Goal: Contribute content: Contribute content

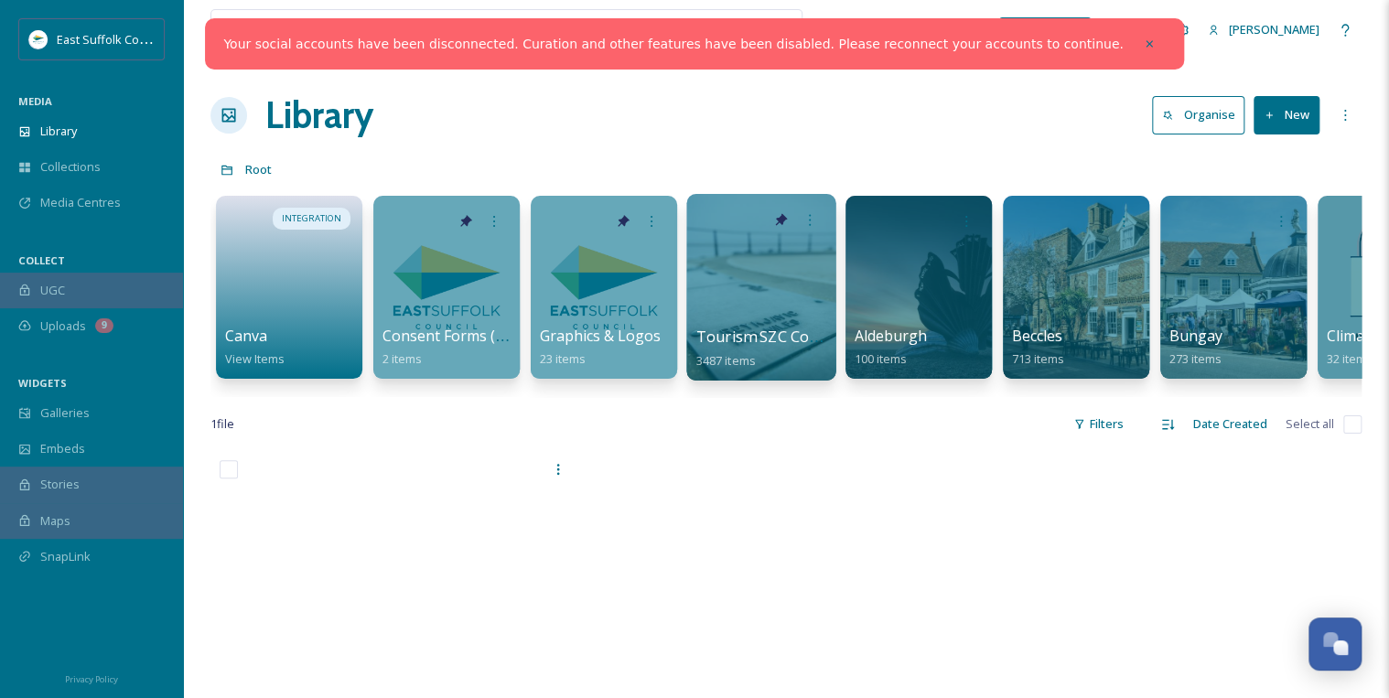
click at [750, 343] on span "Tourism SZC Commissions 1124" at bounding box center [808, 337] width 225 height 20
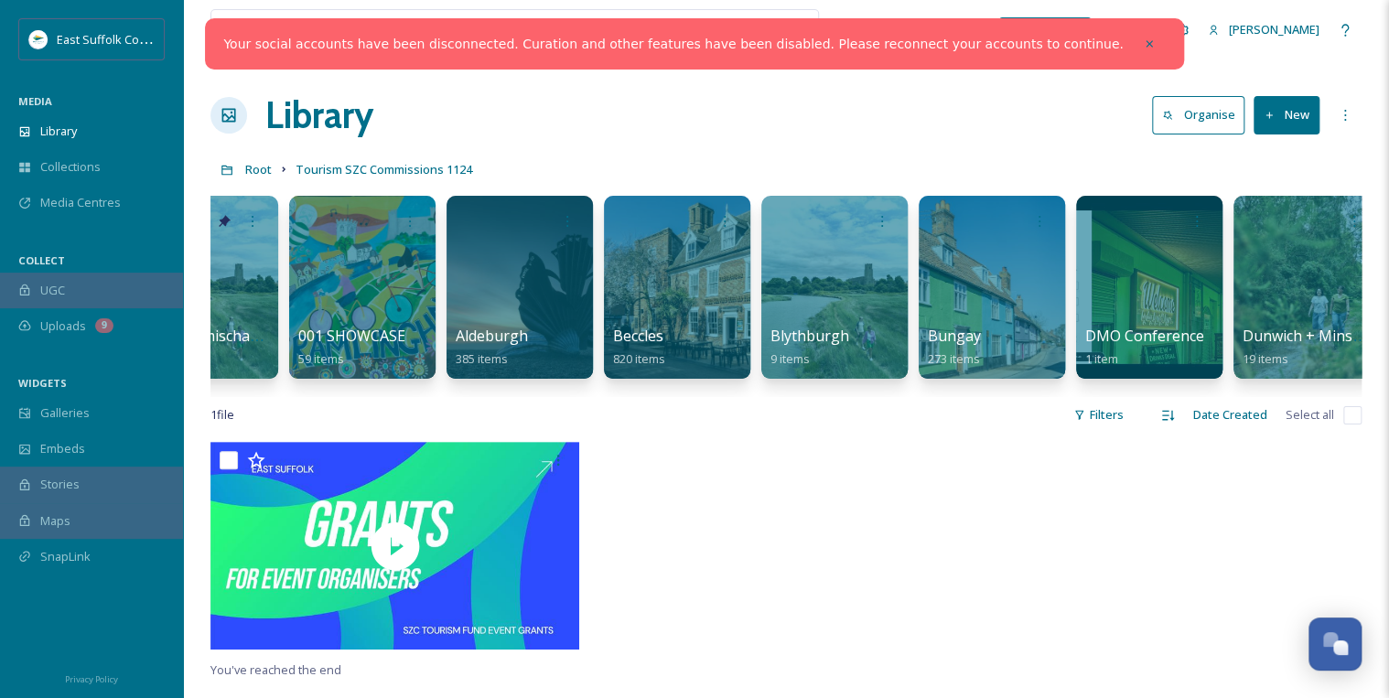
scroll to position [0, 732]
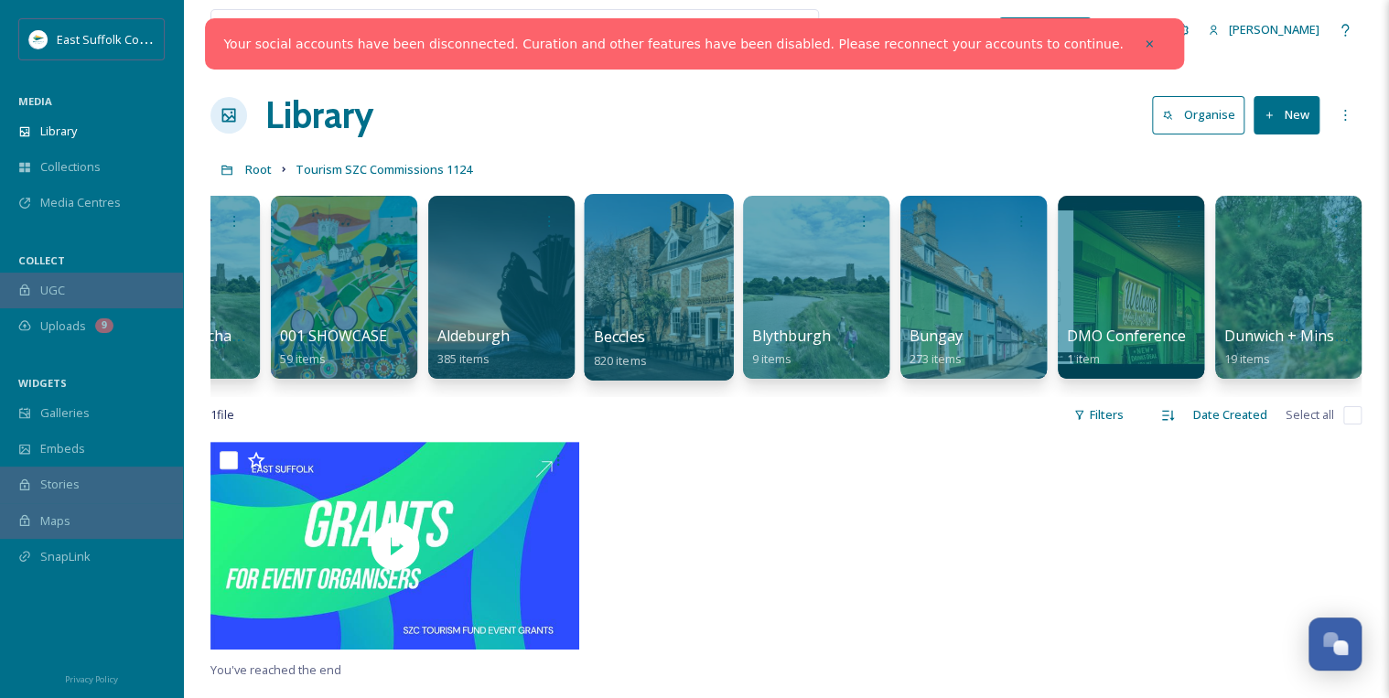
click at [688, 300] on div at bounding box center [658, 287] width 149 height 187
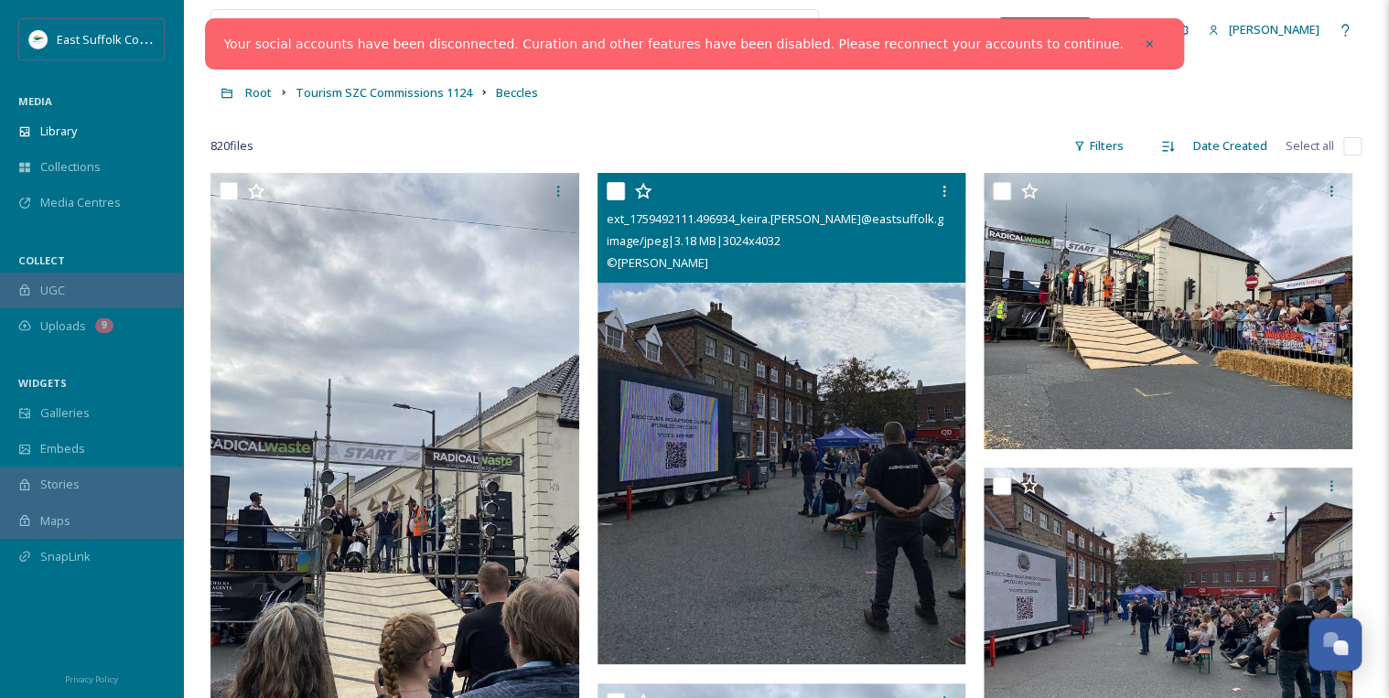
scroll to position [73, 0]
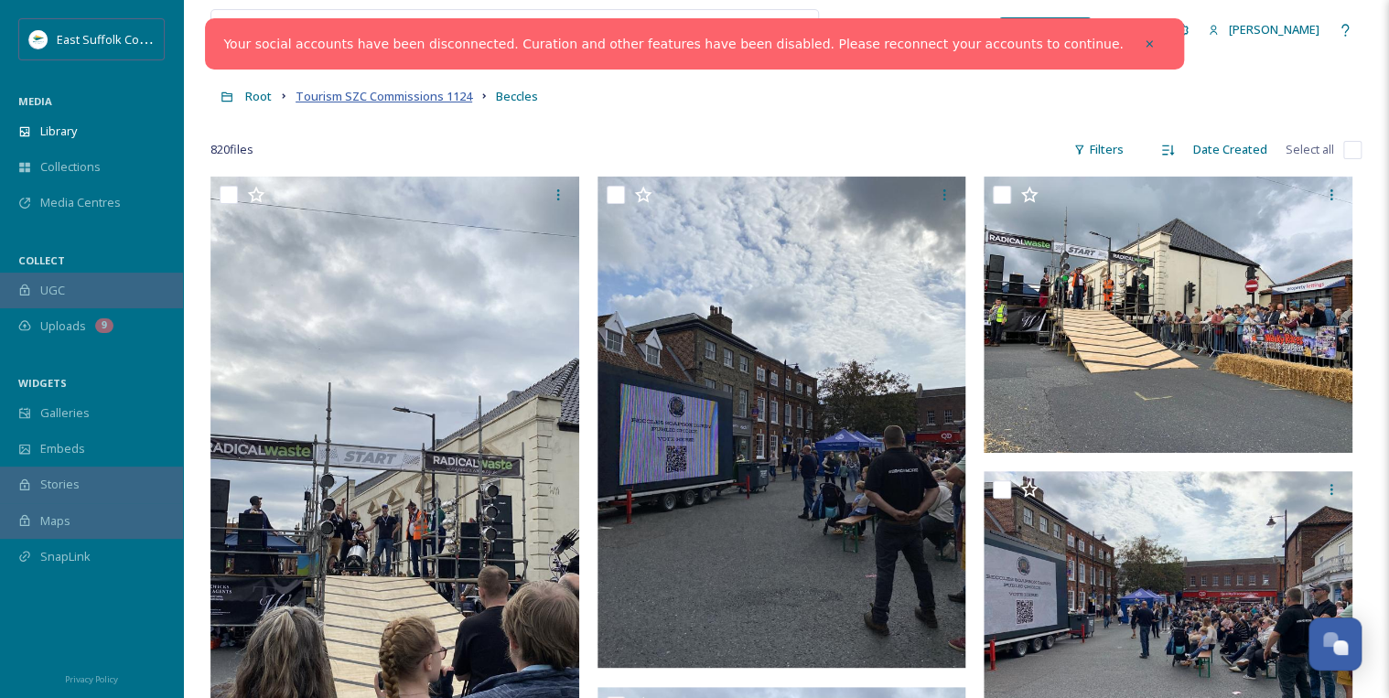
click at [382, 98] on span "Tourism SZC Commissions 1124" at bounding box center [383, 96] width 177 height 16
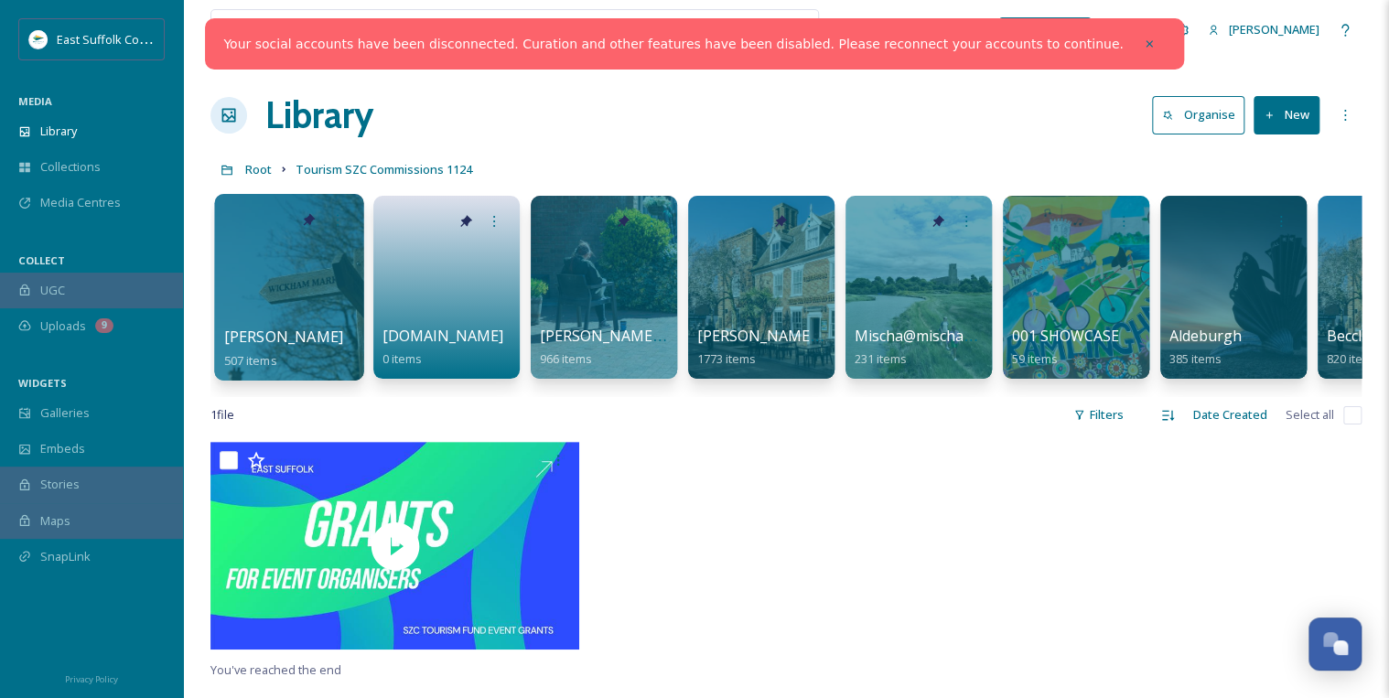
click at [282, 298] on div at bounding box center [288, 287] width 149 height 187
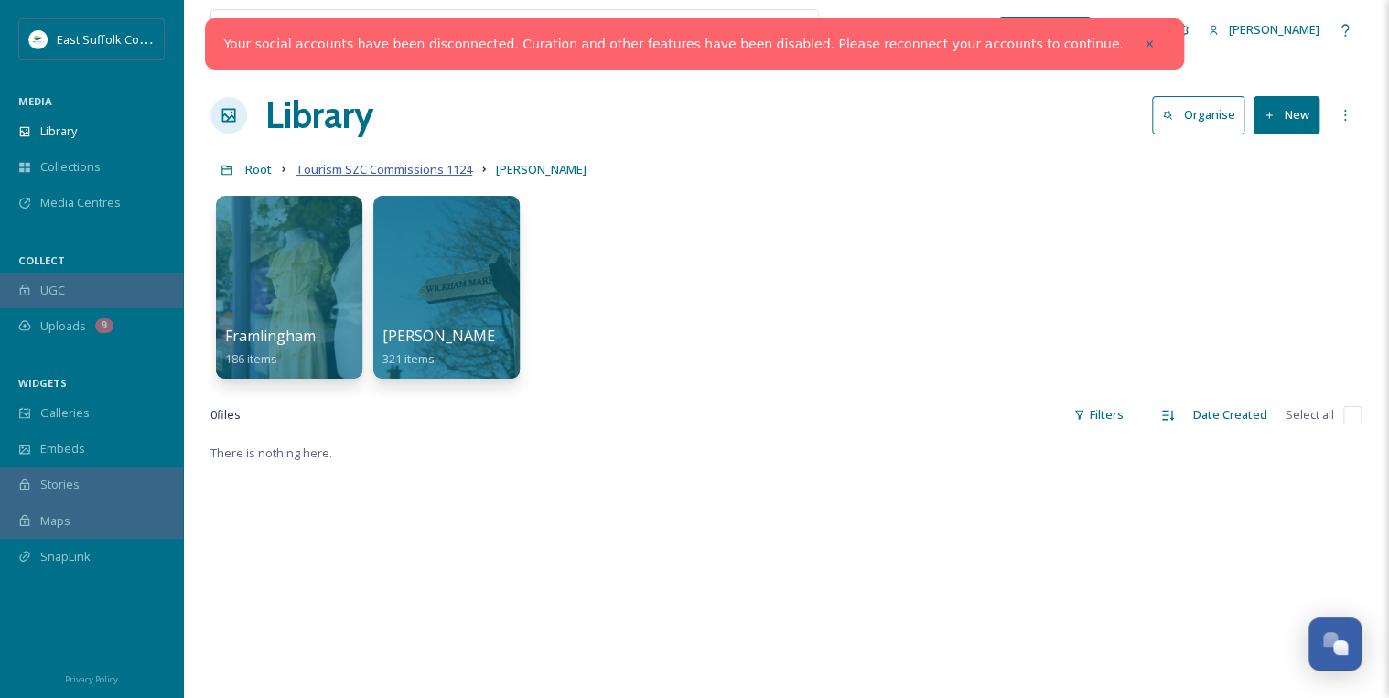
click at [404, 168] on span "Tourism SZC Commissions 1124" at bounding box center [383, 169] width 177 height 16
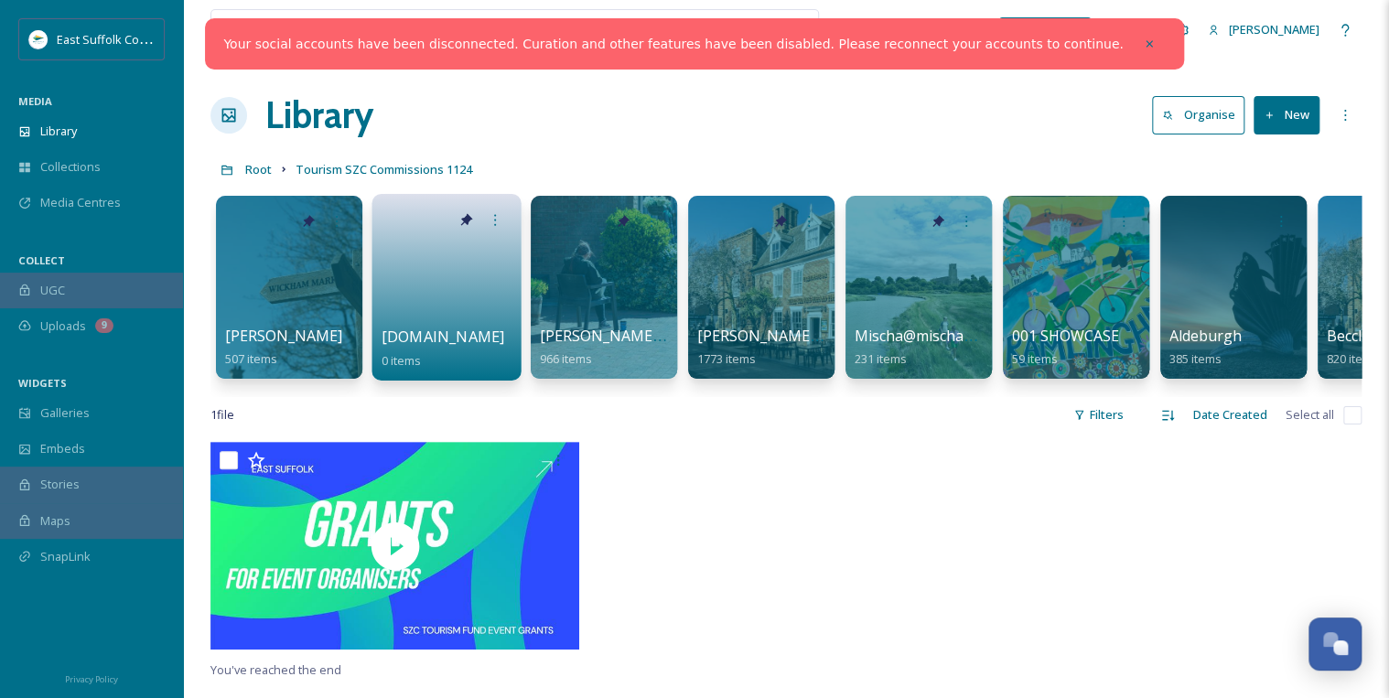
click at [437, 299] on link at bounding box center [446, 281] width 131 height 89
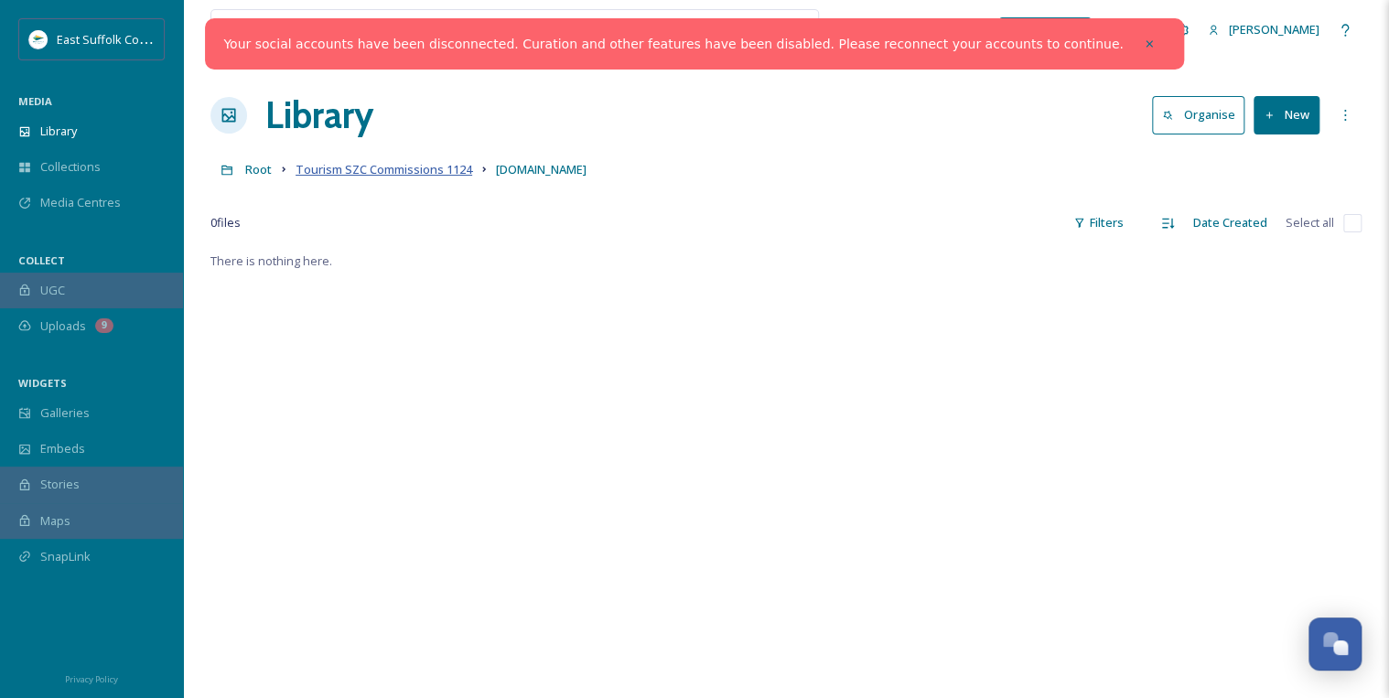
click at [401, 168] on span "Tourism SZC Commissions 1124" at bounding box center [383, 169] width 177 height 16
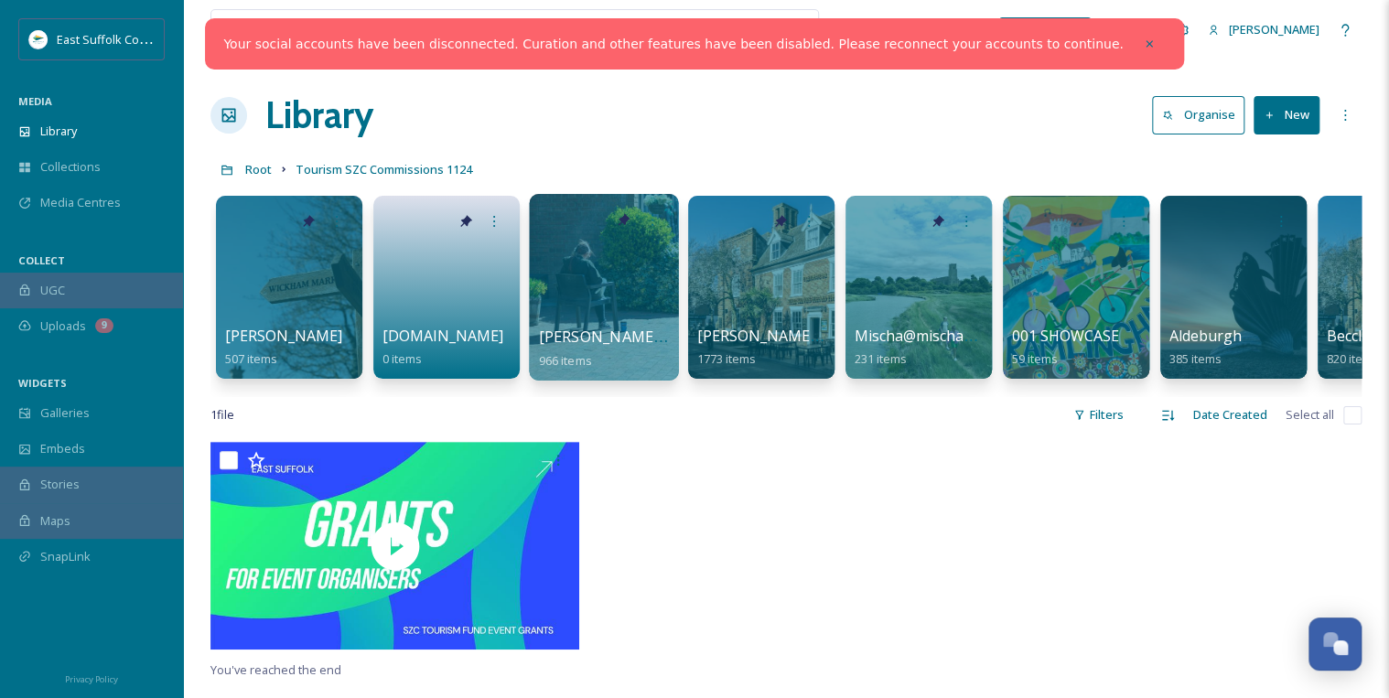
click at [581, 300] on div at bounding box center [603, 287] width 149 height 187
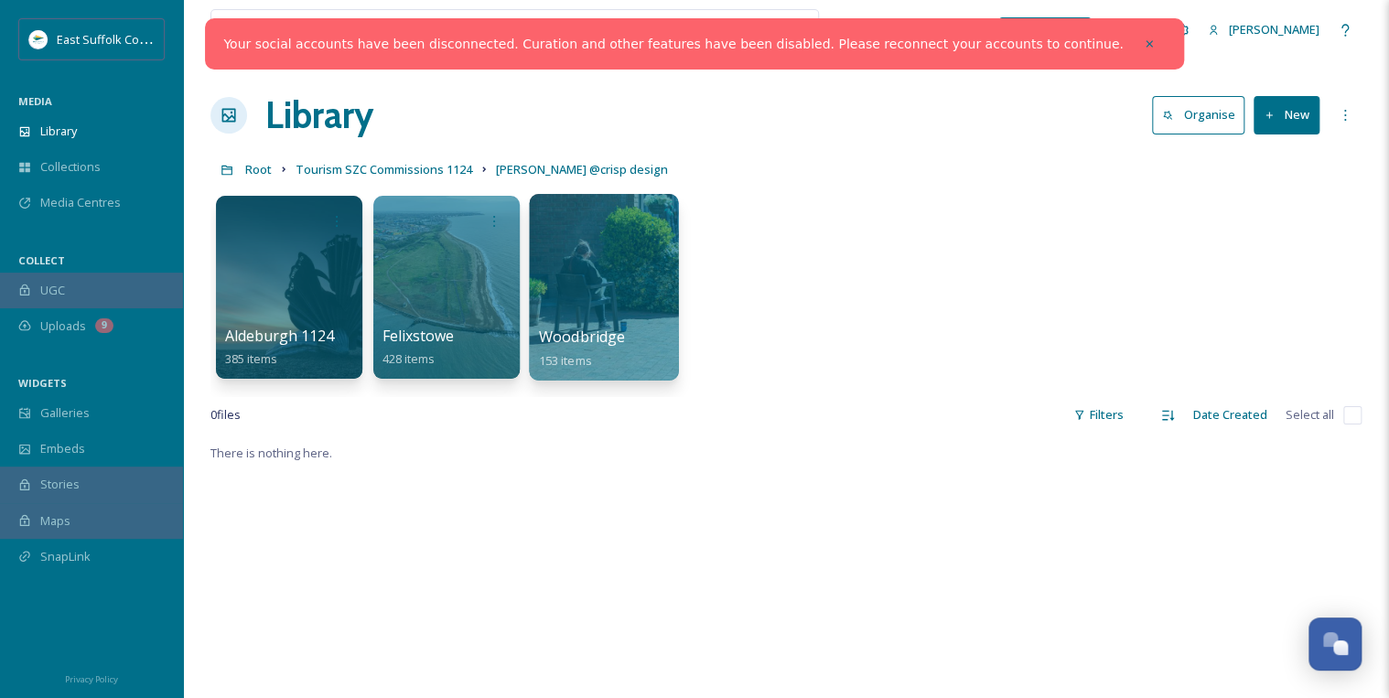
click at [606, 298] on div at bounding box center [603, 287] width 149 height 187
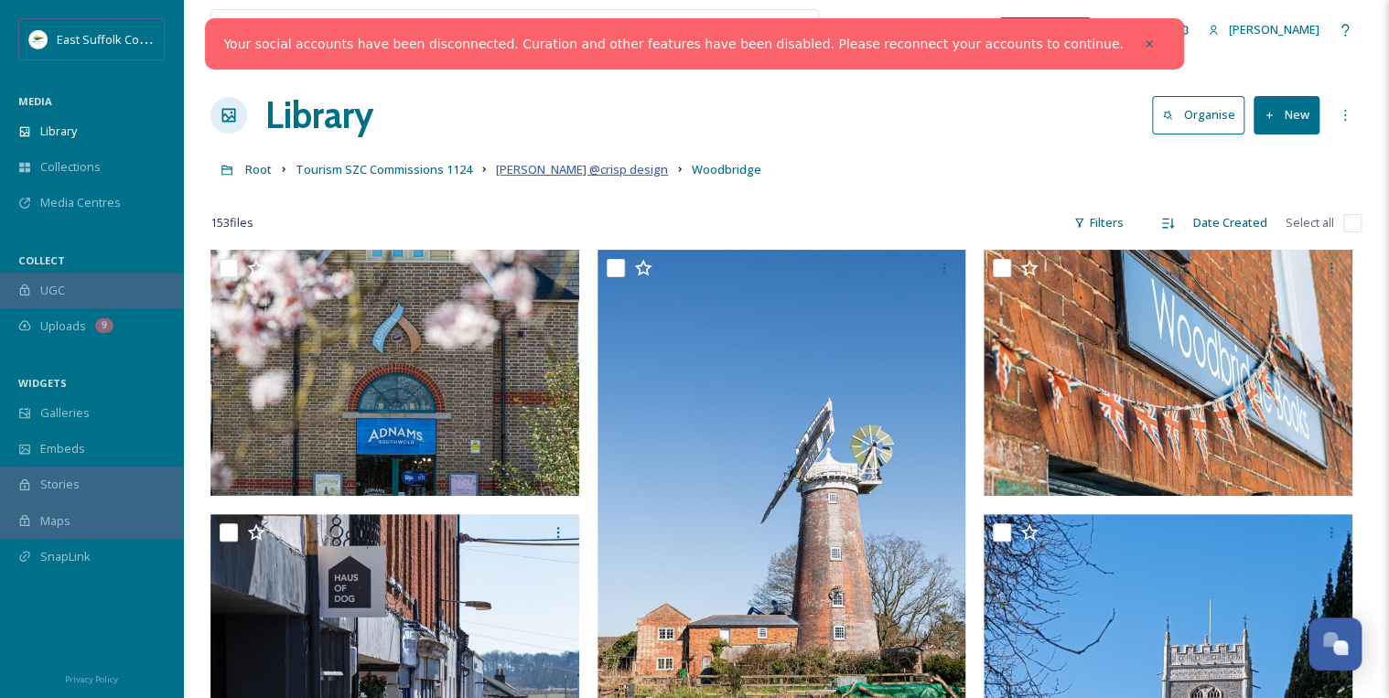
click at [509, 169] on span "[PERSON_NAME] @crisp design" at bounding box center [582, 169] width 172 height 16
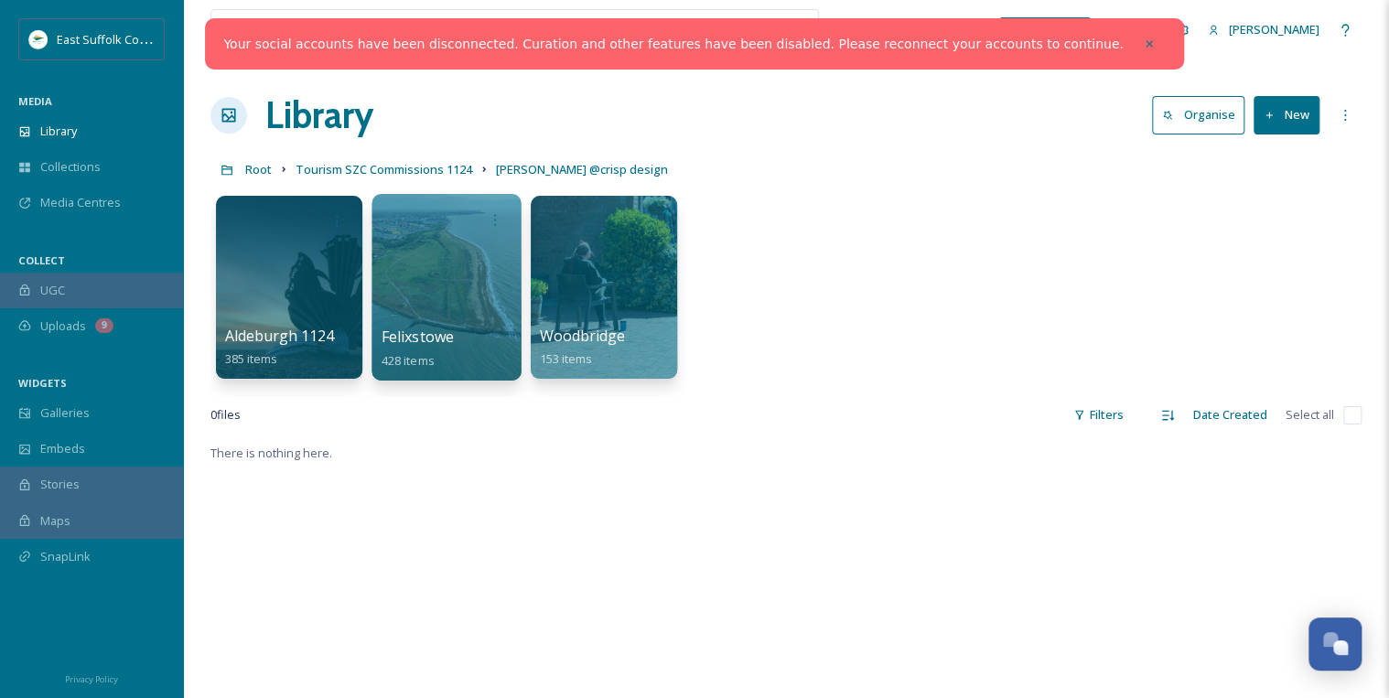
click at [433, 287] on div at bounding box center [445, 287] width 149 height 187
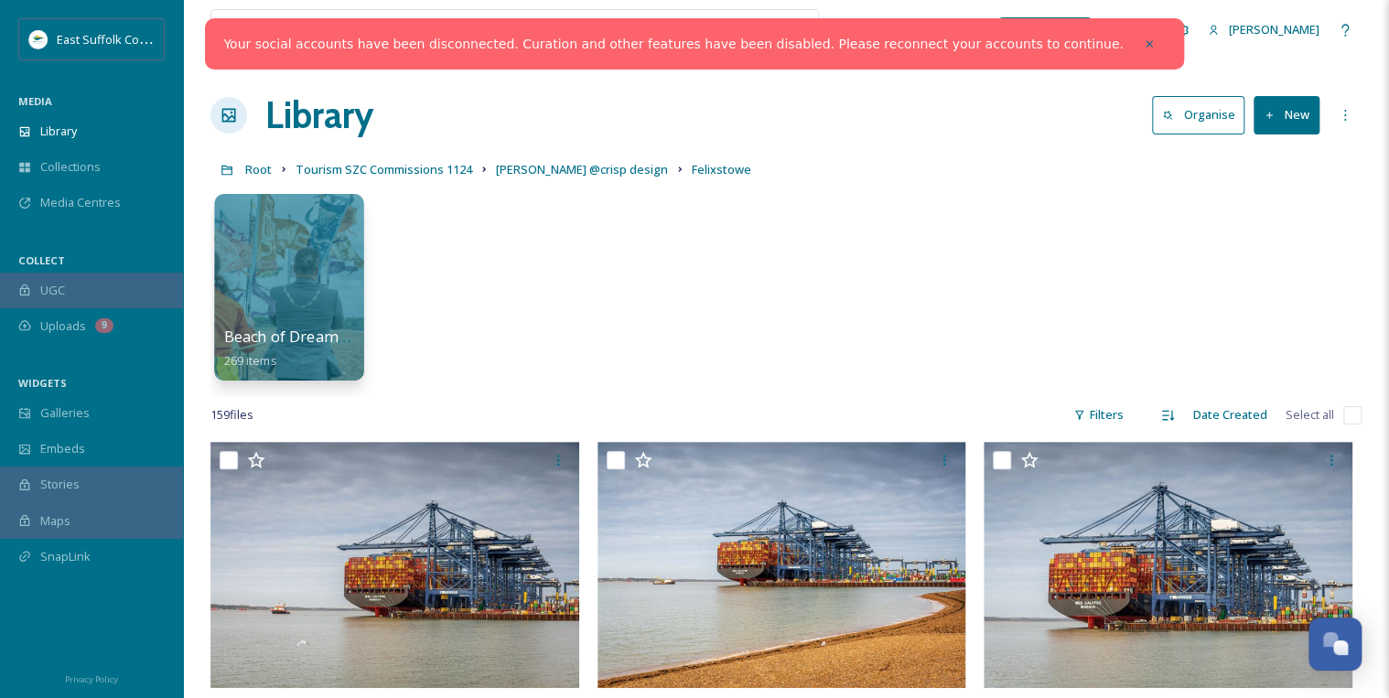
click at [337, 296] on div at bounding box center [288, 287] width 149 height 187
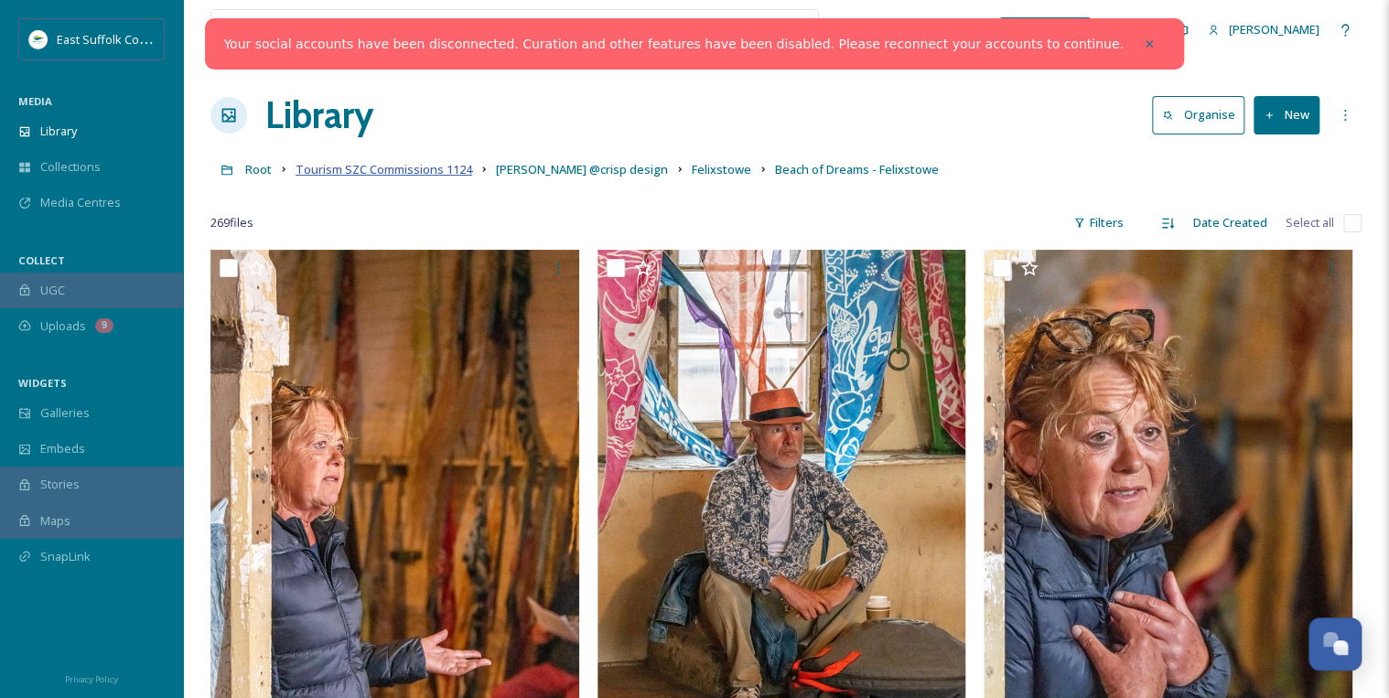
click at [446, 168] on span "Tourism SZC Commissions 1124" at bounding box center [383, 169] width 177 height 16
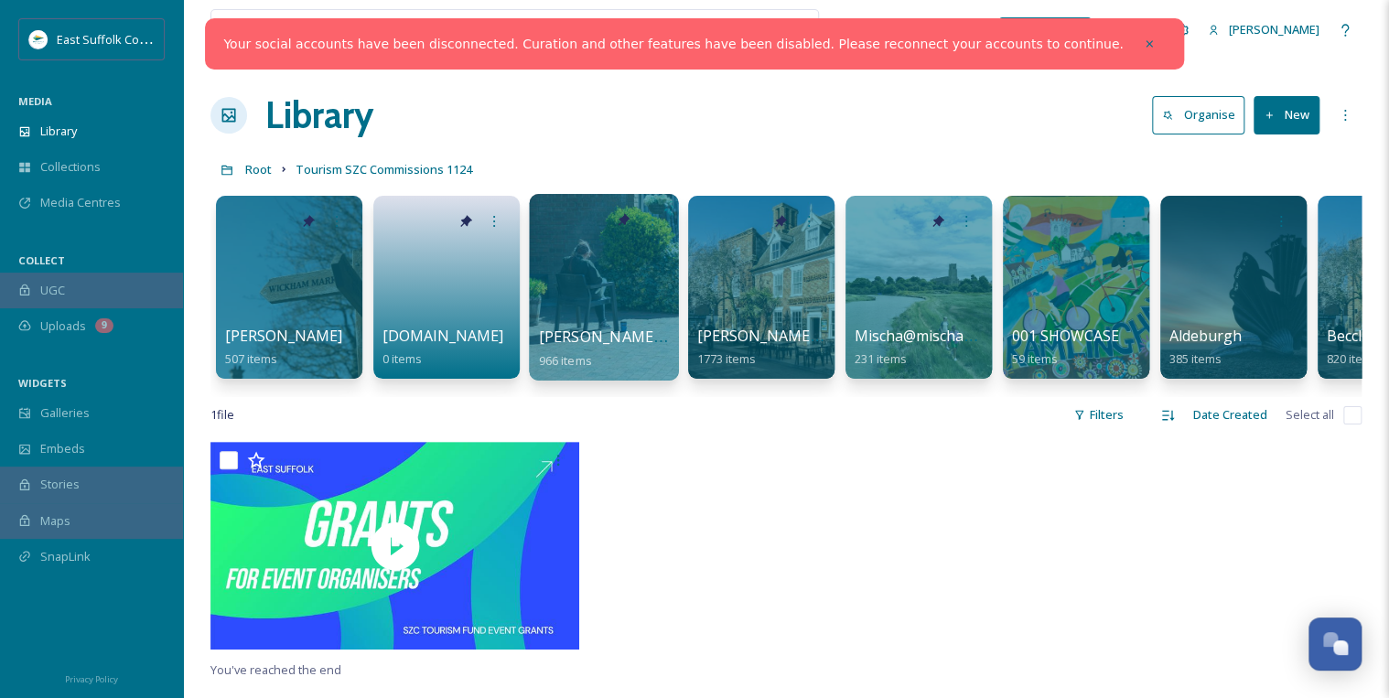
click at [611, 300] on div at bounding box center [603, 287] width 149 height 187
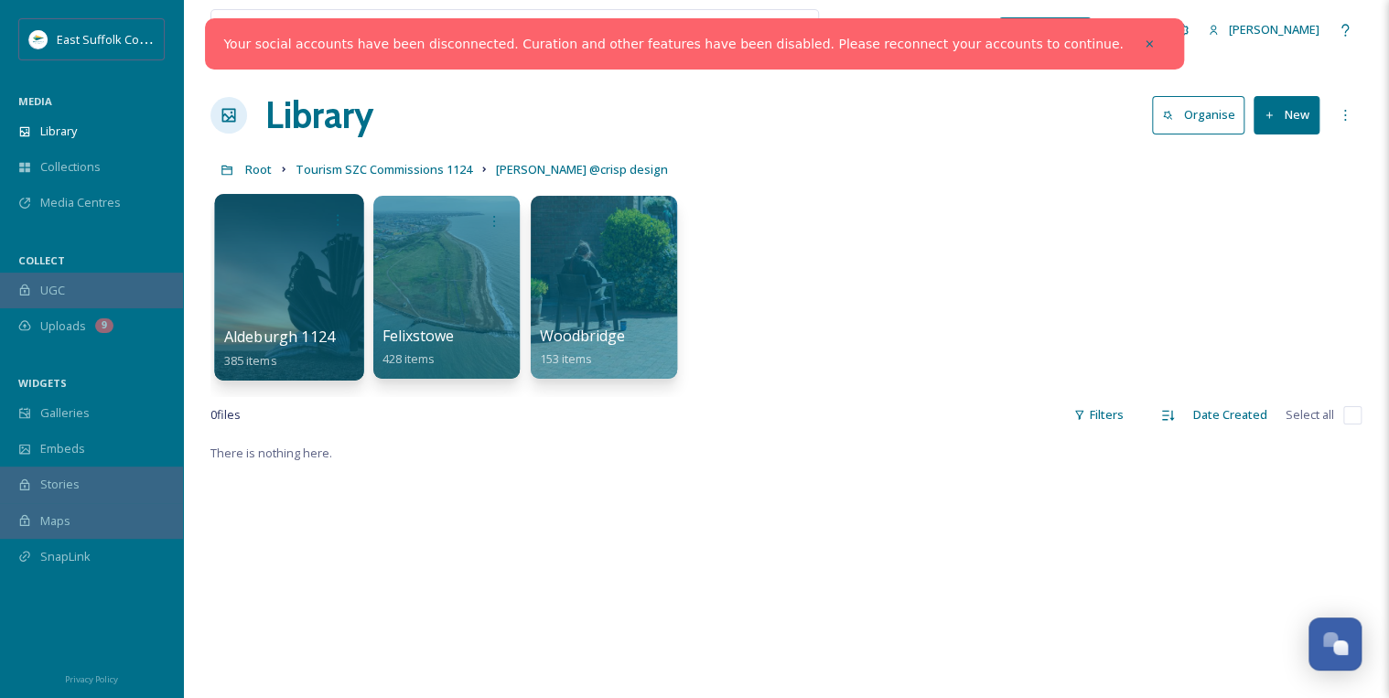
click at [296, 280] on div at bounding box center [288, 287] width 149 height 187
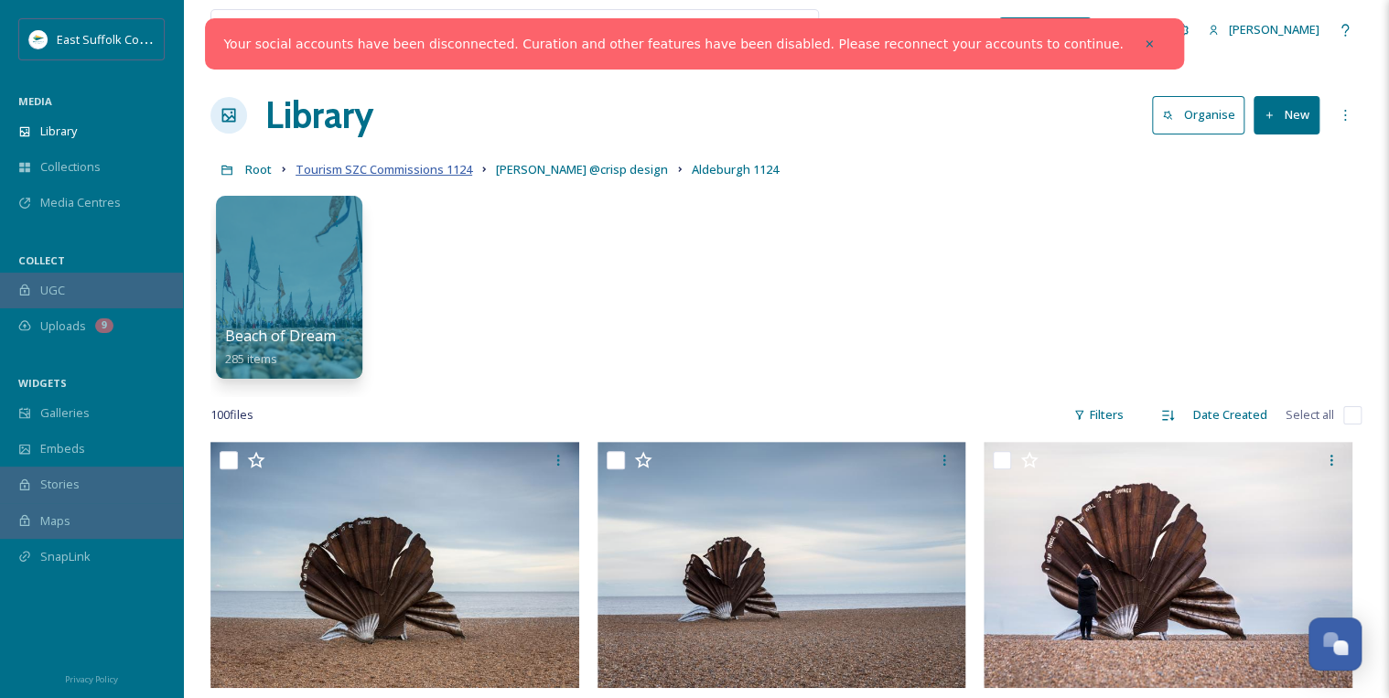
click at [450, 172] on span "Tourism SZC Commissions 1124" at bounding box center [383, 169] width 177 height 16
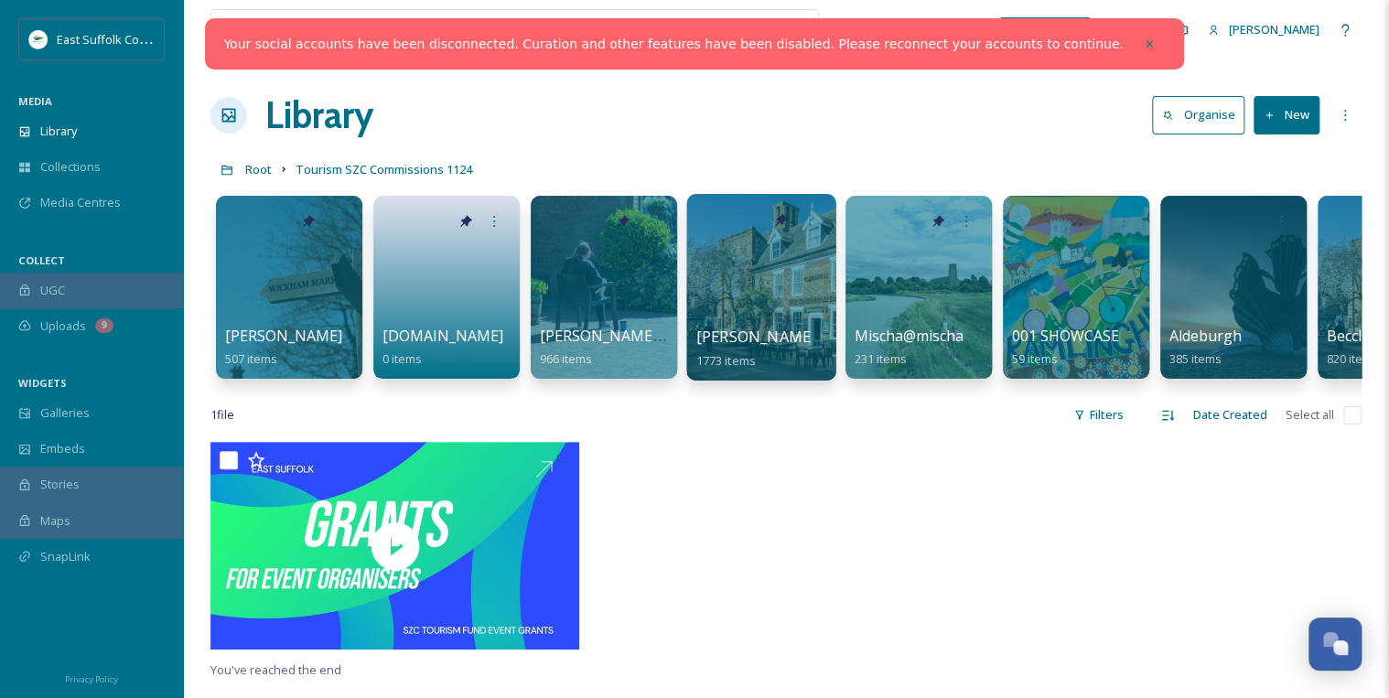
click at [757, 282] on div at bounding box center [760, 287] width 149 height 187
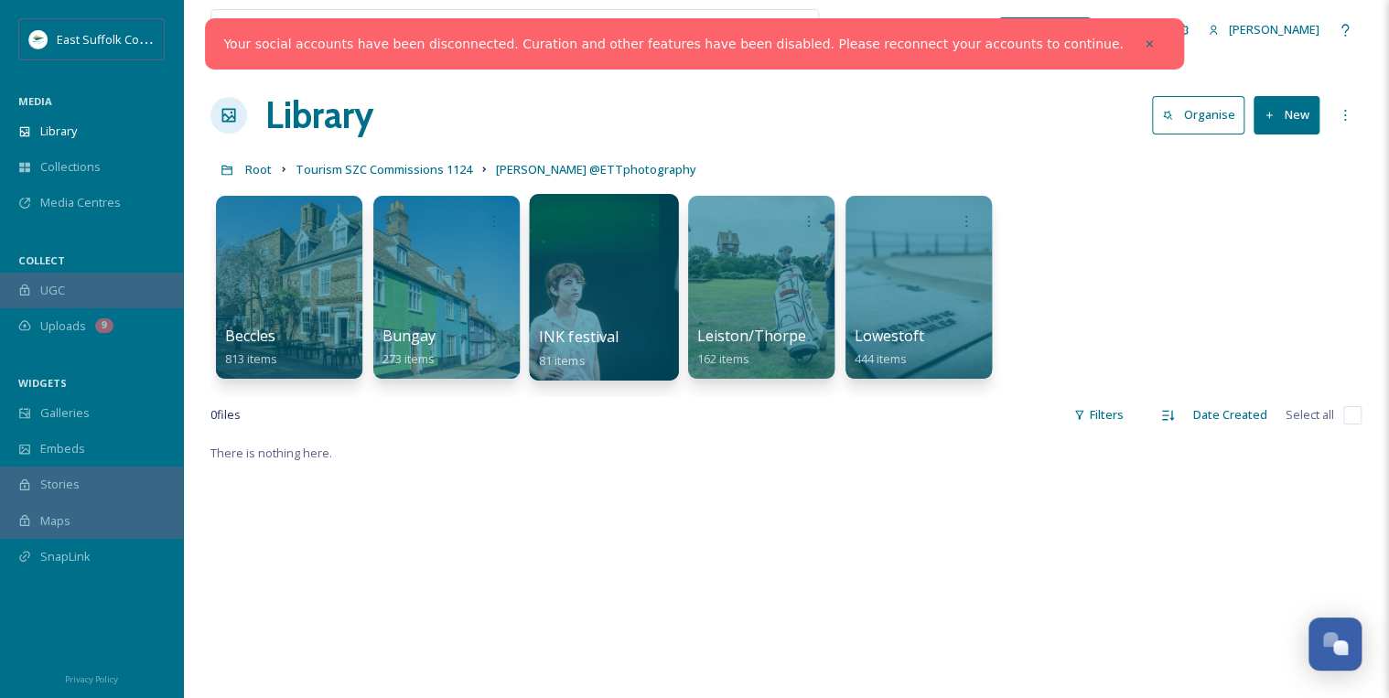
click at [609, 287] on div at bounding box center [603, 287] width 149 height 187
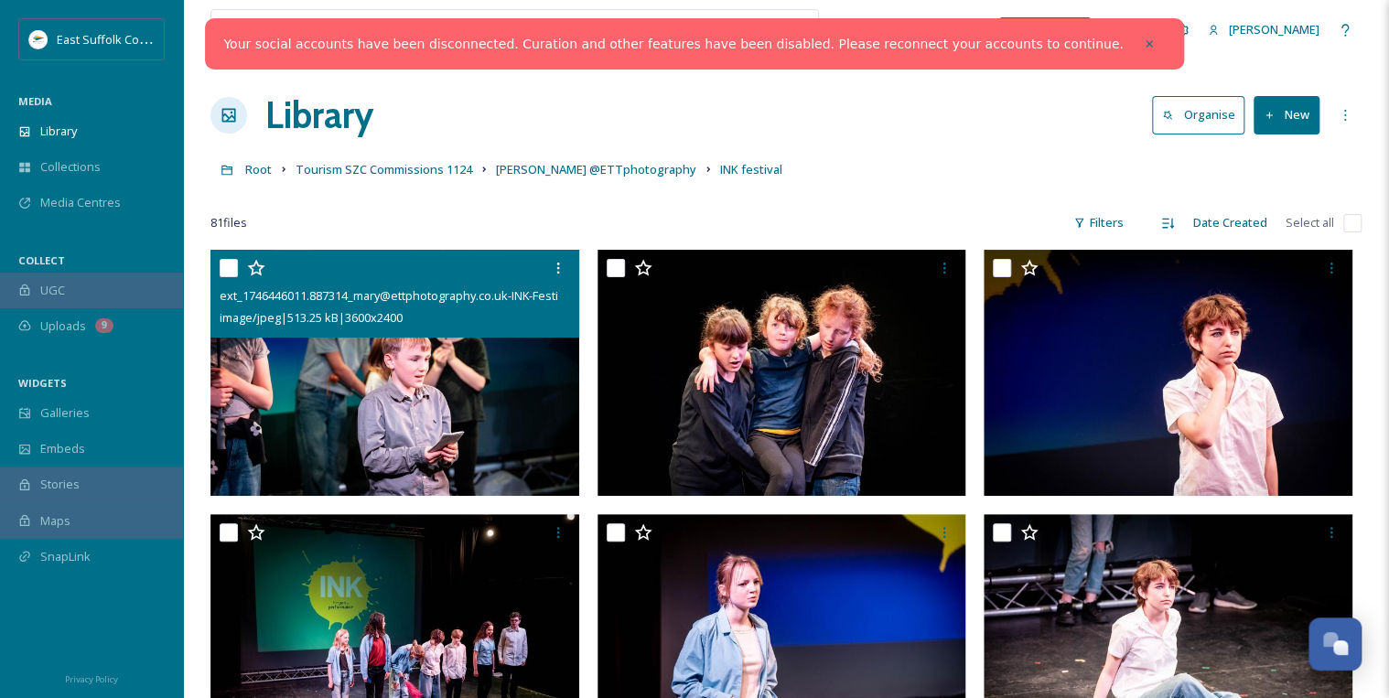
click at [462, 432] on img at bounding box center [394, 373] width 369 height 246
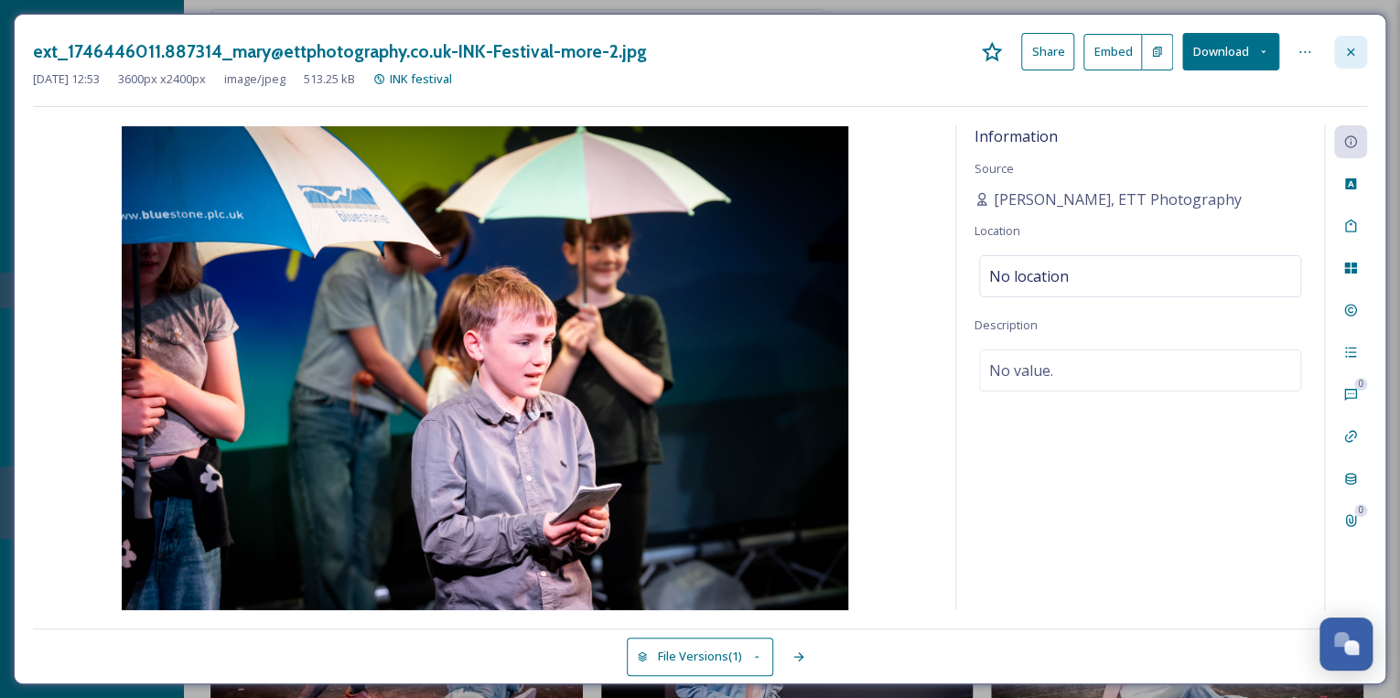
click at [1357, 43] on div at bounding box center [1350, 52] width 33 height 33
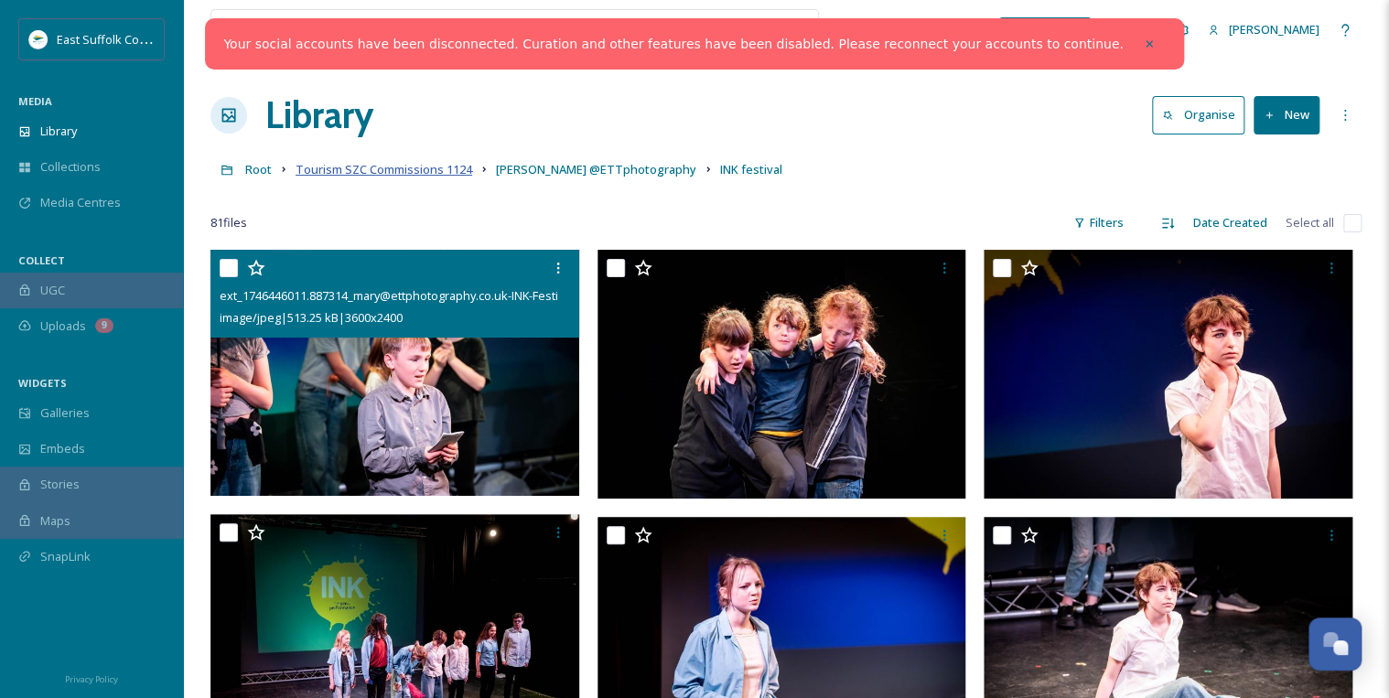
click at [384, 169] on span "Tourism SZC Commissions 1124" at bounding box center [383, 169] width 177 height 16
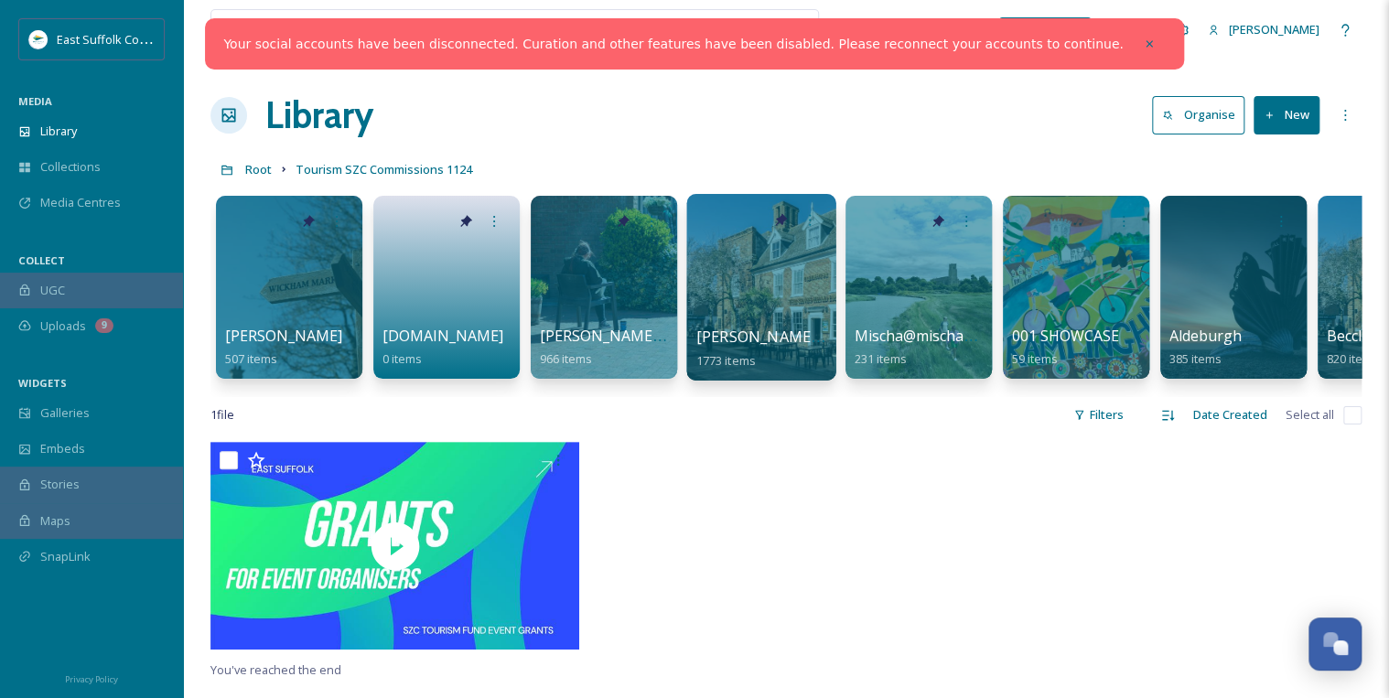
click at [764, 299] on div at bounding box center [760, 287] width 149 height 187
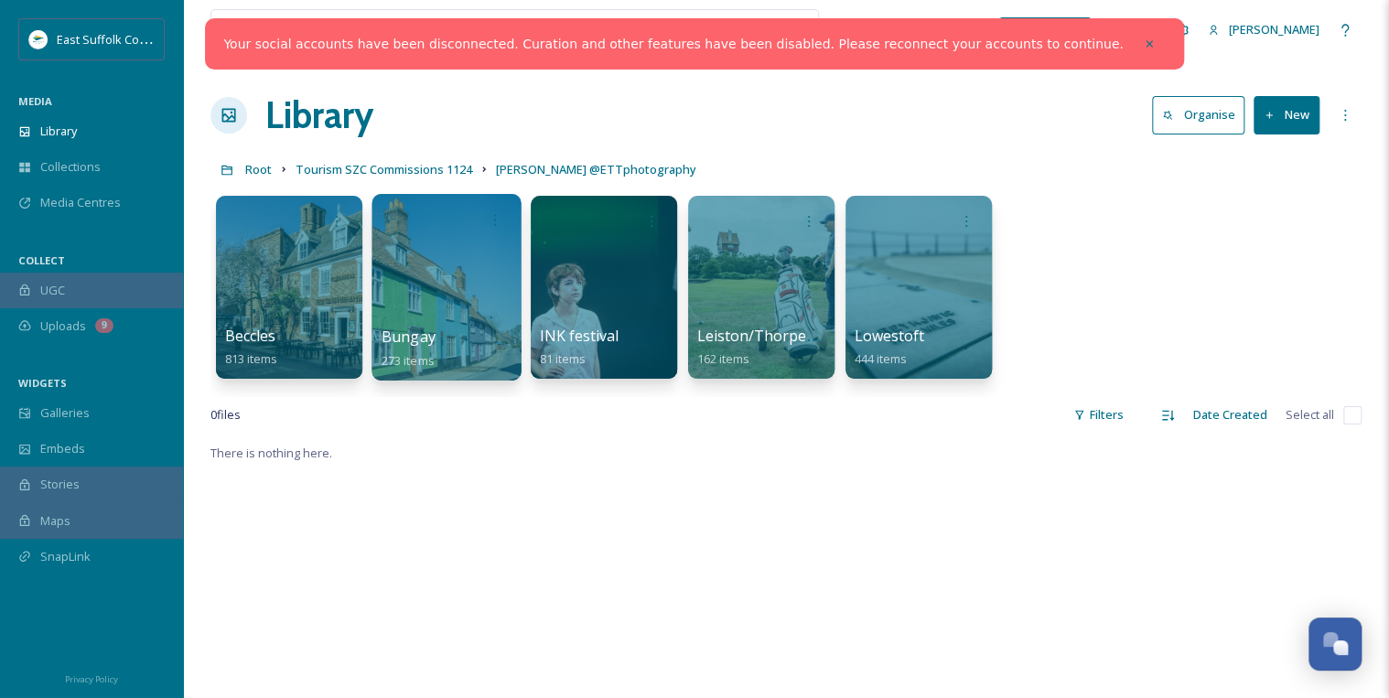
click at [437, 282] on div at bounding box center [445, 287] width 149 height 187
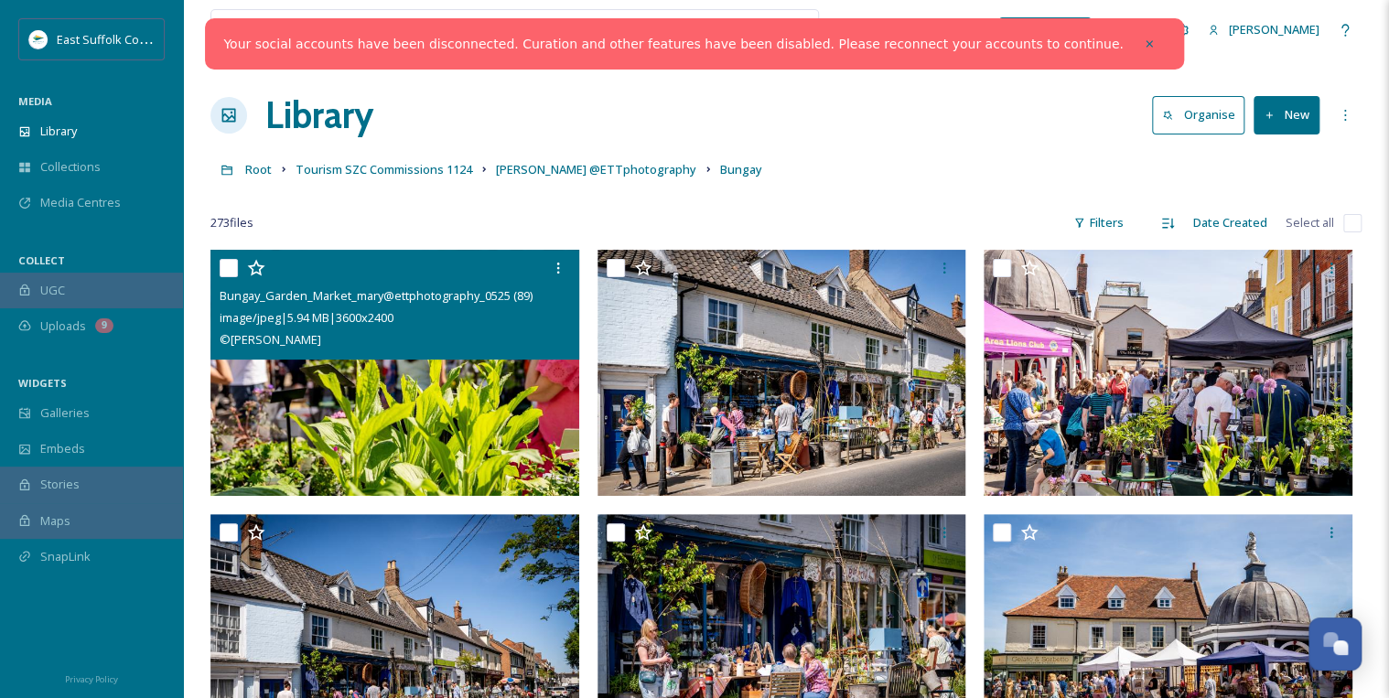
click at [493, 399] on img at bounding box center [394, 373] width 369 height 246
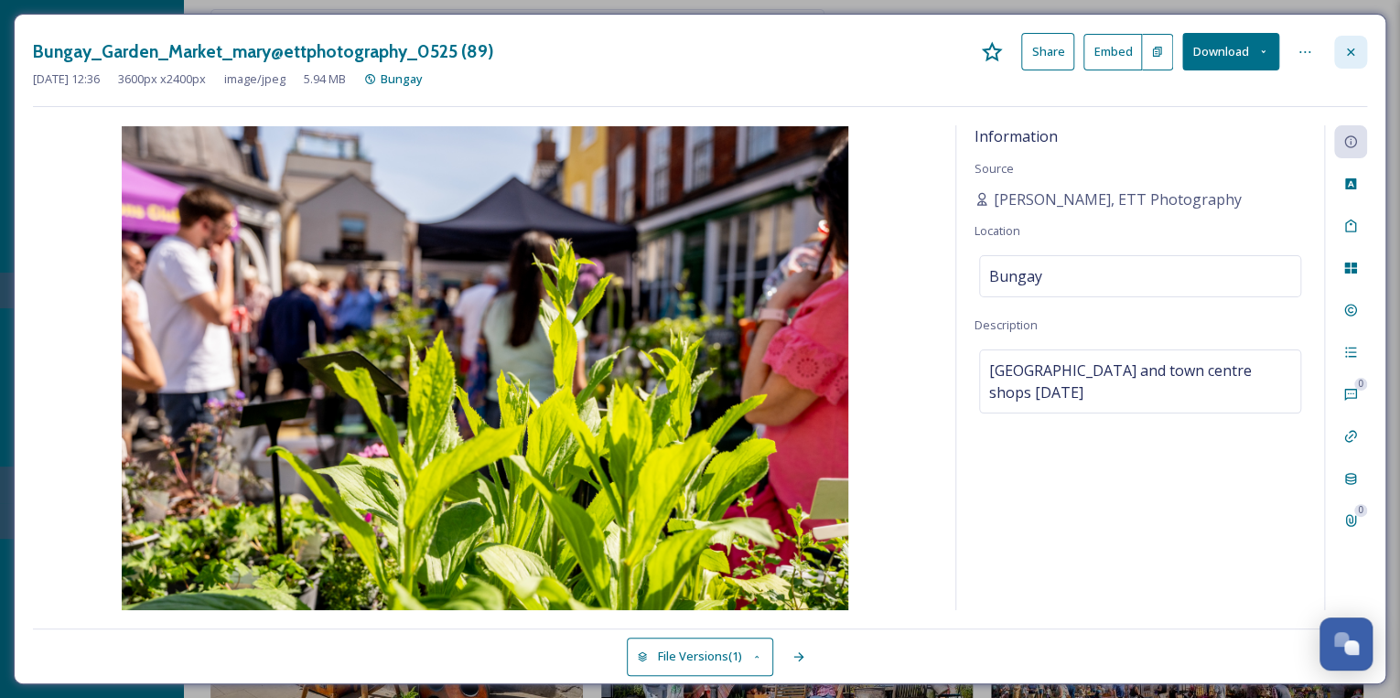
click at [1350, 50] on icon at bounding box center [1349, 51] width 7 height 7
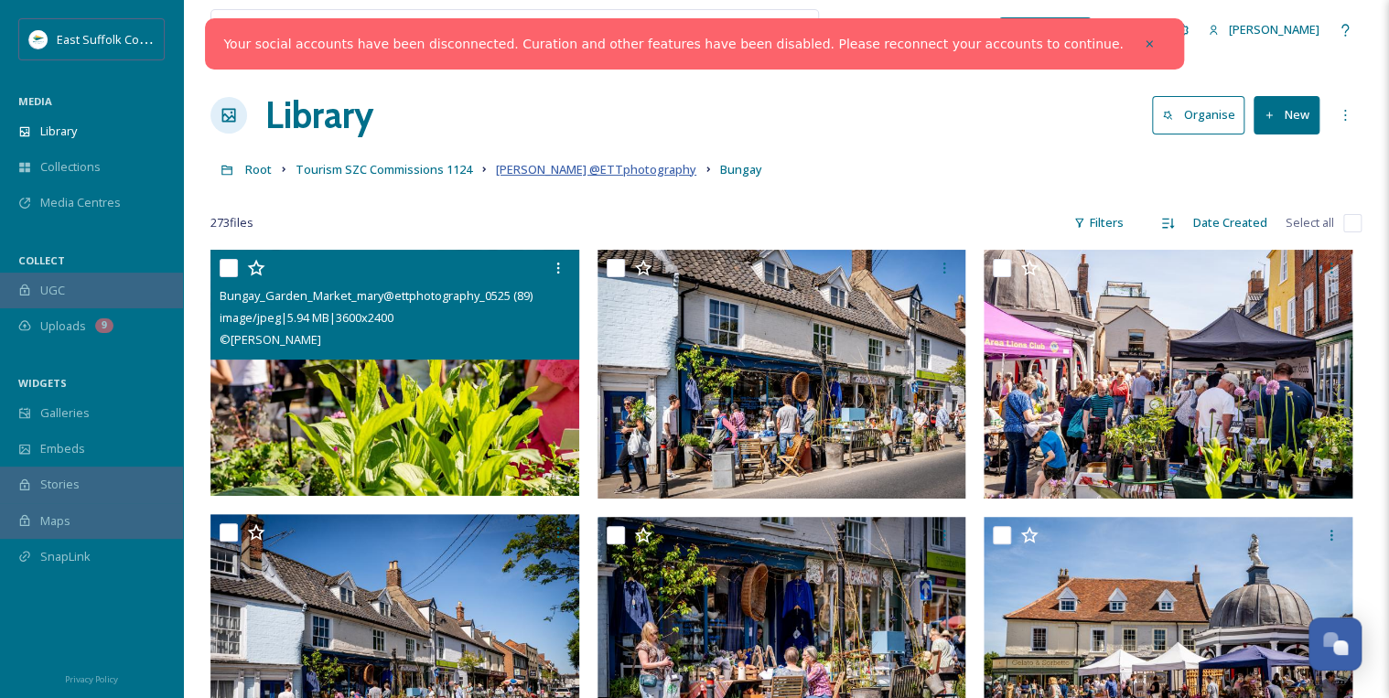
click at [624, 170] on span "[PERSON_NAME] @ETTphotography" at bounding box center [596, 169] width 200 height 16
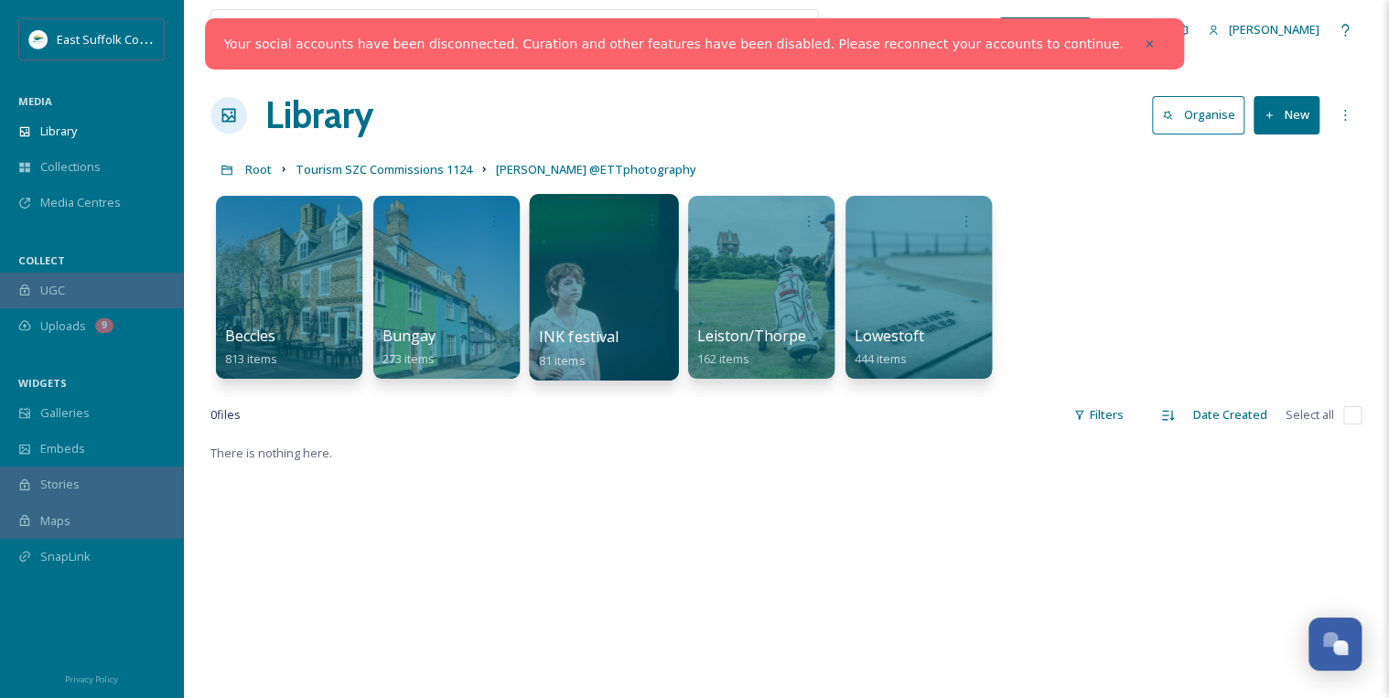
click at [606, 272] on div at bounding box center [603, 287] width 149 height 187
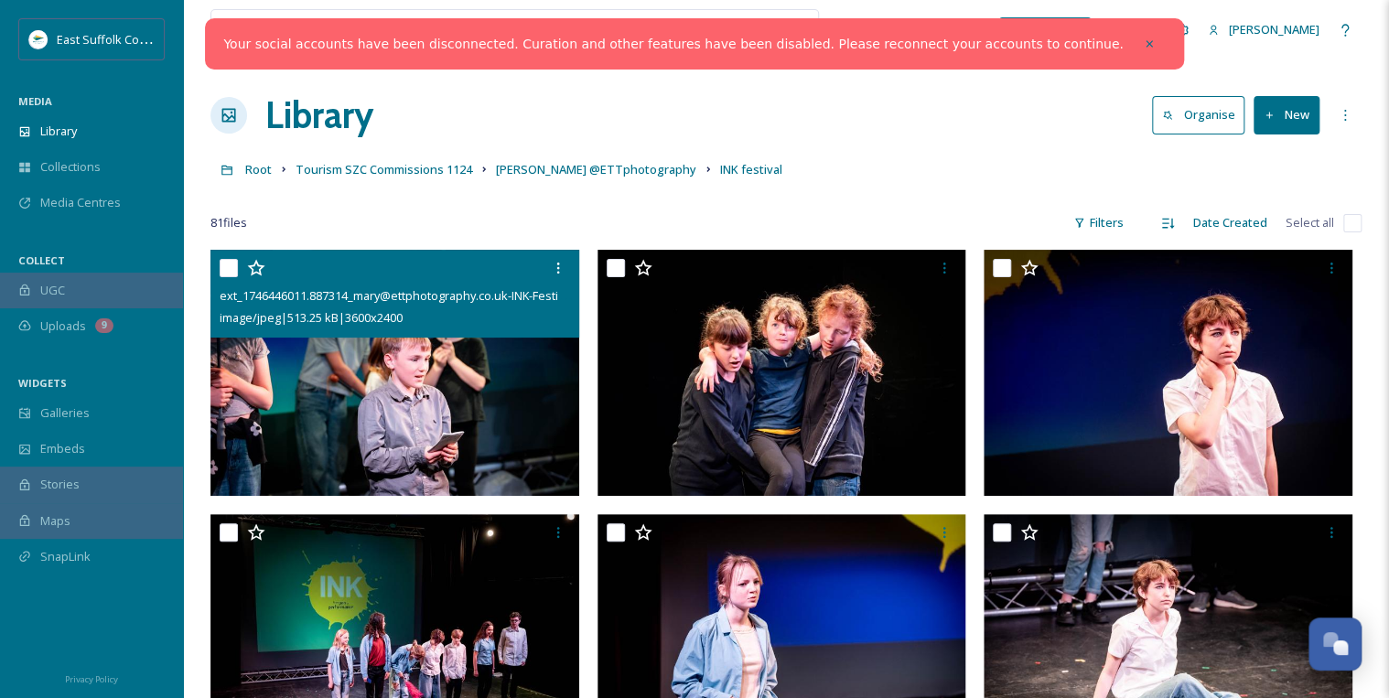
click at [504, 377] on img at bounding box center [394, 373] width 369 height 246
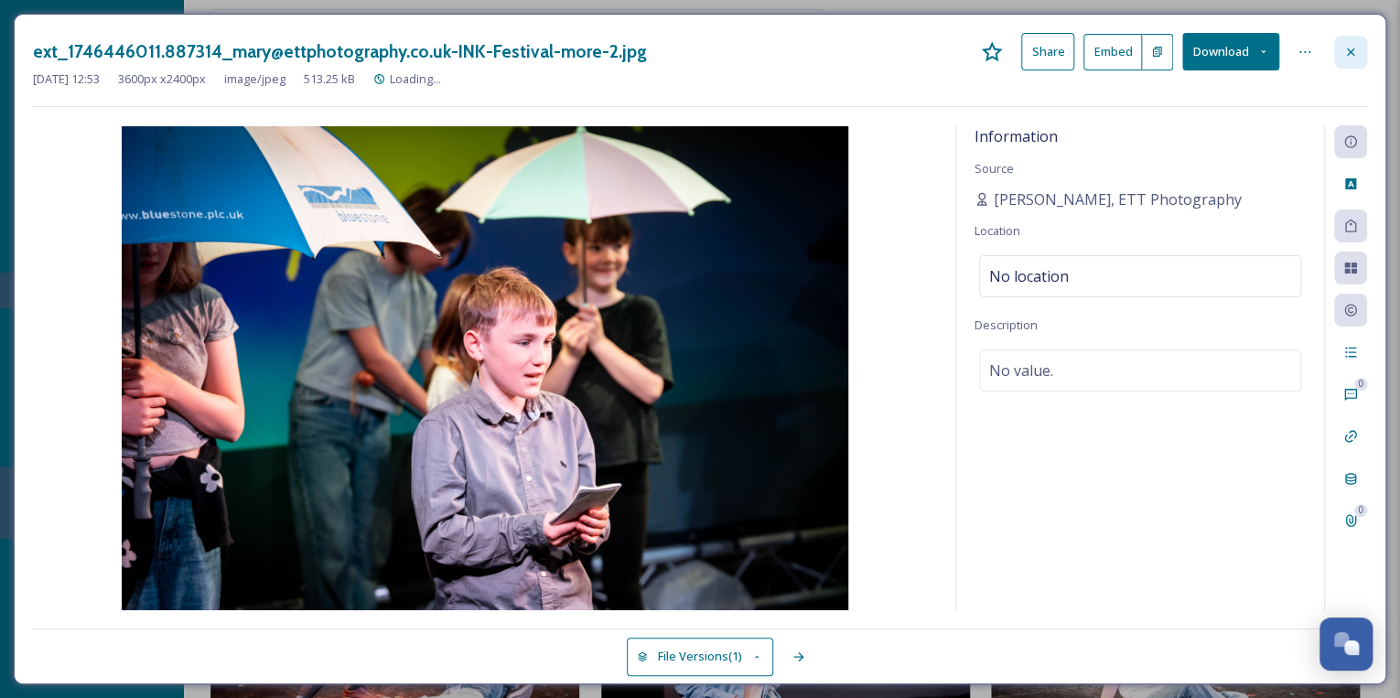
click at [1357, 52] on icon at bounding box center [1350, 52] width 15 height 15
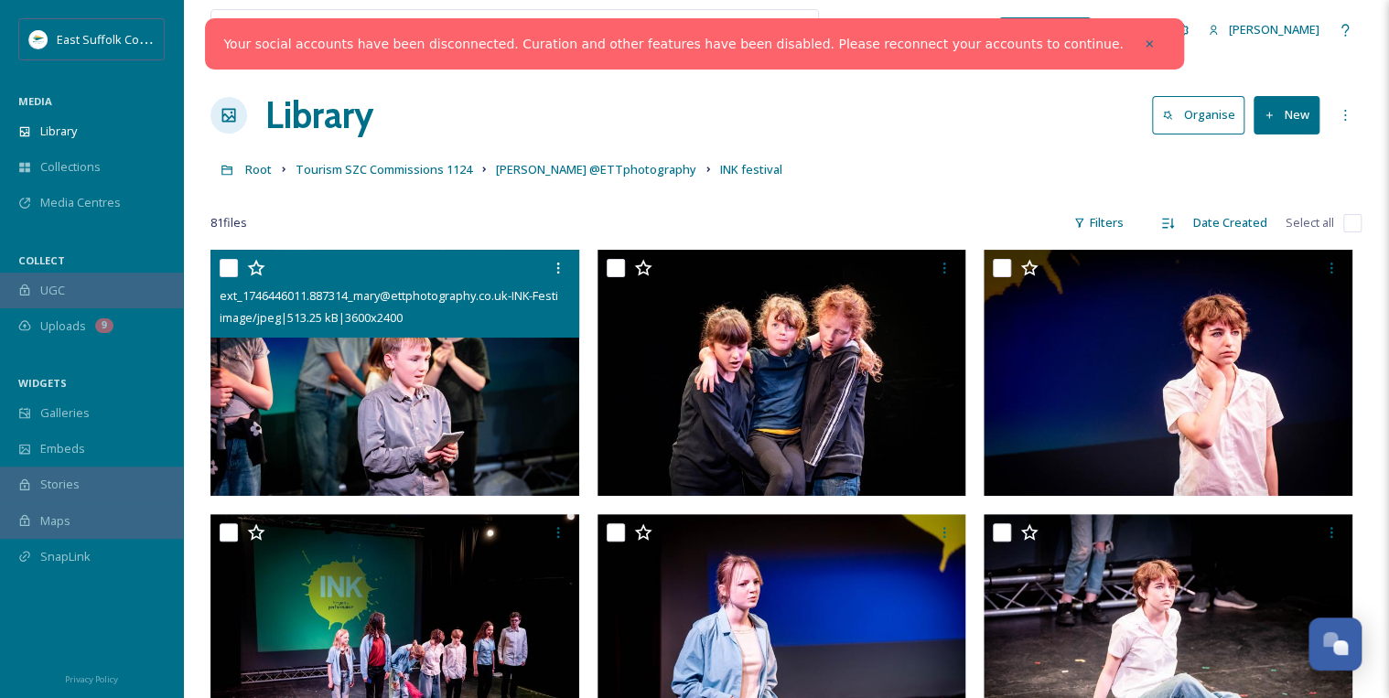
click at [226, 266] on input "checkbox" at bounding box center [229, 268] width 18 height 18
checkbox input "true"
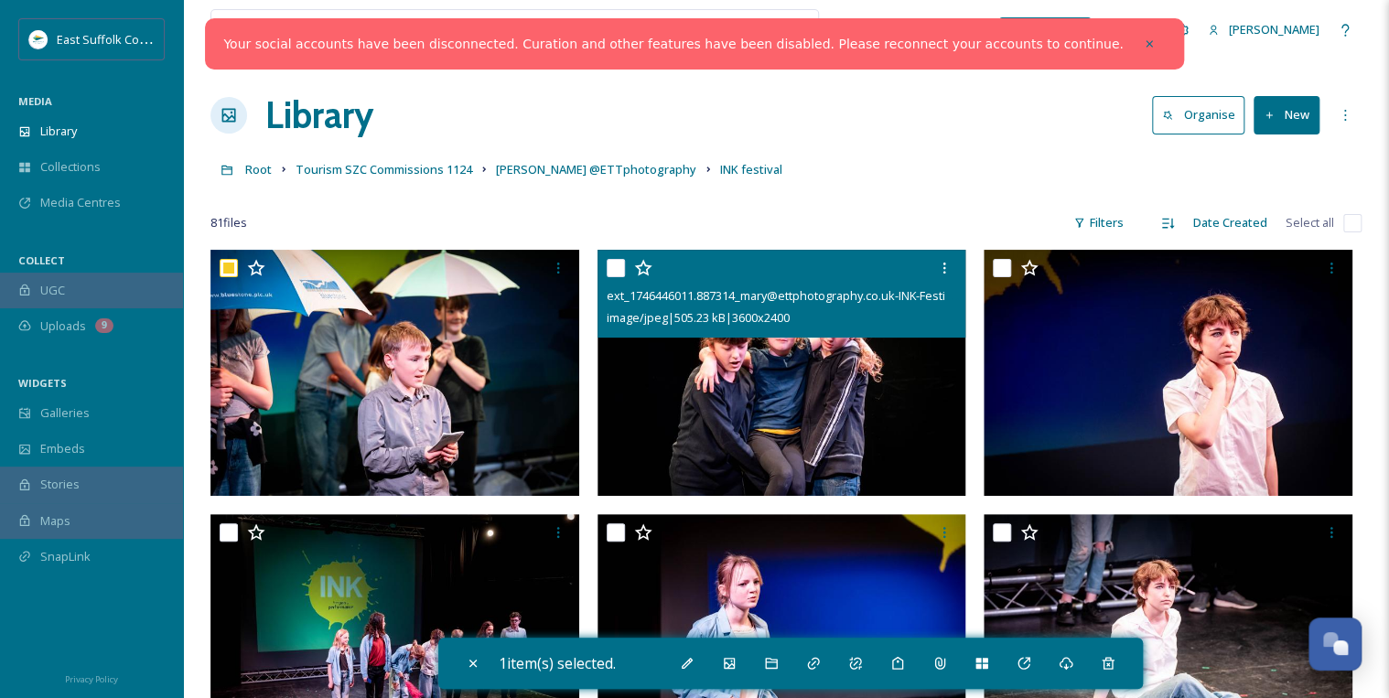
click at [614, 263] on input "checkbox" at bounding box center [615, 268] width 18 height 18
checkbox input "true"
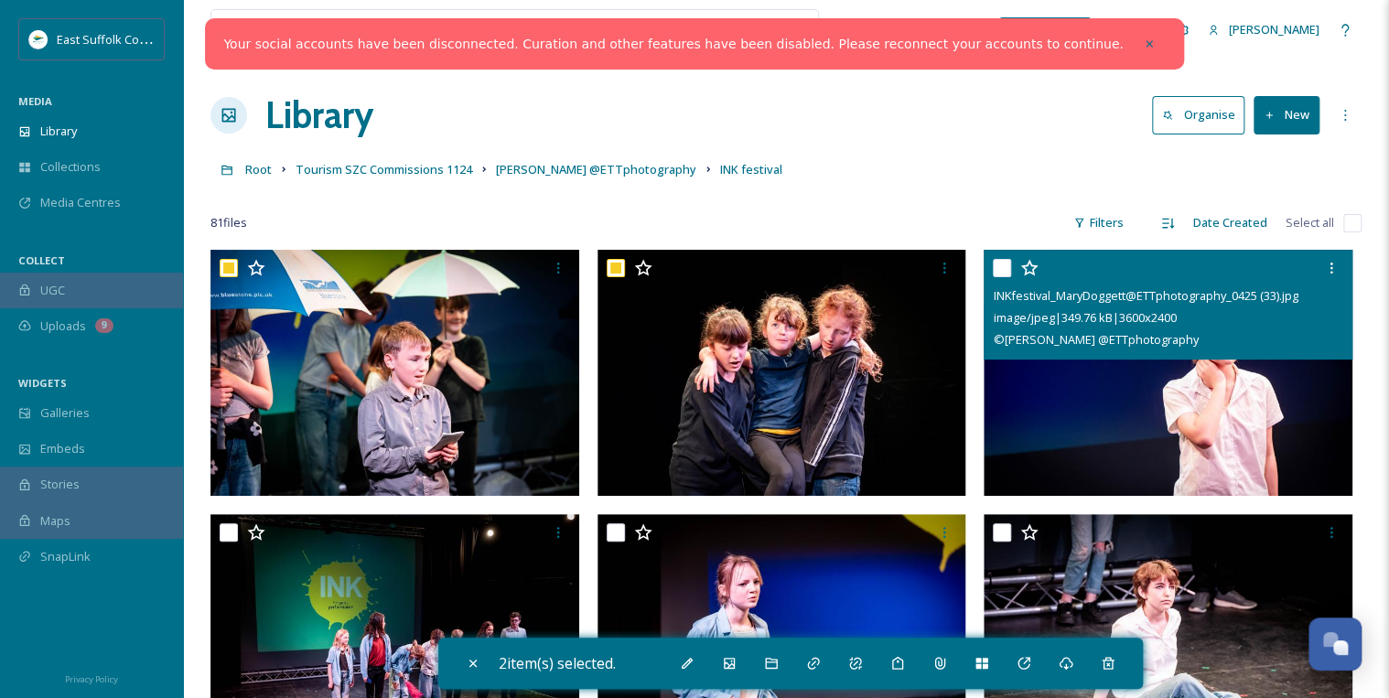
click at [1003, 270] on input "checkbox" at bounding box center [1001, 268] width 18 height 18
checkbox input "true"
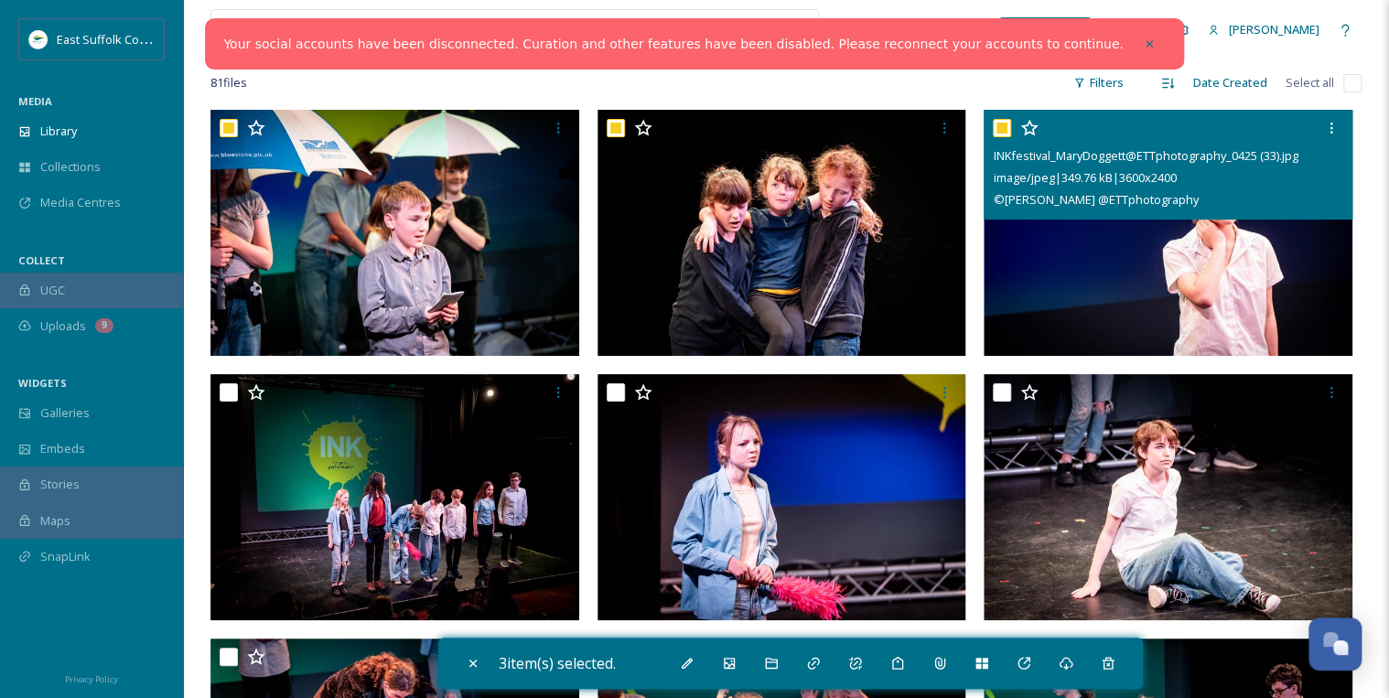
scroll to position [146, 0]
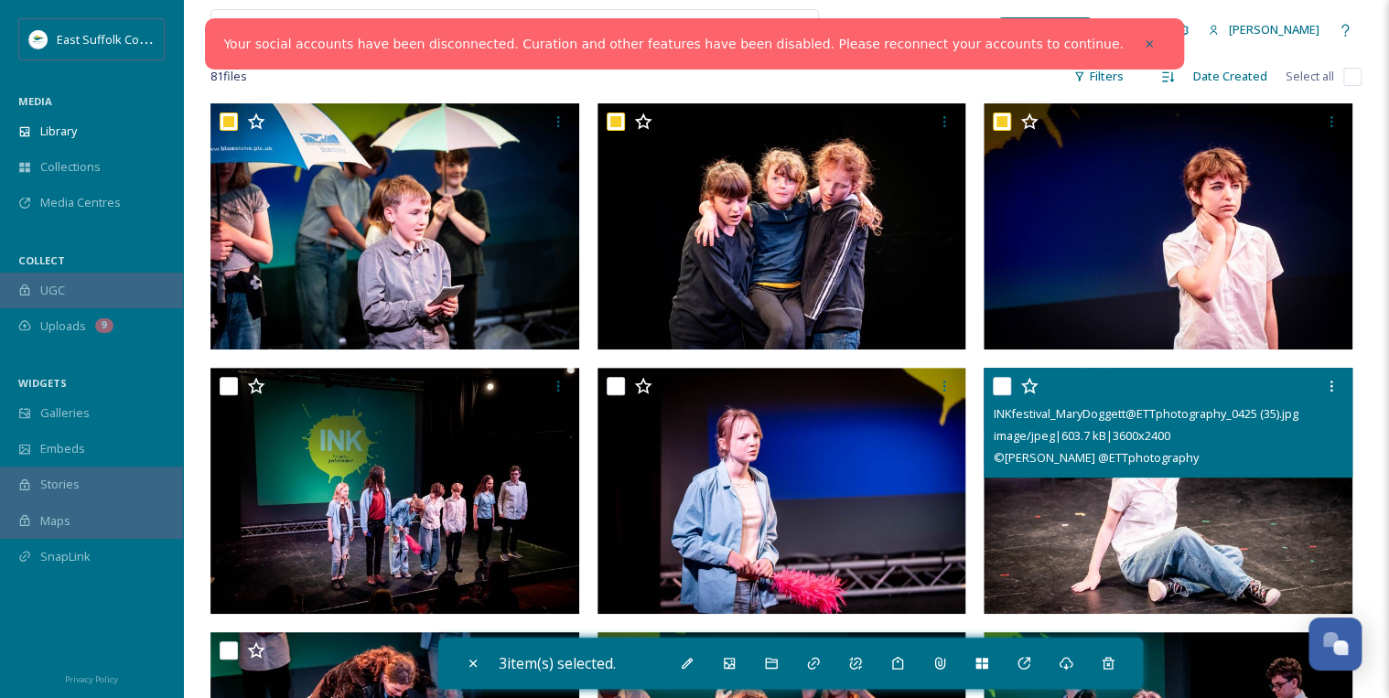
click at [1003, 381] on input "checkbox" at bounding box center [1001, 386] width 18 height 18
checkbox input "true"
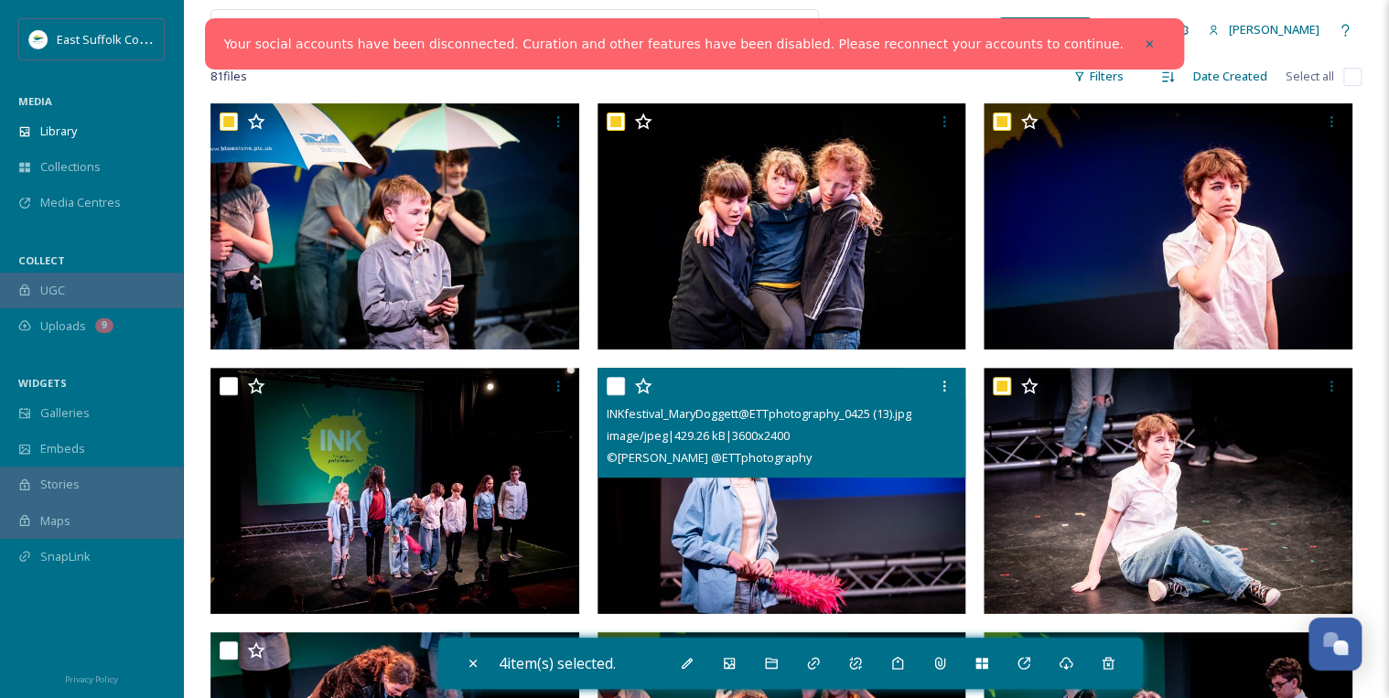
click at [619, 381] on input "checkbox" at bounding box center [615, 386] width 18 height 18
checkbox input "true"
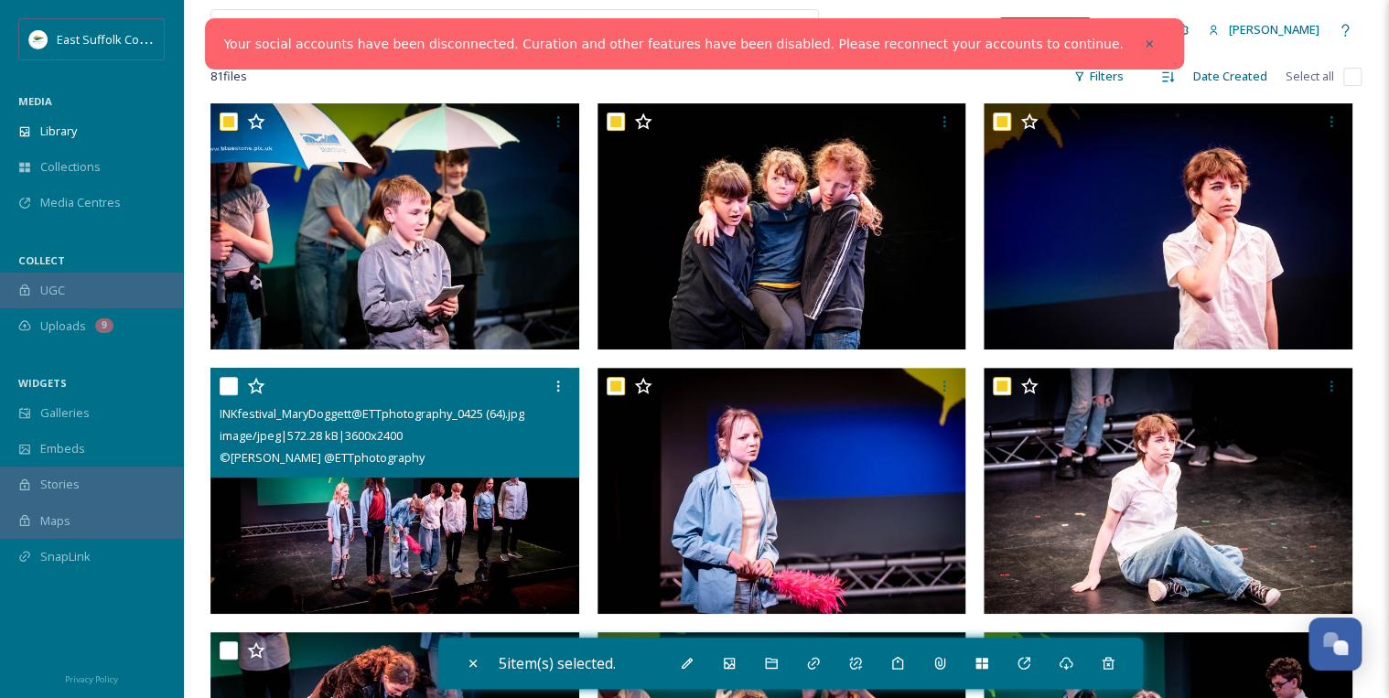
click at [221, 384] on input "checkbox" at bounding box center [229, 386] width 18 height 18
checkbox input "true"
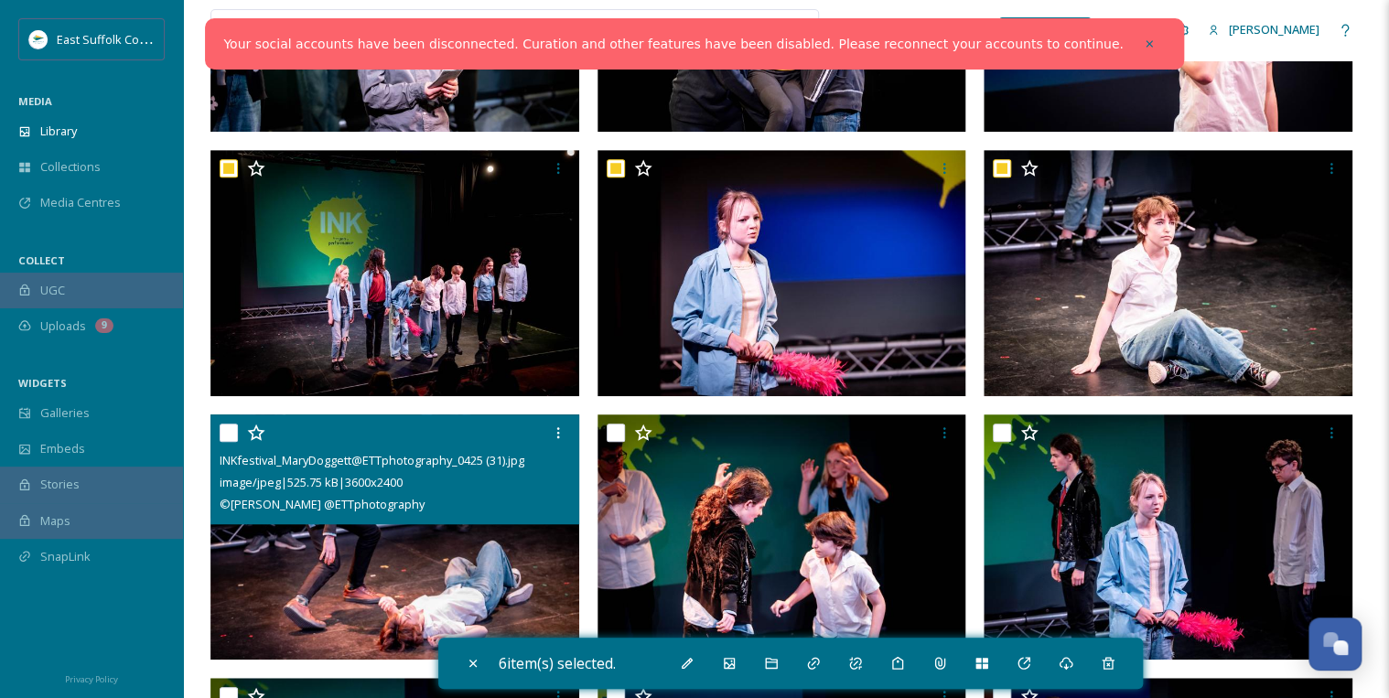
scroll to position [366, 0]
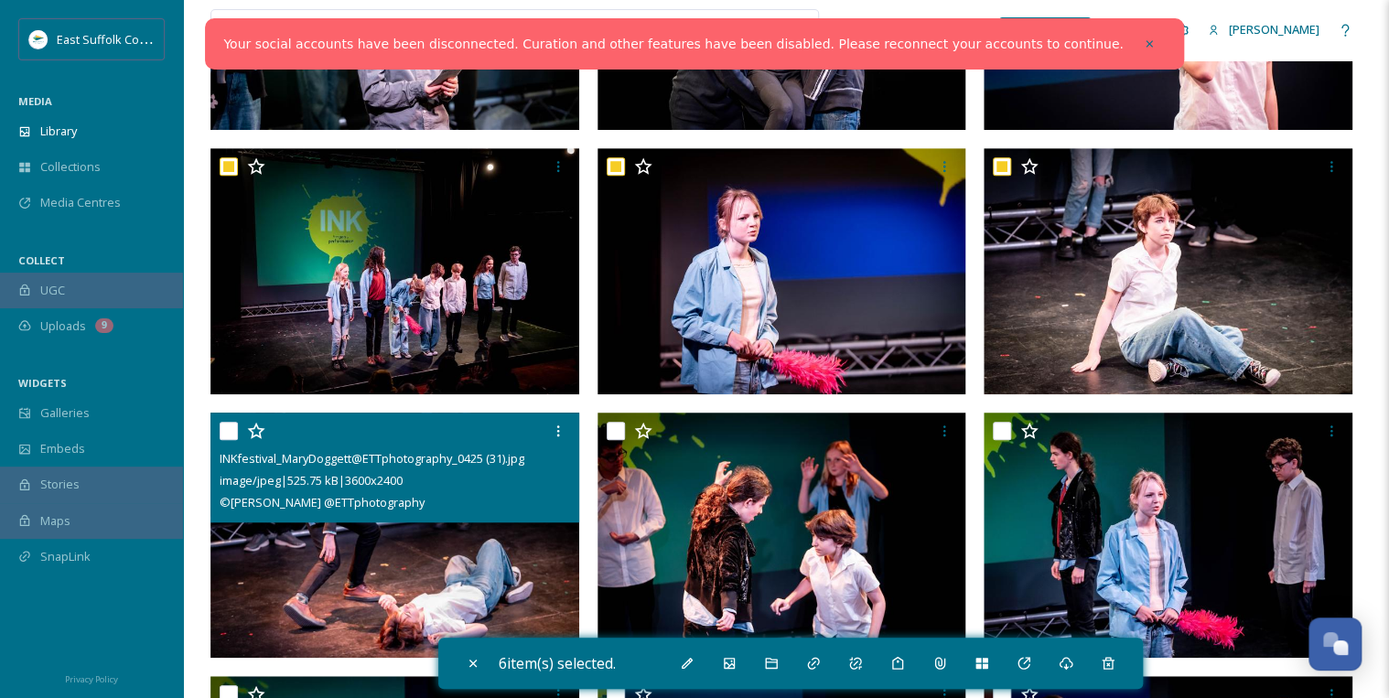
click at [231, 427] on input "checkbox" at bounding box center [229, 431] width 18 height 18
checkbox input "true"
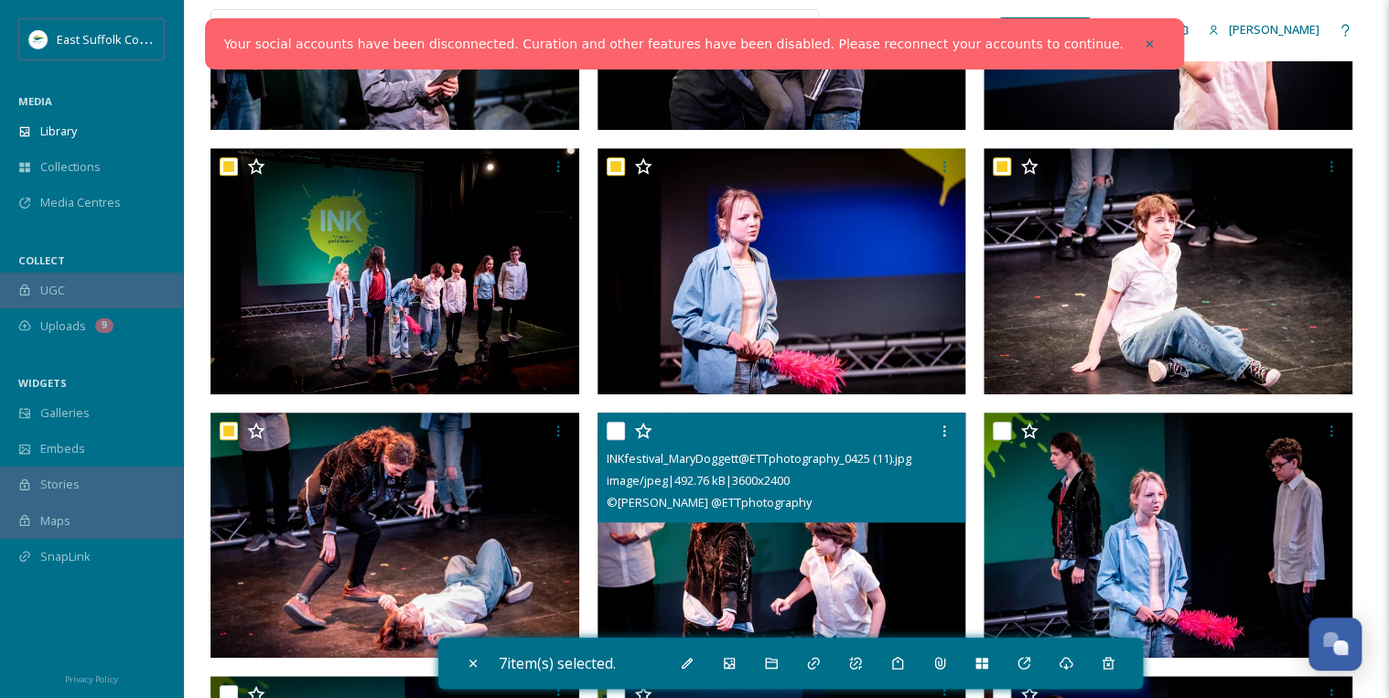
click at [620, 427] on input "checkbox" at bounding box center [615, 431] width 18 height 18
checkbox input "true"
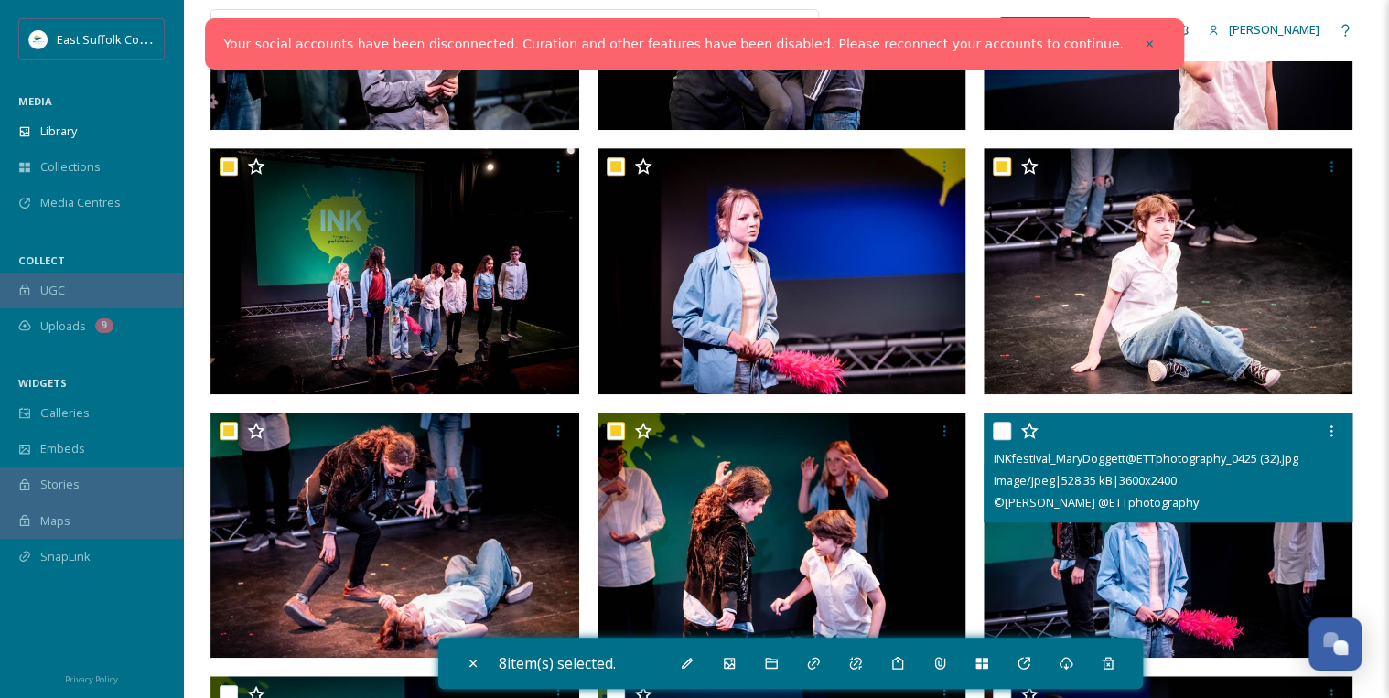
click at [995, 431] on input "checkbox" at bounding box center [1001, 431] width 18 height 18
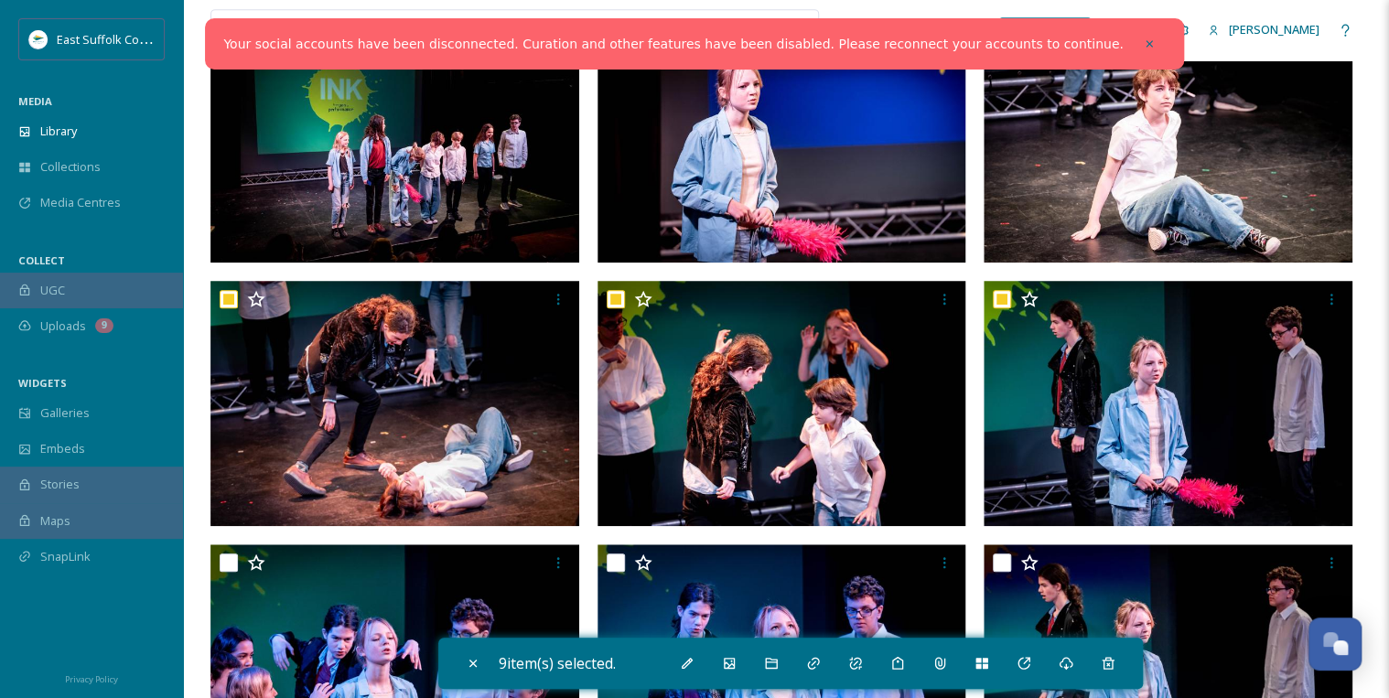
scroll to position [512, 0]
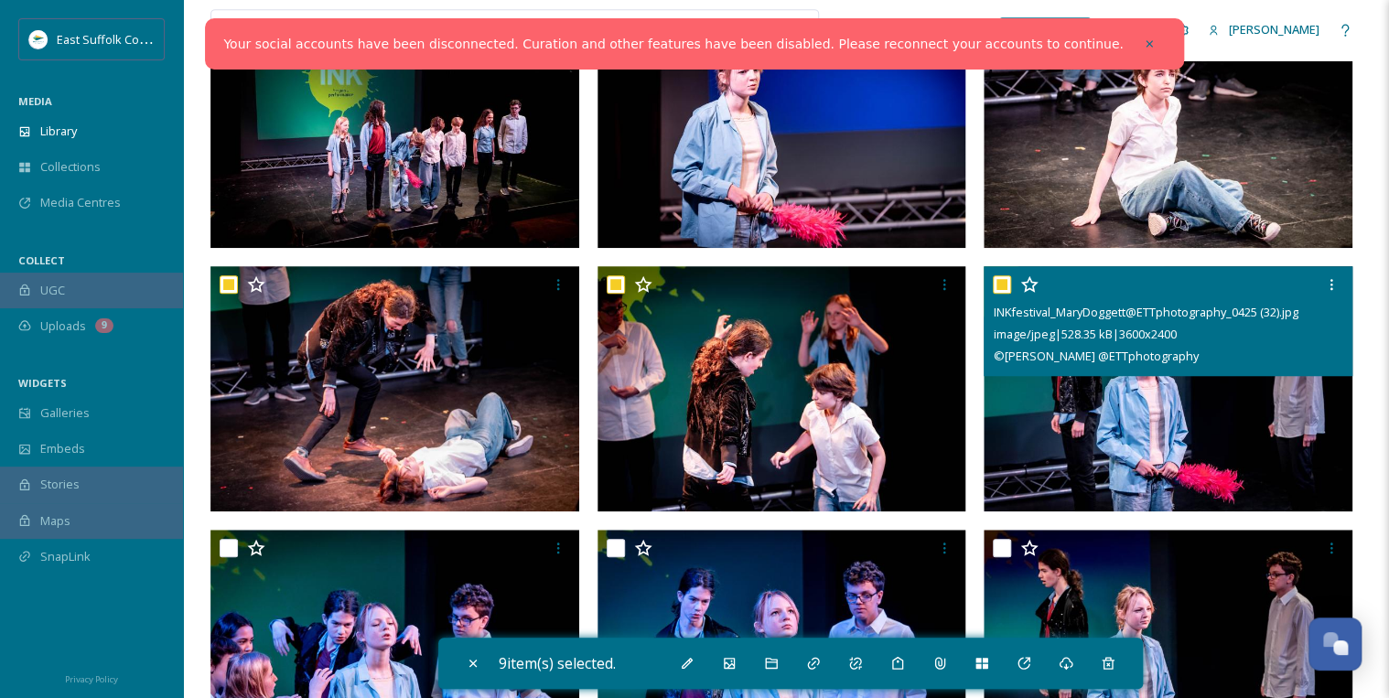
click at [999, 277] on input "checkbox" at bounding box center [1001, 284] width 18 height 18
checkbox input "false"
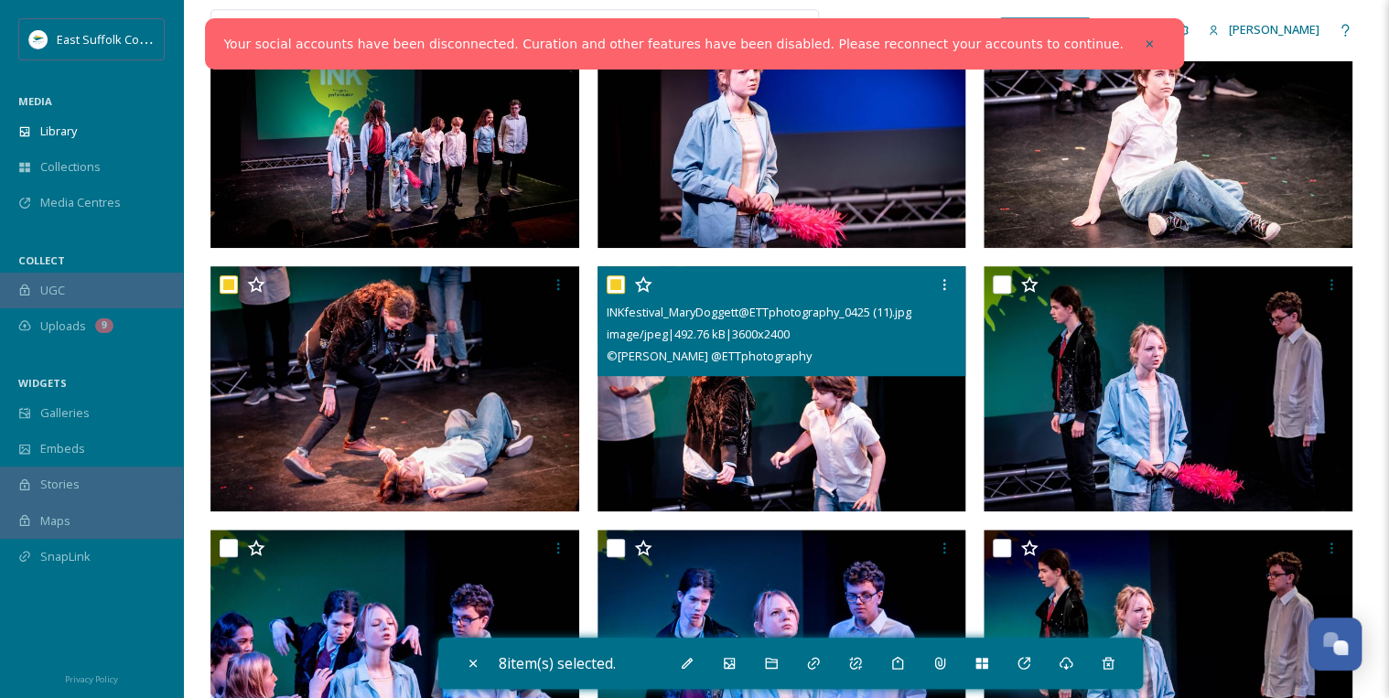
click at [614, 277] on input "checkbox" at bounding box center [615, 284] width 18 height 18
checkbox input "false"
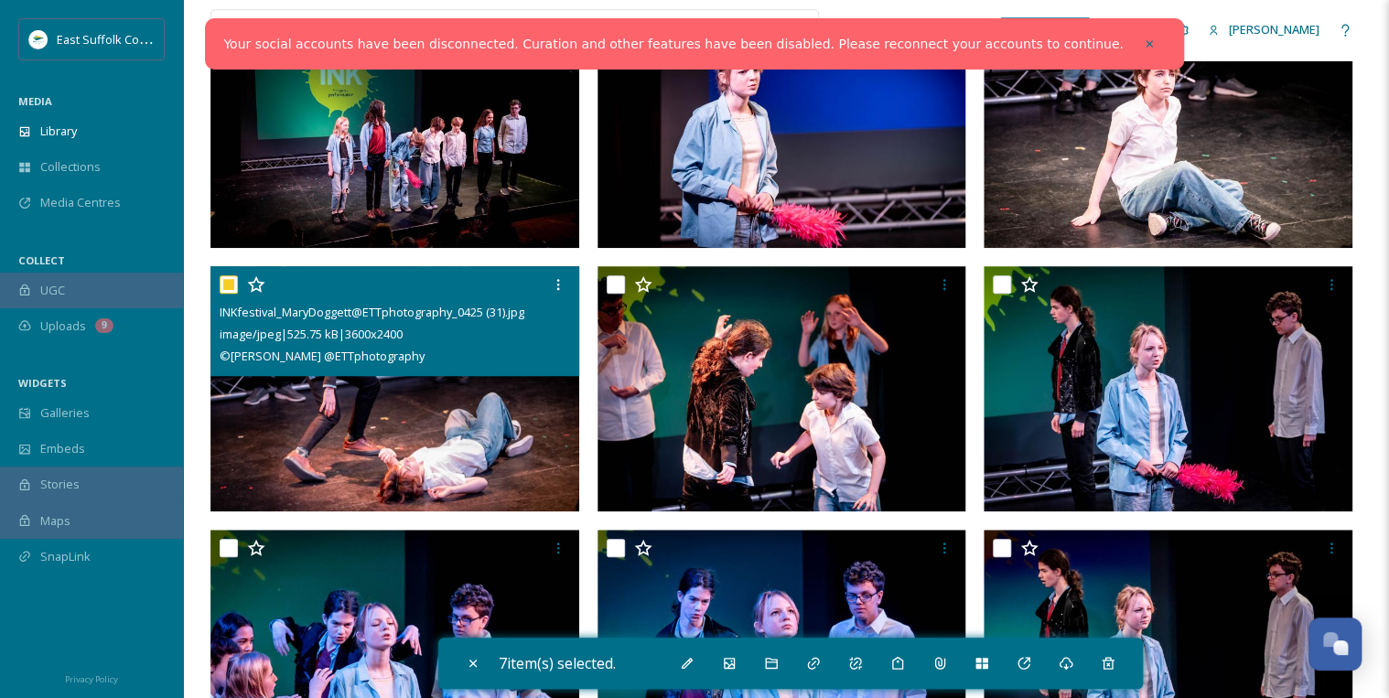
click at [235, 284] on input "checkbox" at bounding box center [229, 284] width 18 height 18
checkbox input "false"
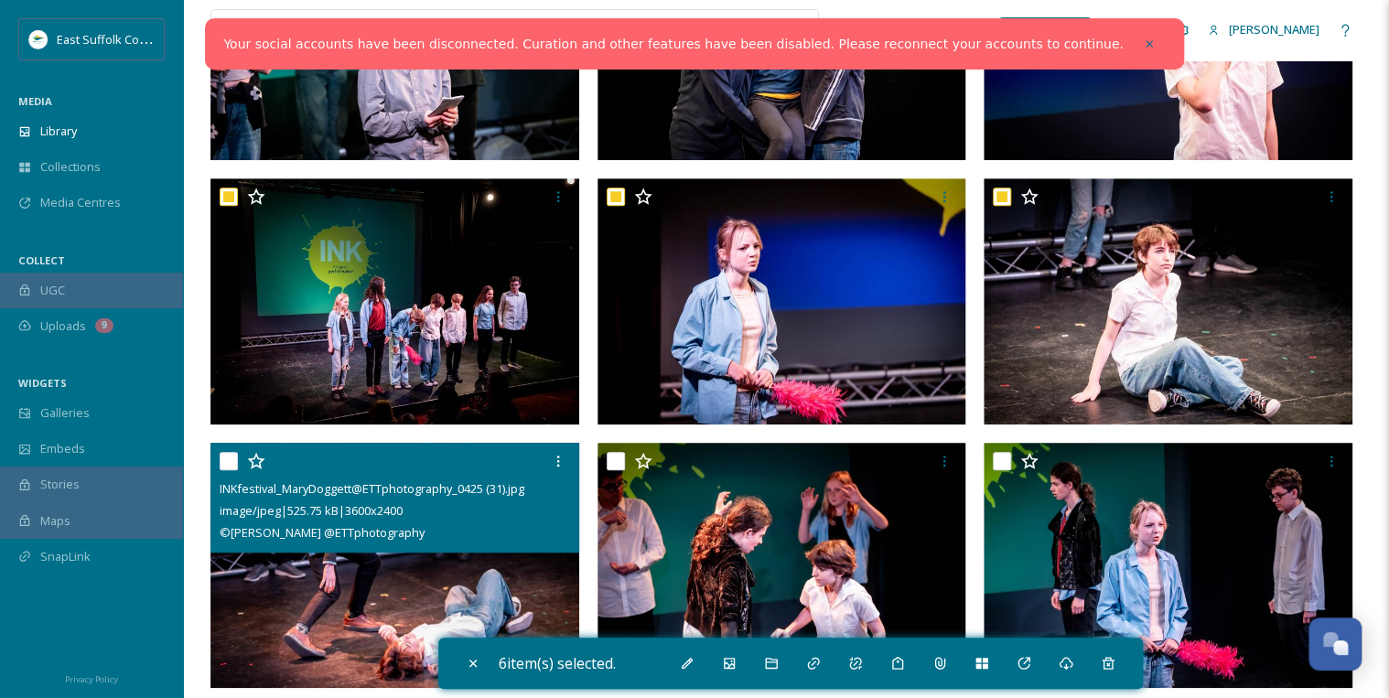
scroll to position [293, 0]
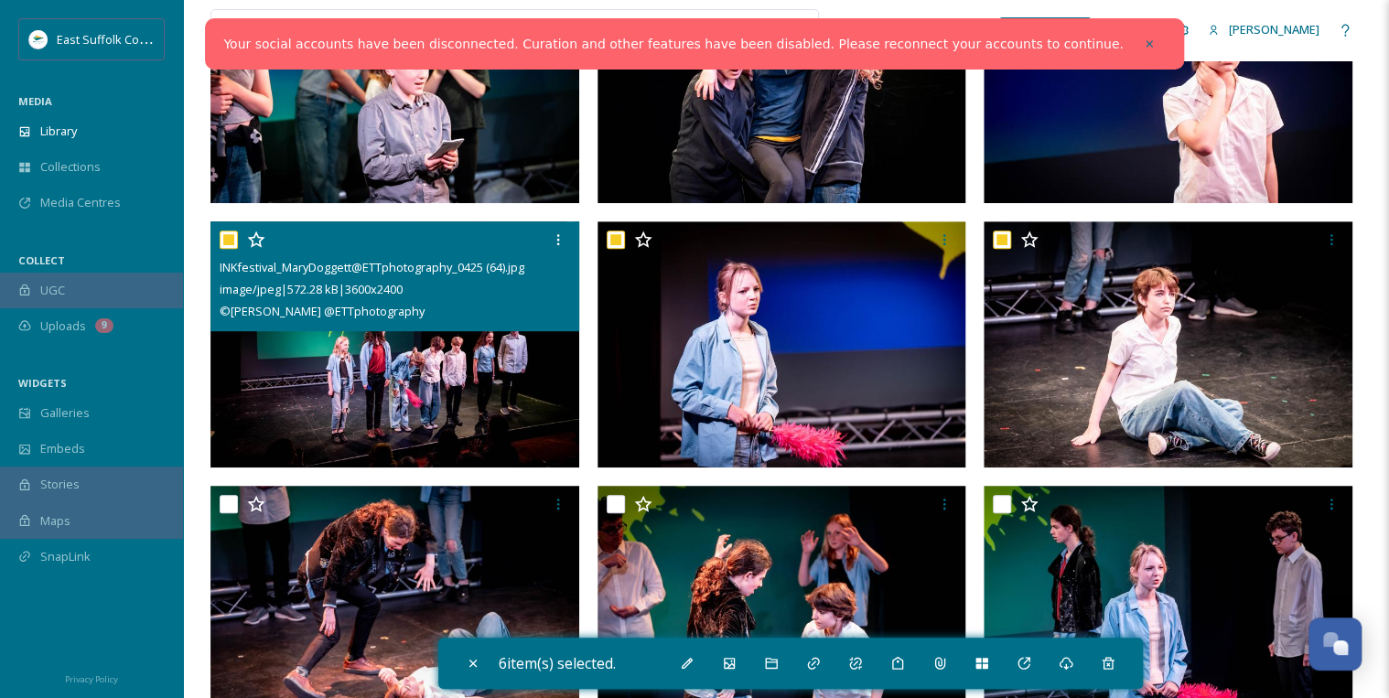
click at [231, 241] on input "checkbox" at bounding box center [229, 240] width 18 height 18
checkbox input "false"
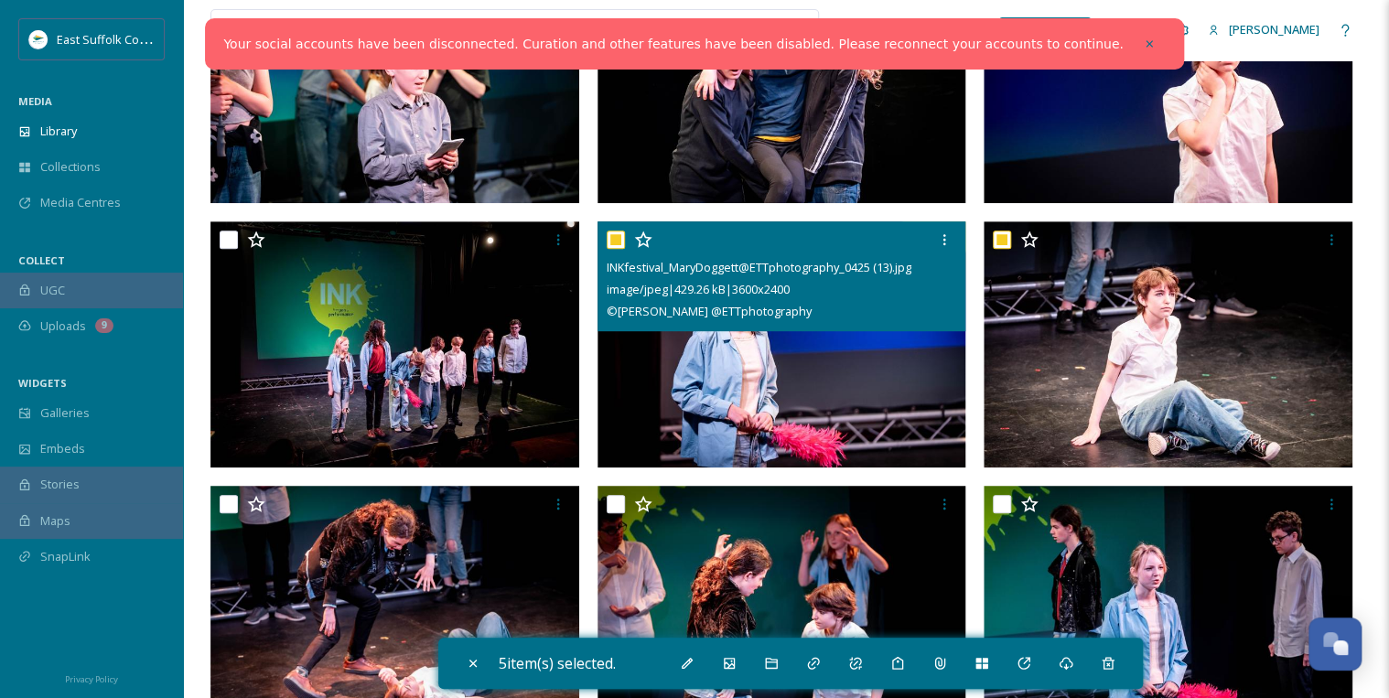
click at [624, 238] on input "checkbox" at bounding box center [615, 240] width 18 height 18
checkbox input "false"
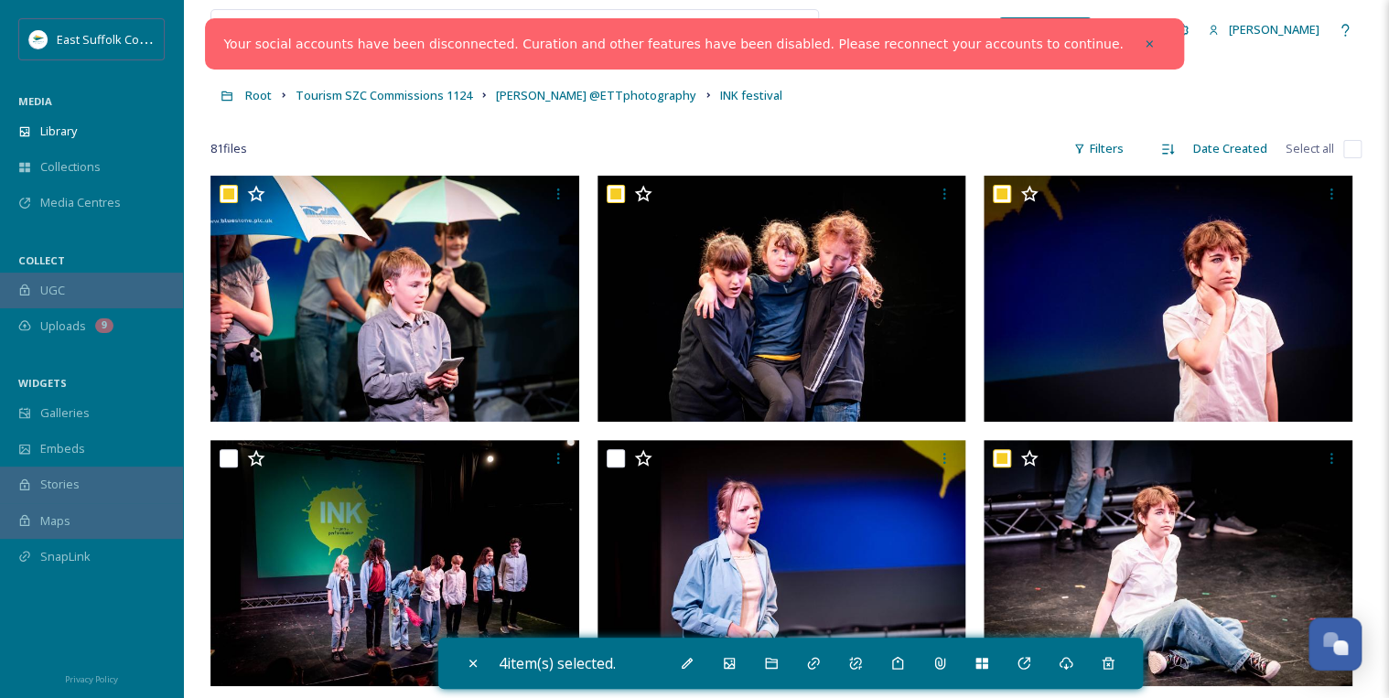
scroll to position [73, 0]
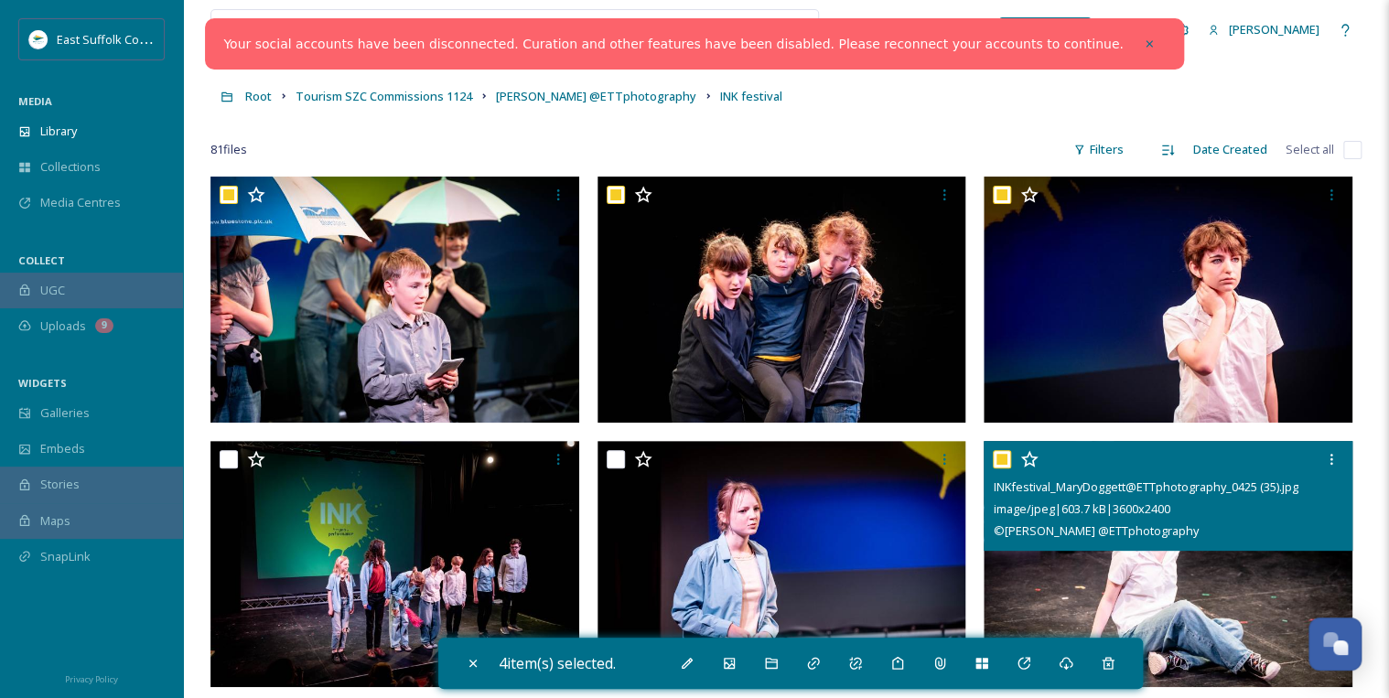
click at [1003, 456] on input "checkbox" at bounding box center [1001, 459] width 18 height 18
checkbox input "false"
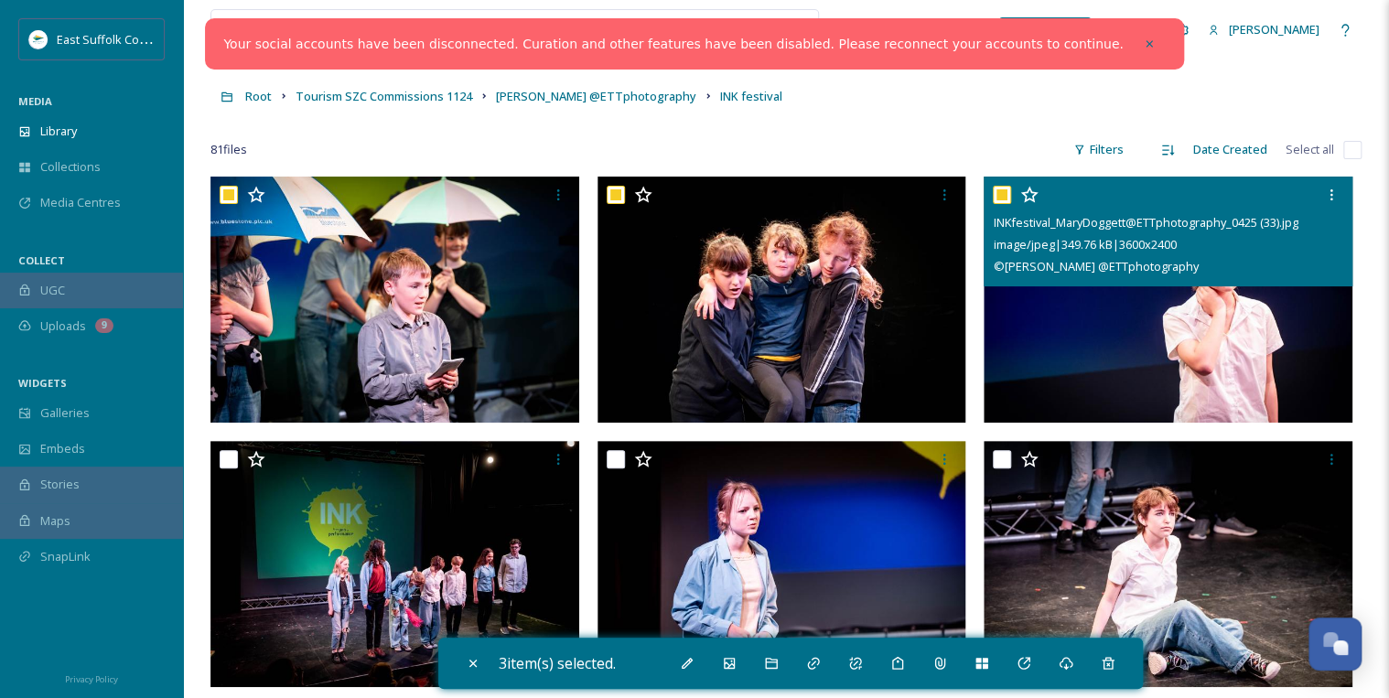
click at [997, 198] on input "checkbox" at bounding box center [1001, 195] width 18 height 18
checkbox input "false"
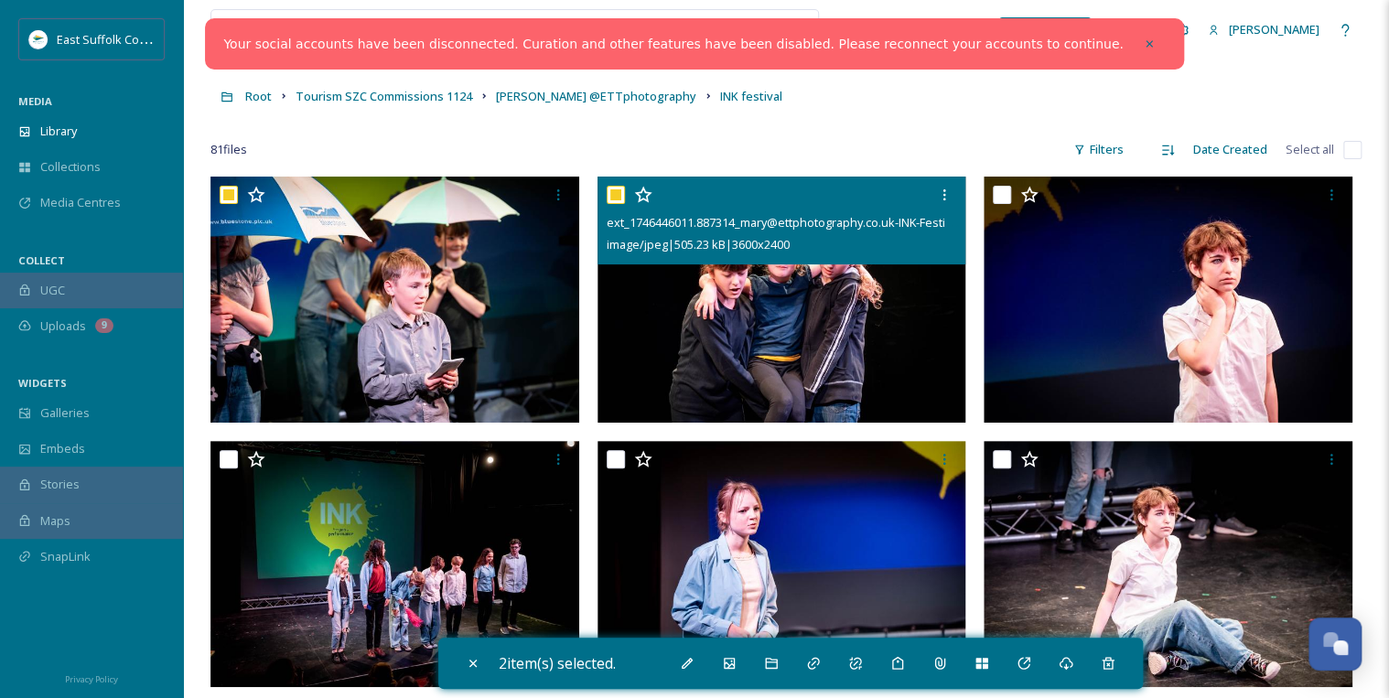
click at [615, 192] on input "checkbox" at bounding box center [615, 195] width 18 height 18
checkbox input "false"
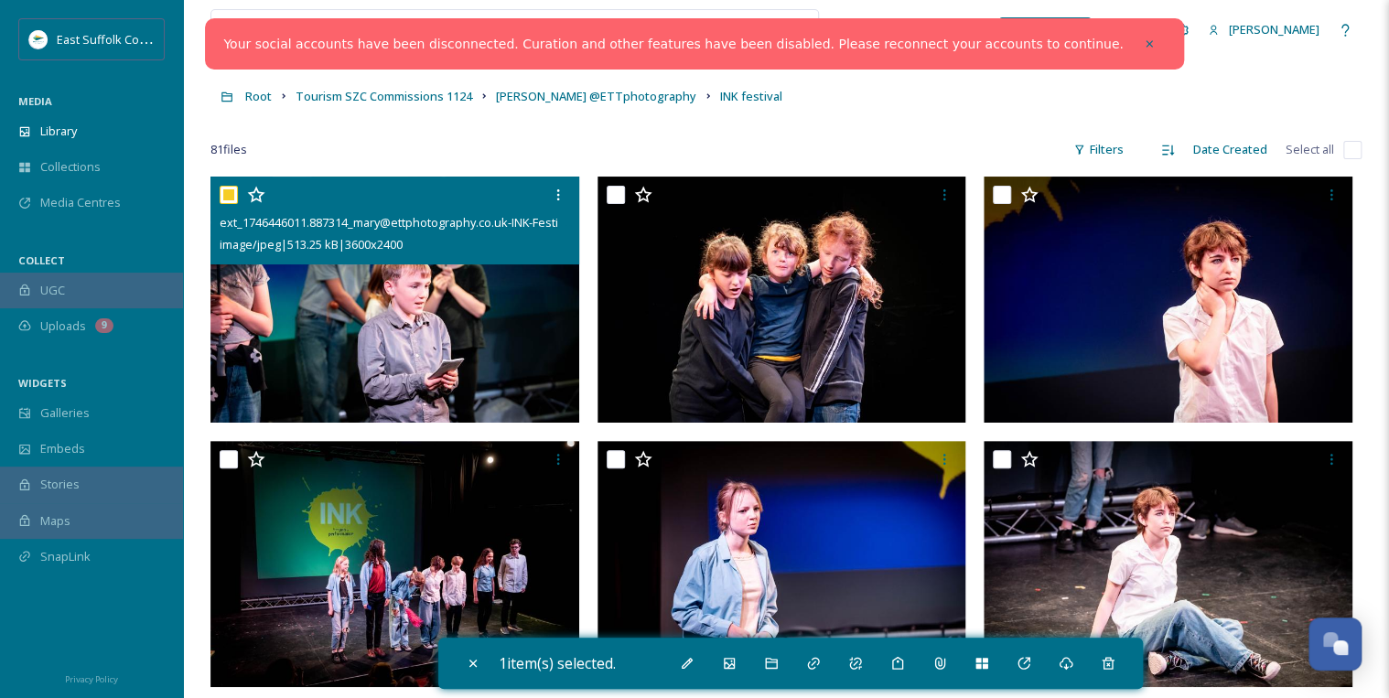
drag, startPoint x: 230, startPoint y: 188, endPoint x: 381, endPoint y: 242, distance: 160.6
click at [230, 189] on input "checkbox" at bounding box center [229, 195] width 18 height 18
checkbox input "false"
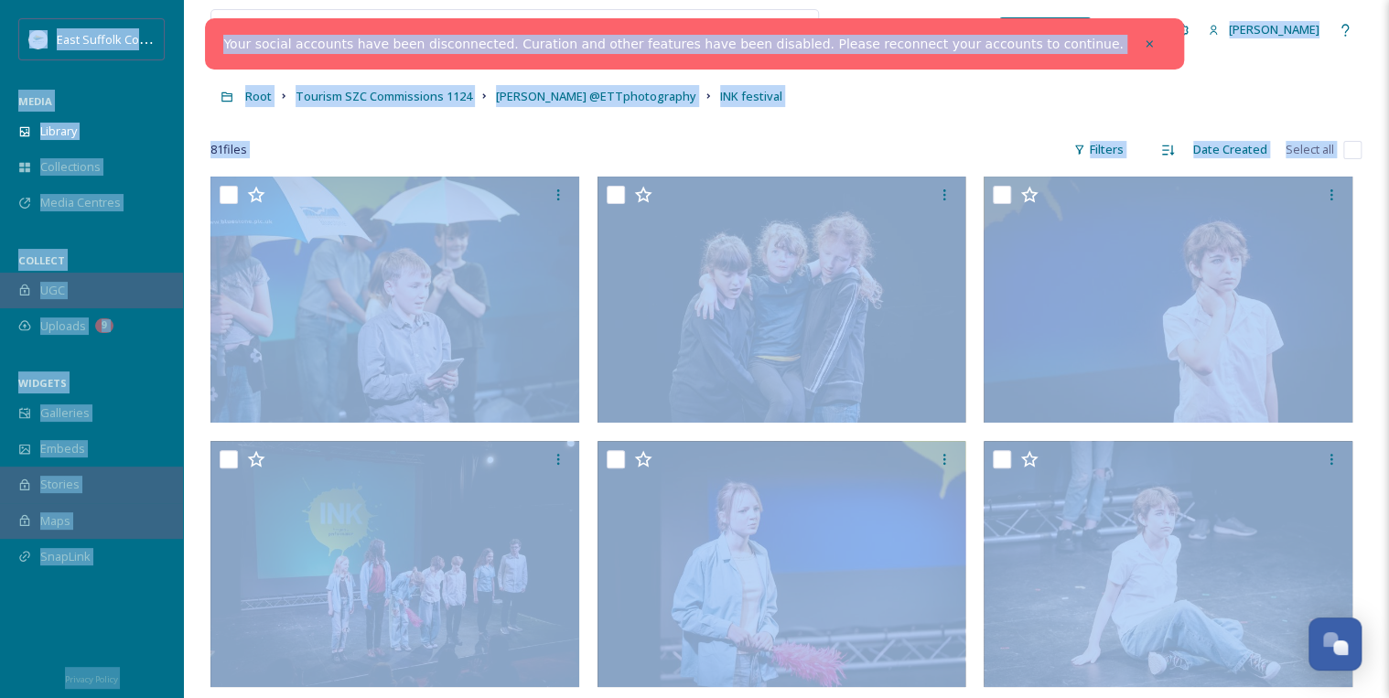
click at [844, 110] on div "Root Tourism SZC Commissions 1124 [PERSON_NAME] @ETTphotography INK festival" at bounding box center [785, 96] width 1151 height 35
click at [995, 154] on div "81 file s Filters Date Created Select all" at bounding box center [785, 150] width 1151 height 36
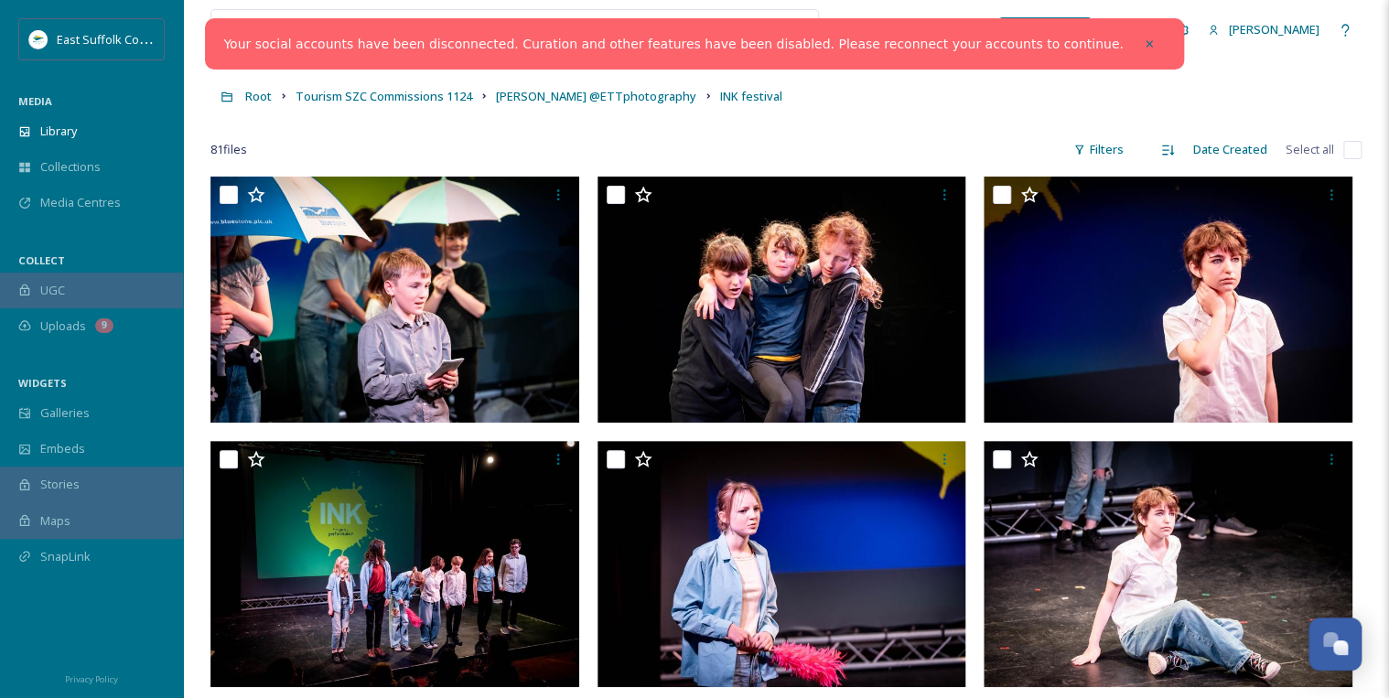
click at [1346, 149] on input "checkbox" at bounding box center [1352, 150] width 18 height 18
checkbox input "true"
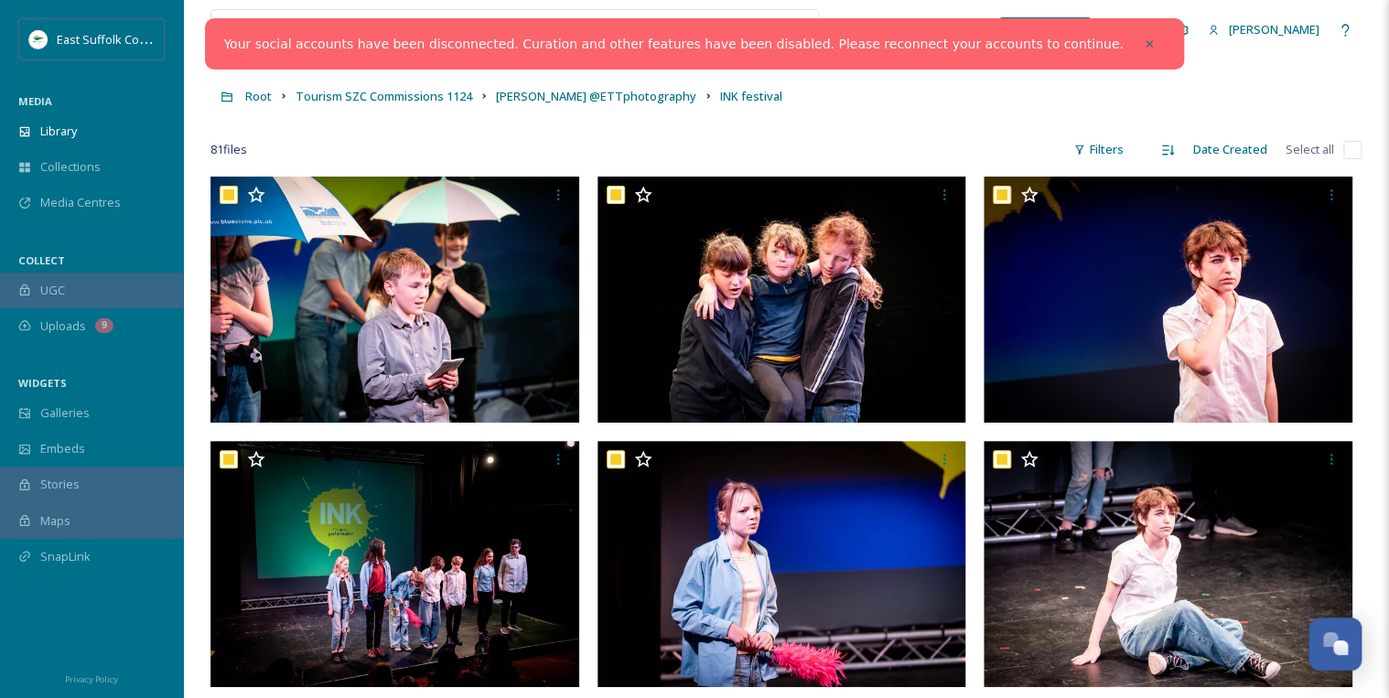
checkbox input "true"
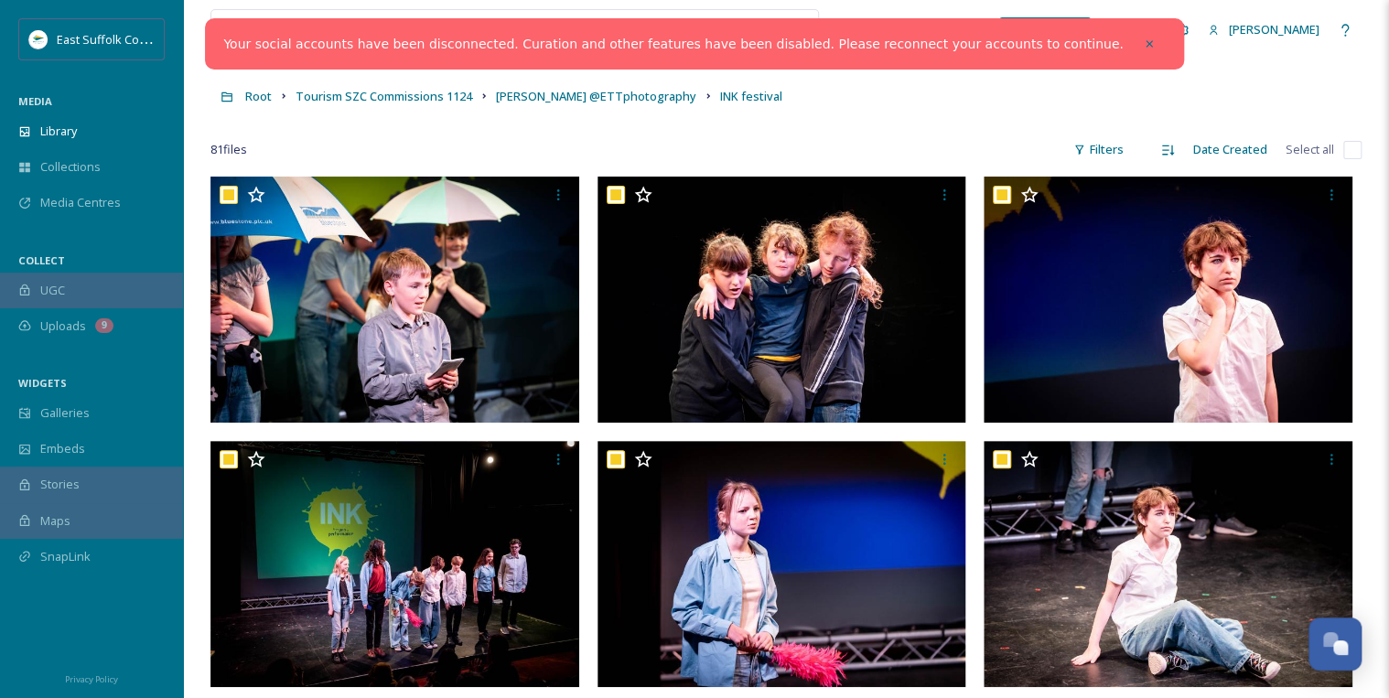
checkbox input "true"
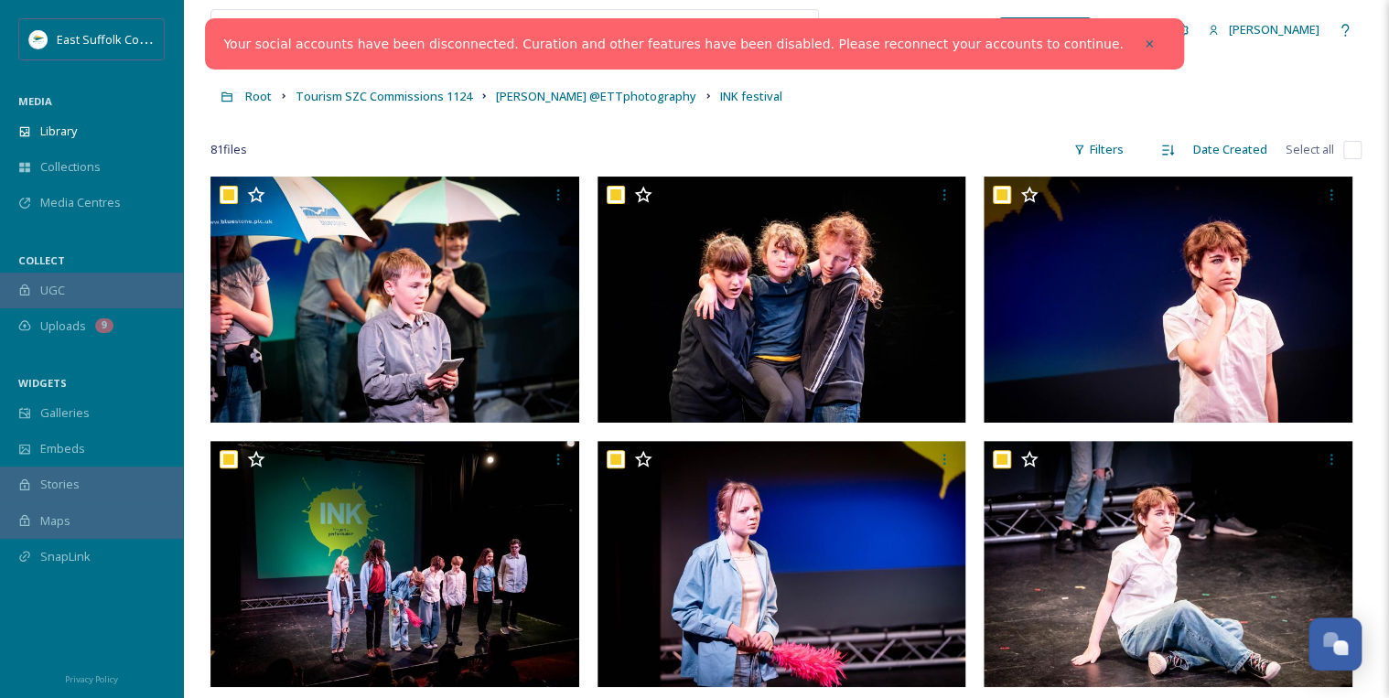
checkbox input "true"
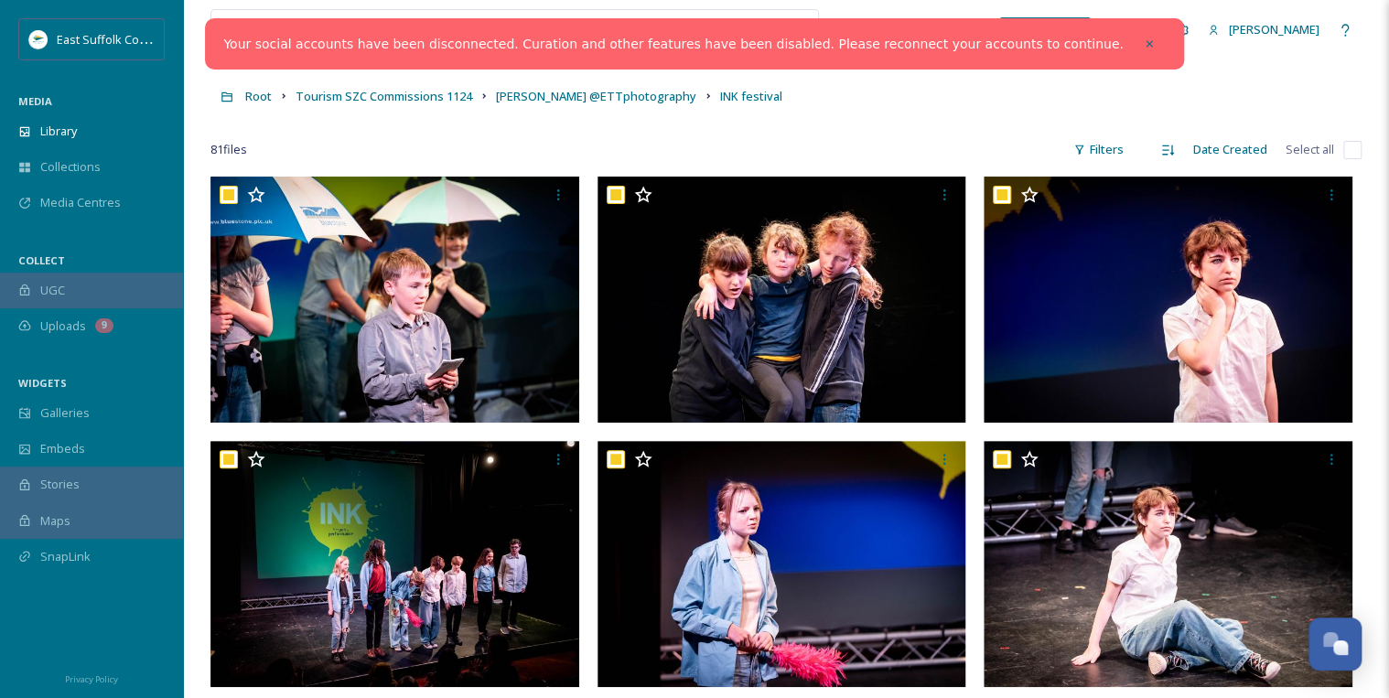
checkbox input "true"
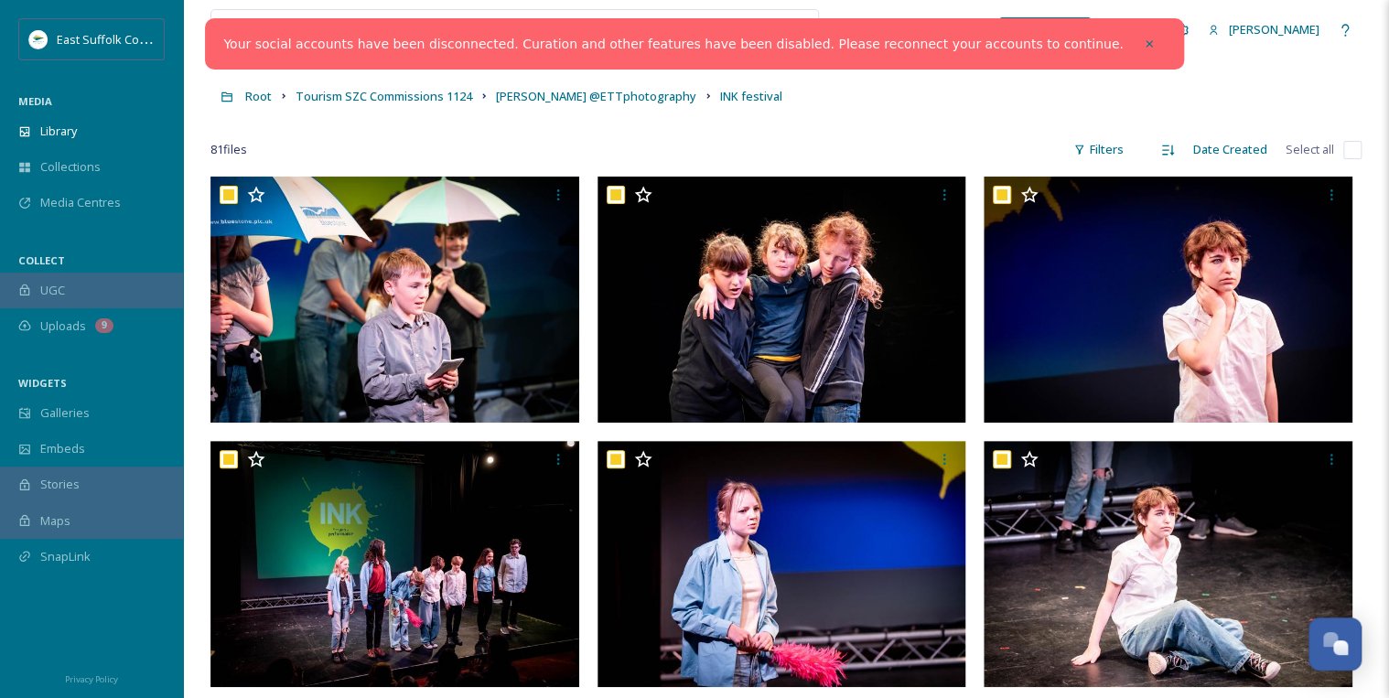
checkbox input "true"
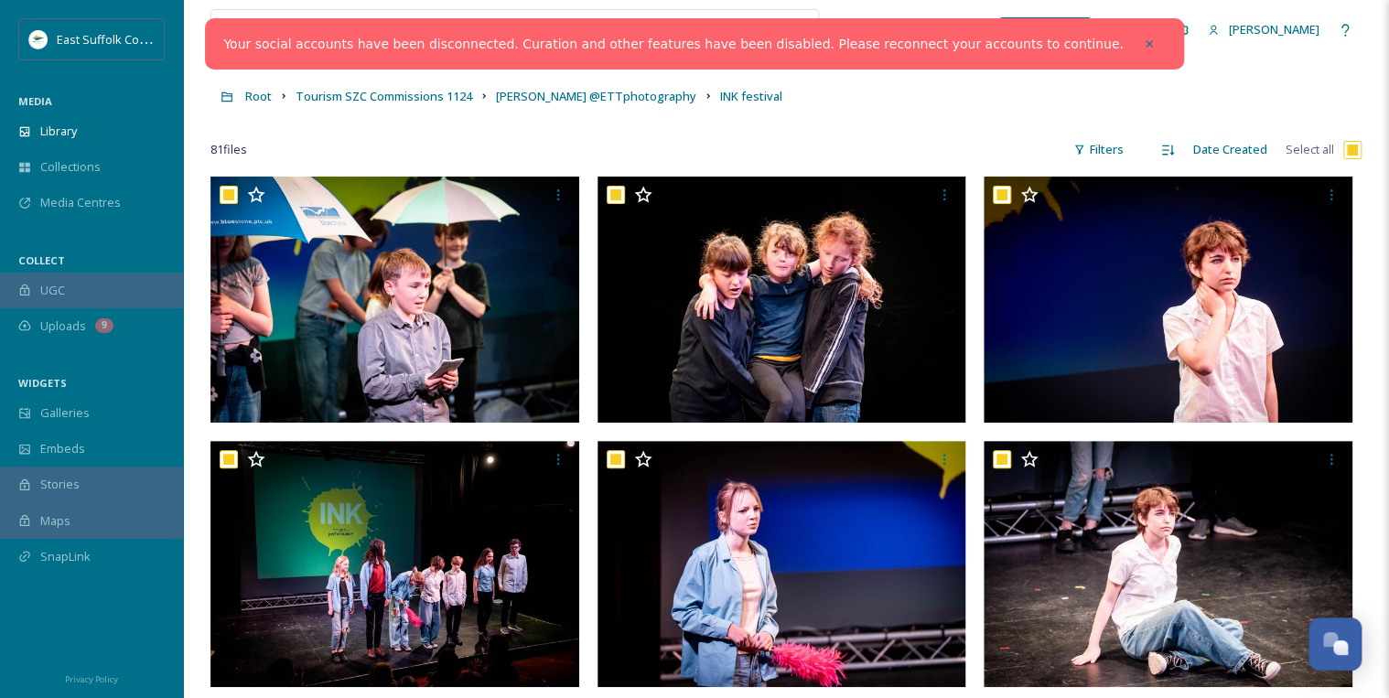
checkbox input "true"
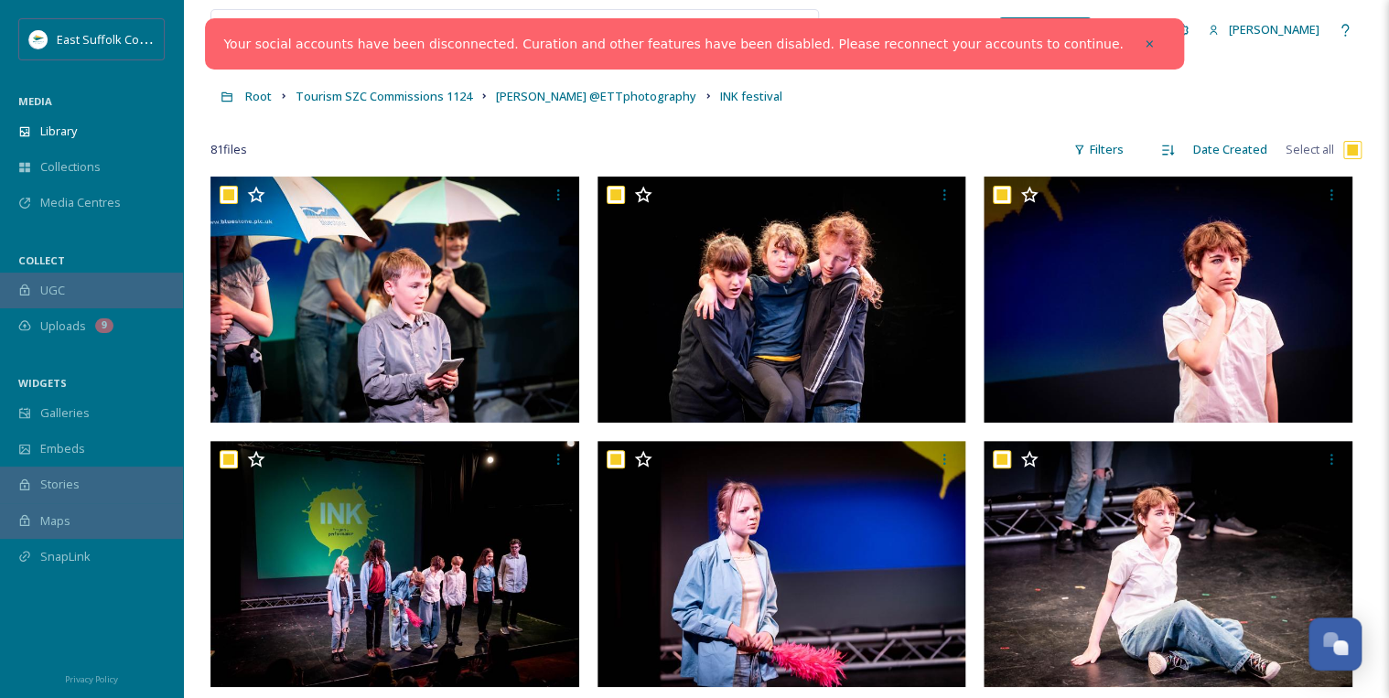
checkbox input "true"
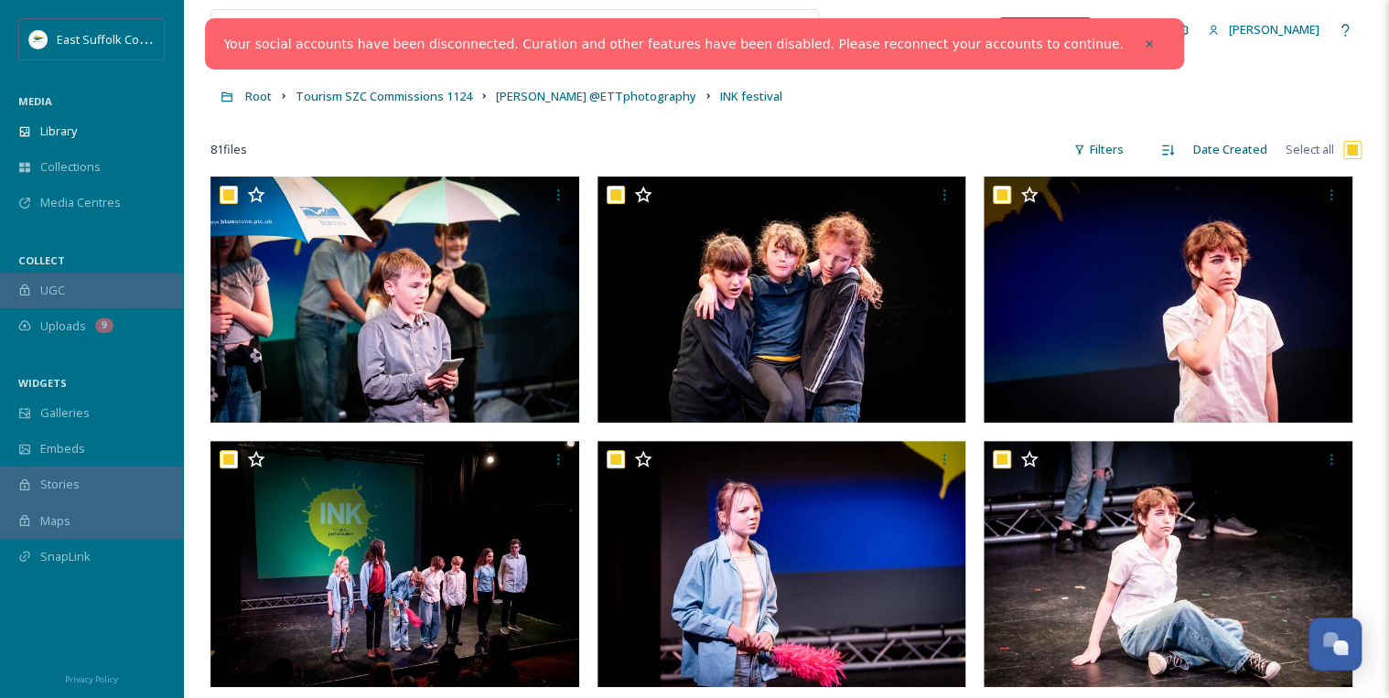
checkbox input "true"
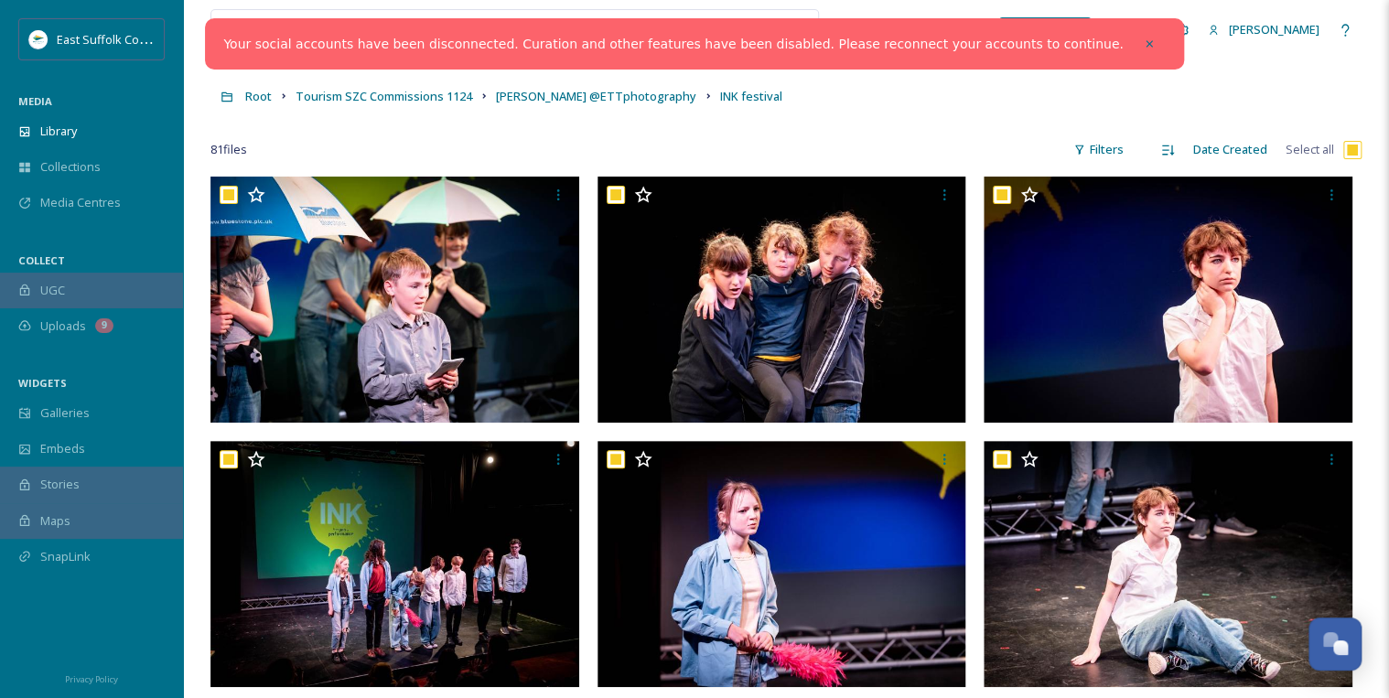
checkbox input "true"
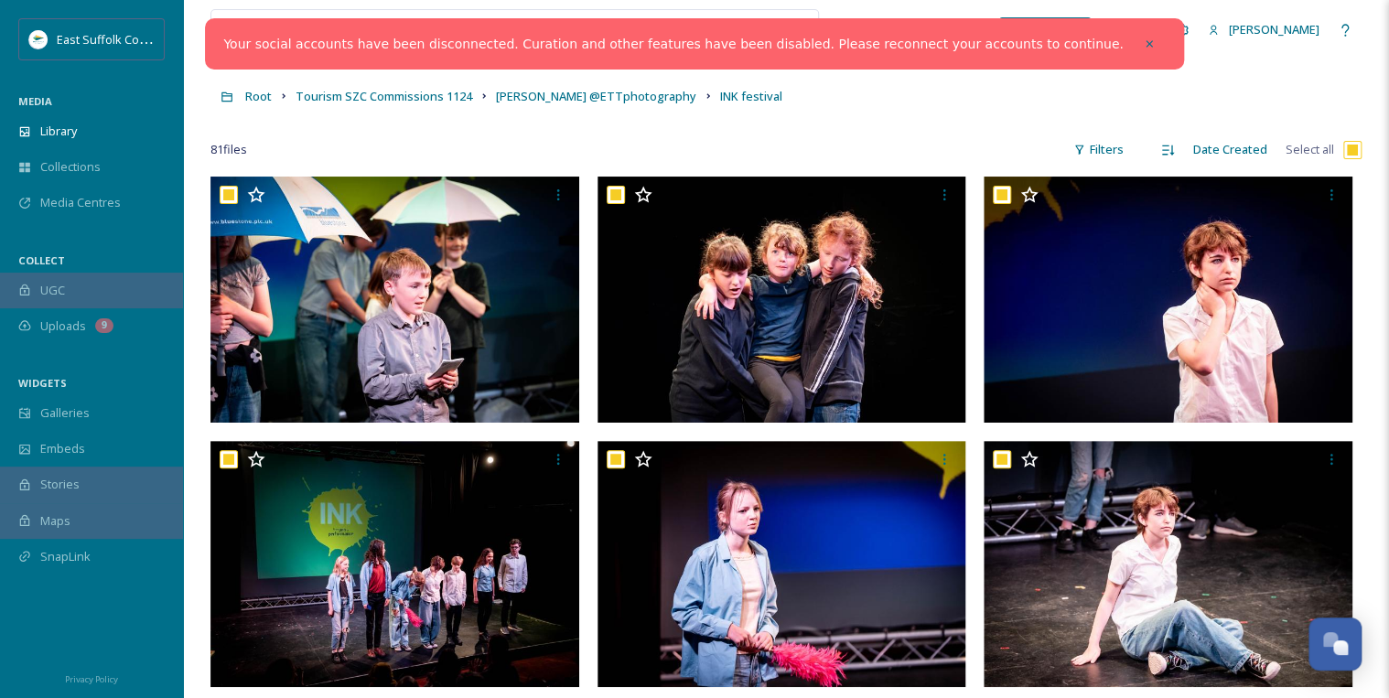
checkbox input "true"
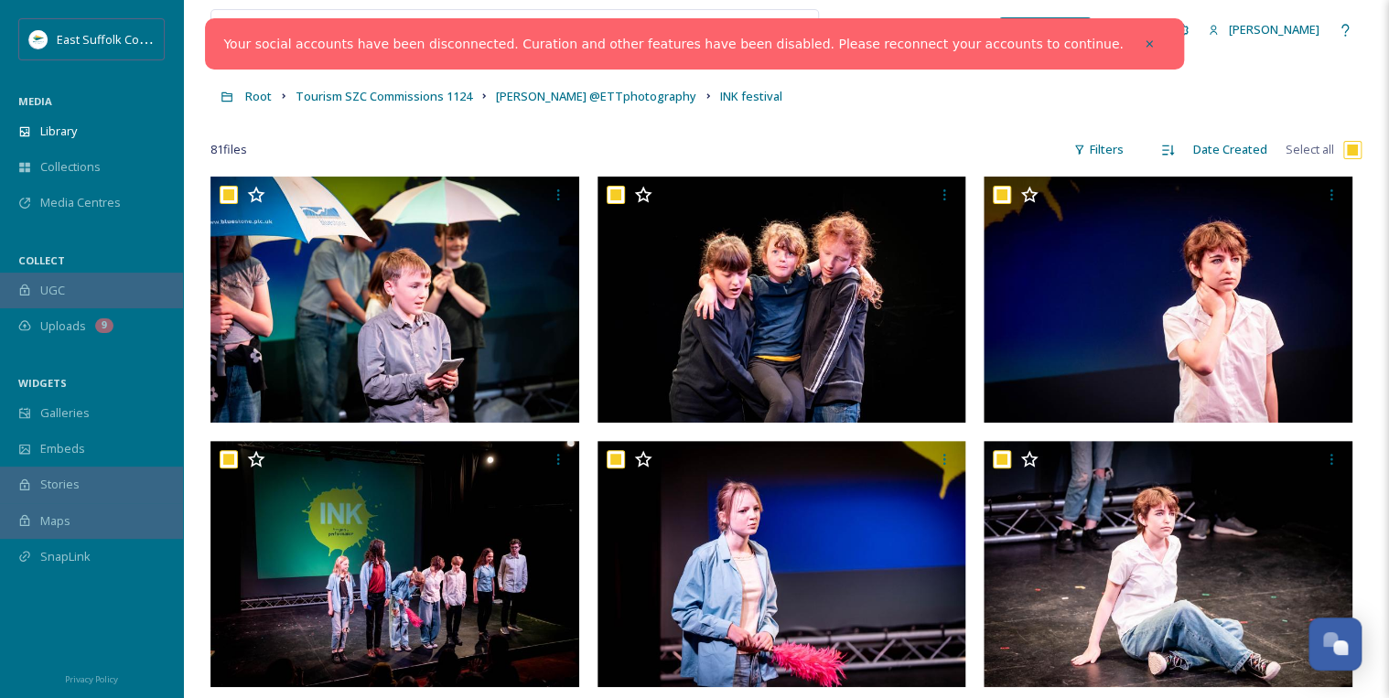
checkbox input "true"
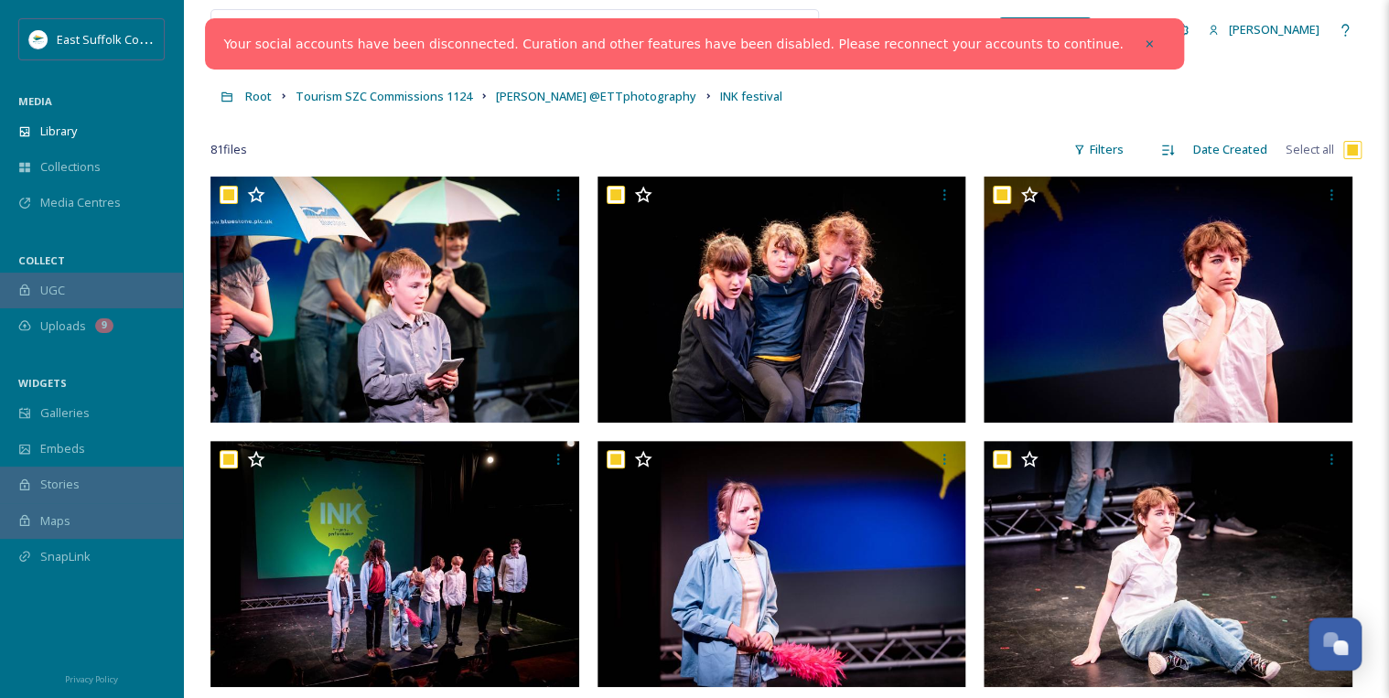
checkbox input "true"
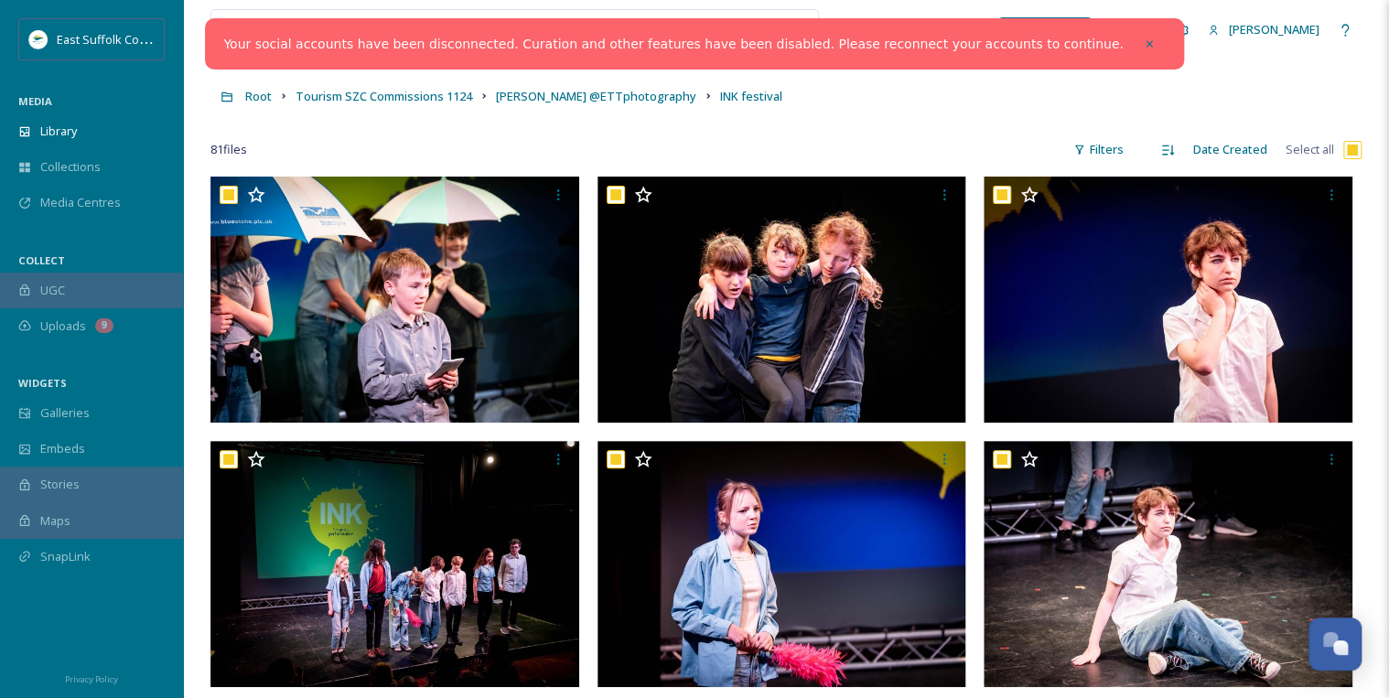
checkbox input "true"
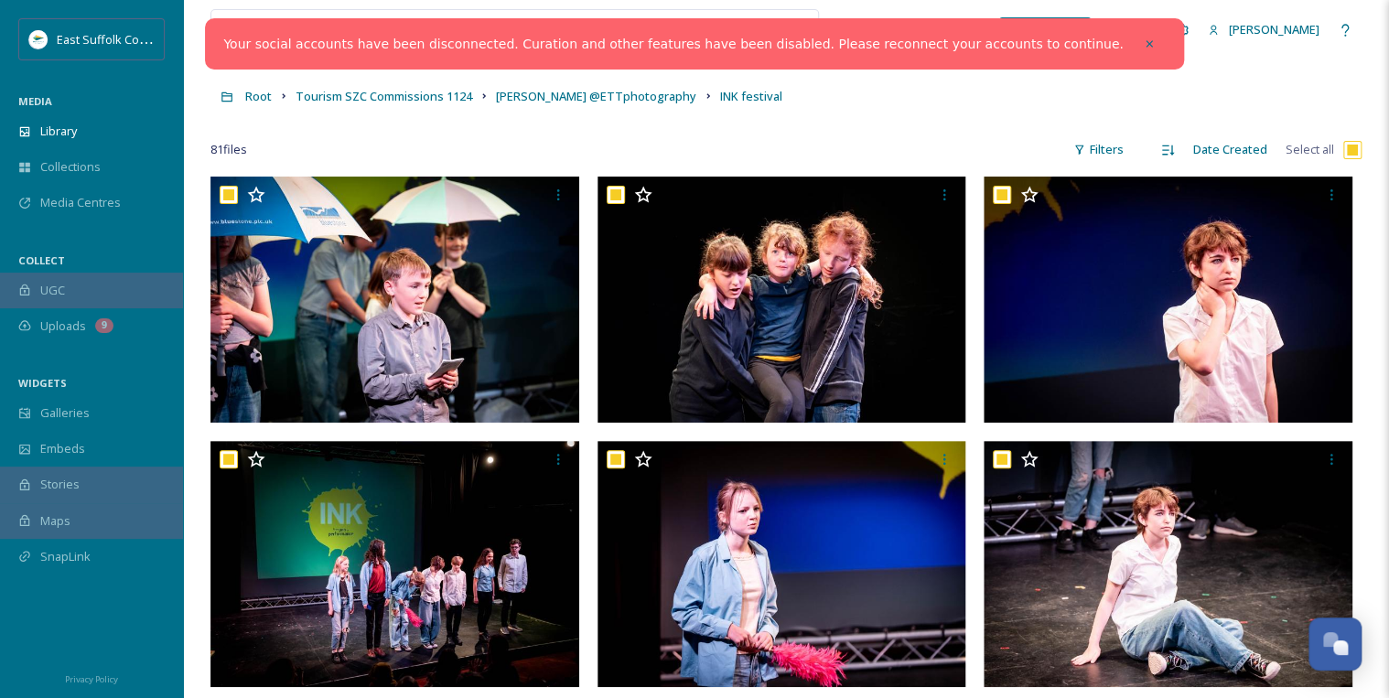
checkbox input "true"
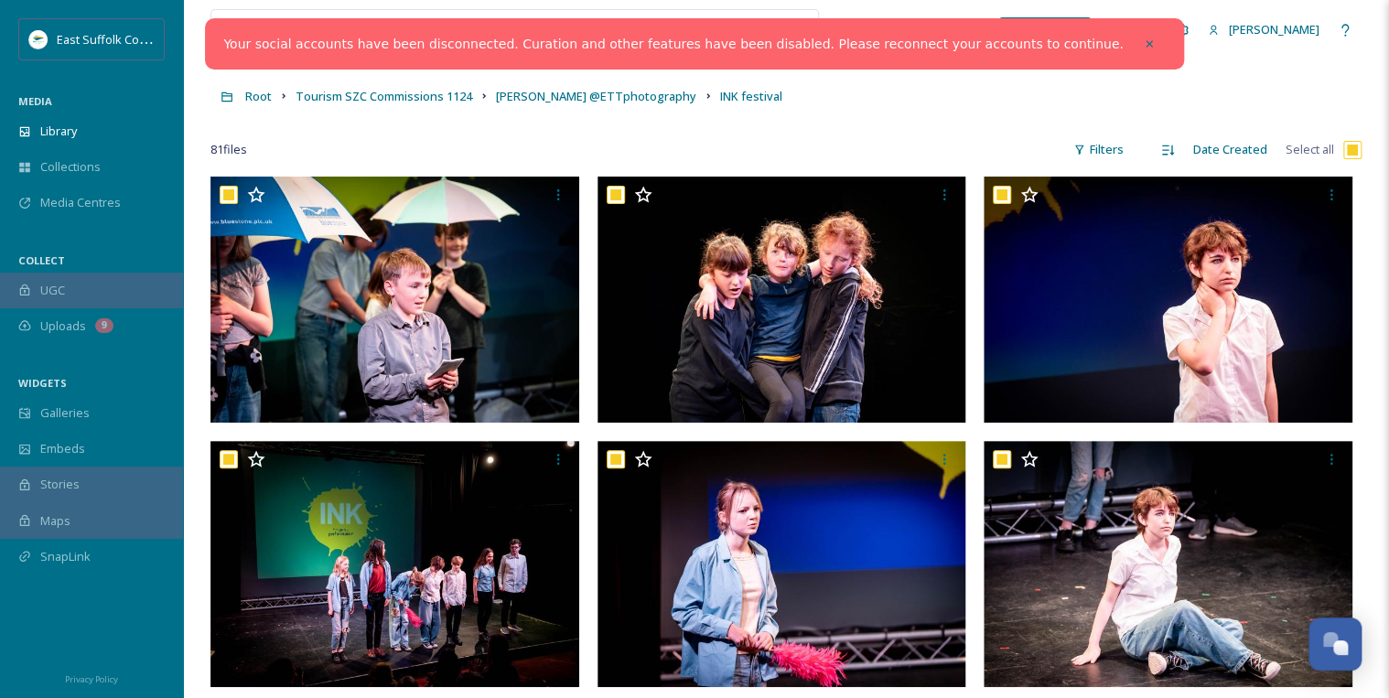
checkbox input "true"
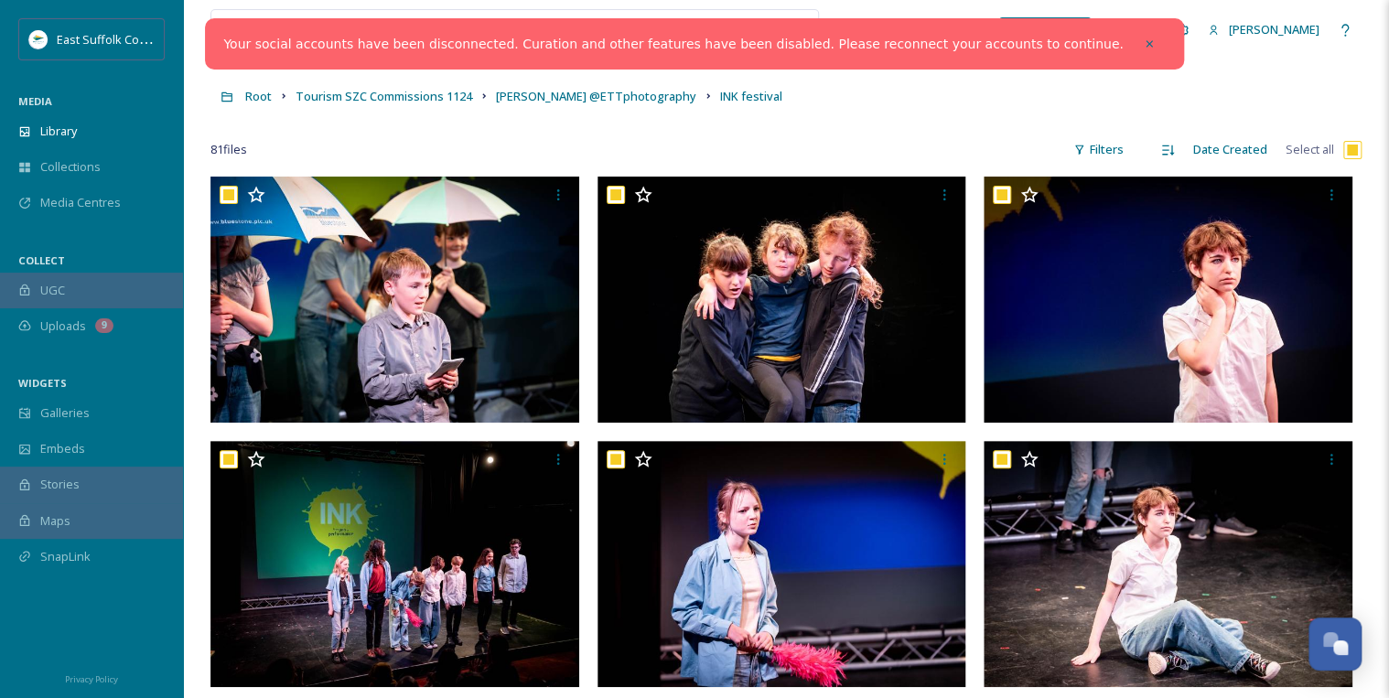
checkbox input "true"
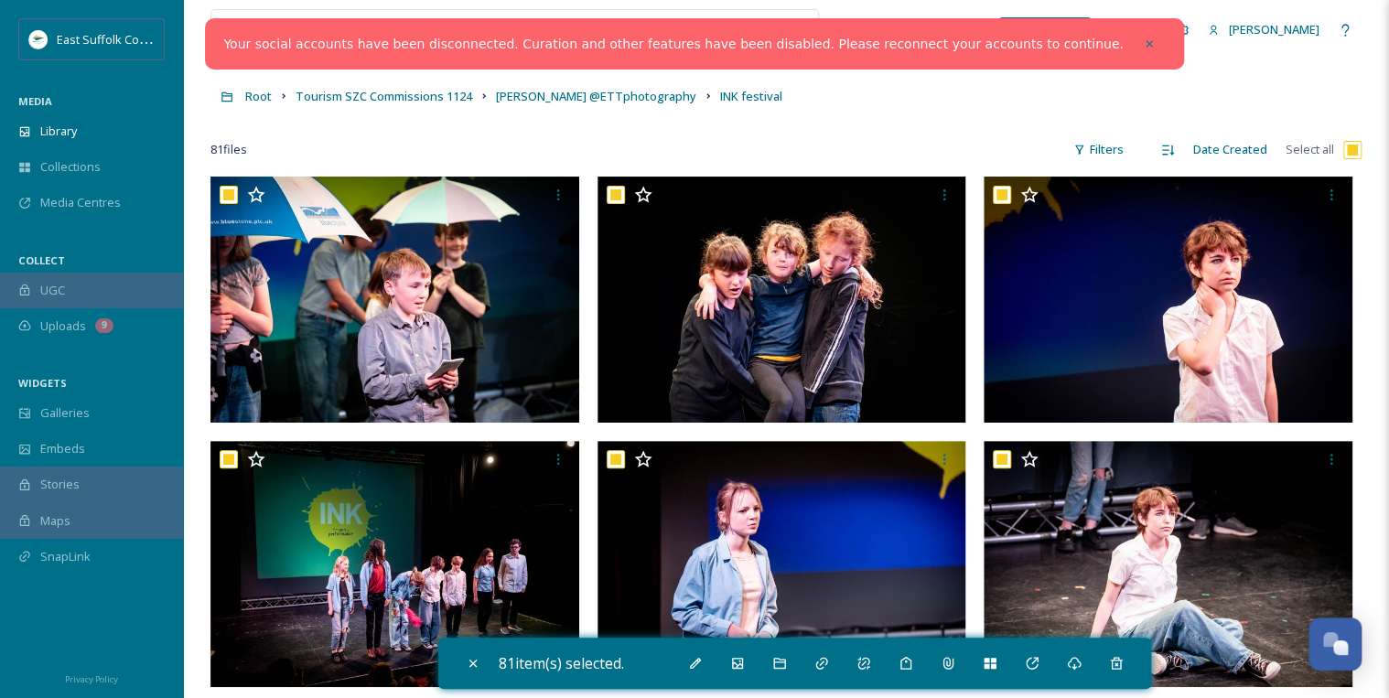
click at [1352, 155] on input "checkbox" at bounding box center [1352, 150] width 18 height 18
checkbox input "false"
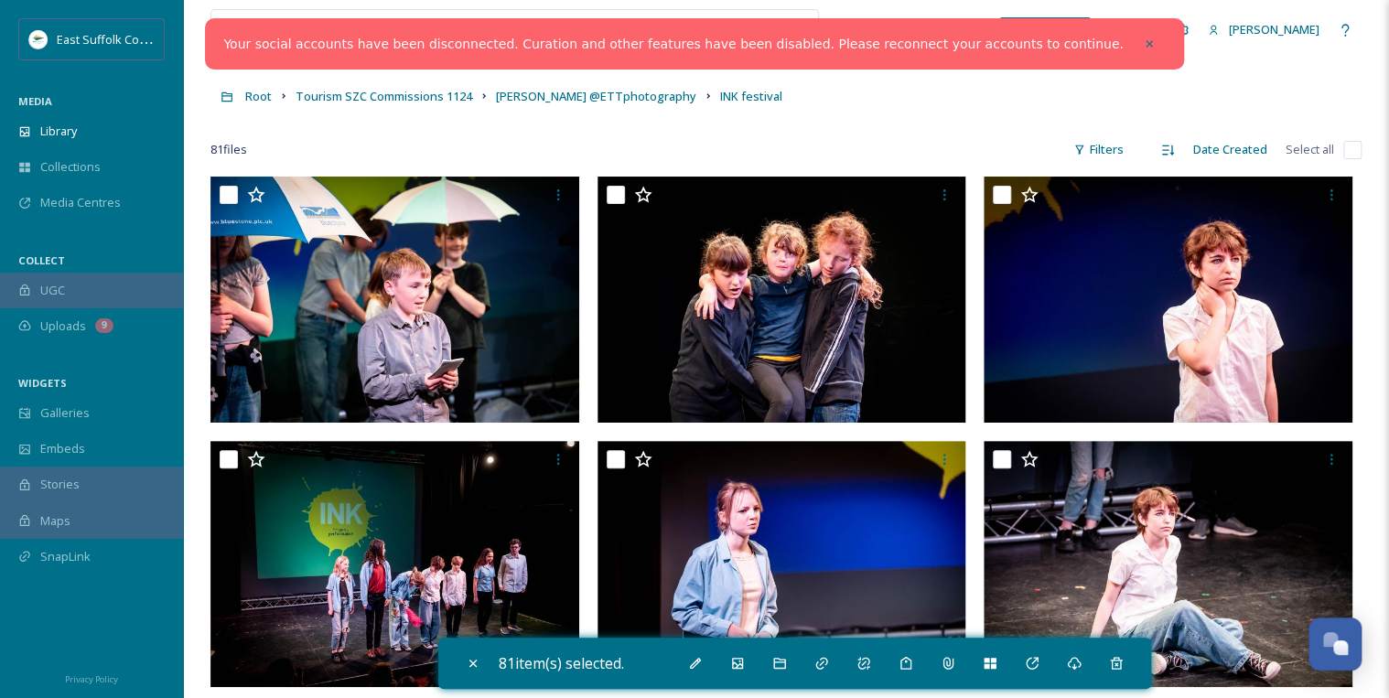
checkbox input "false"
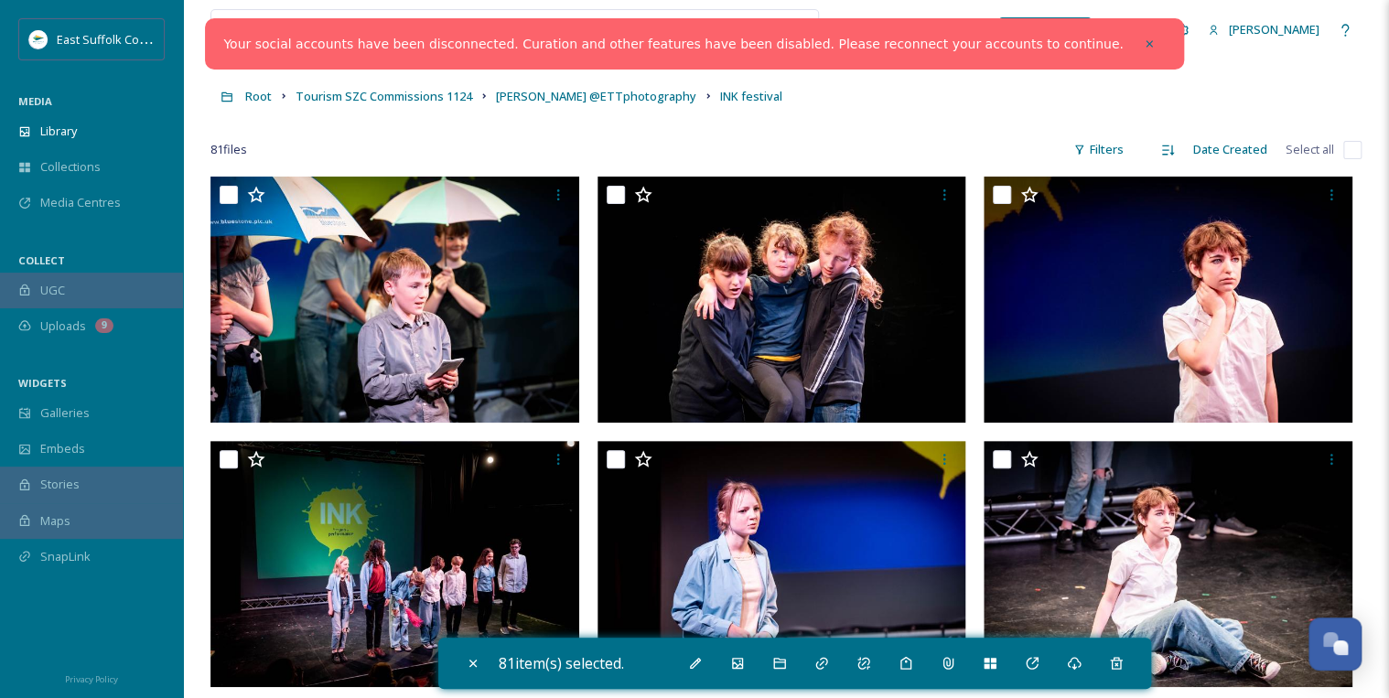
checkbox input "false"
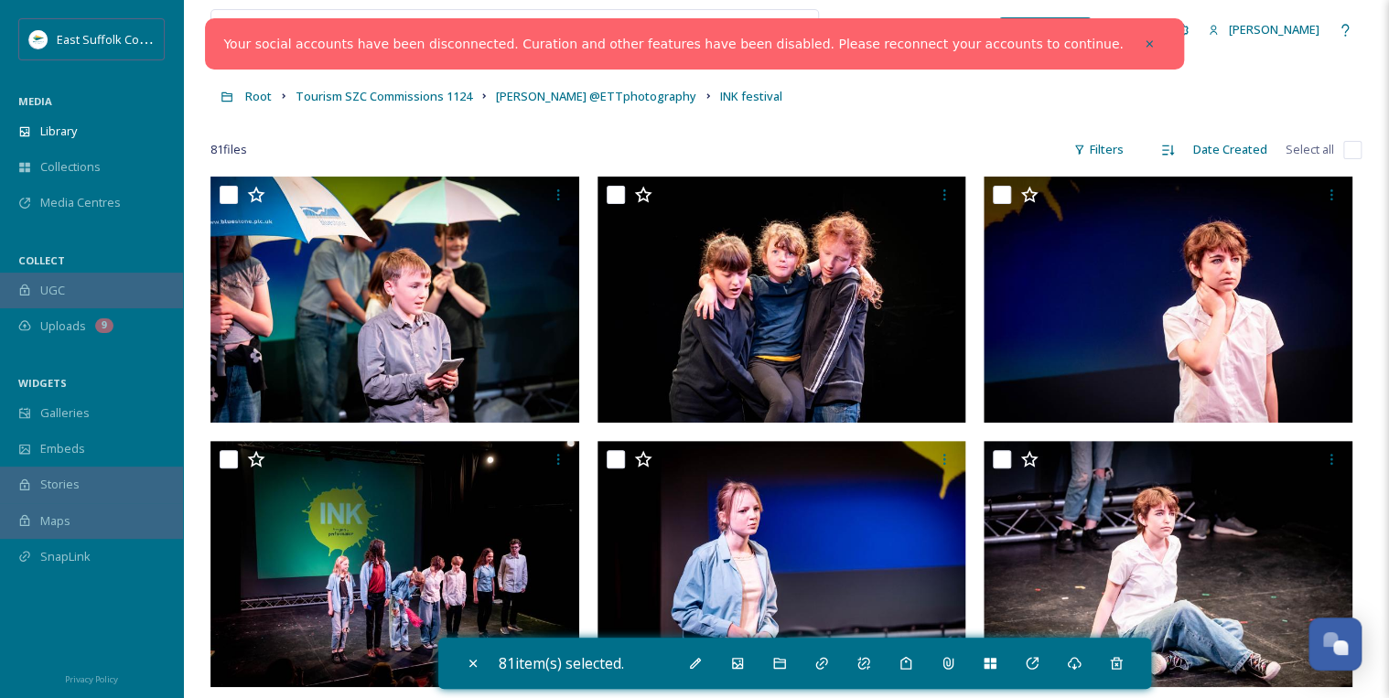
checkbox input "false"
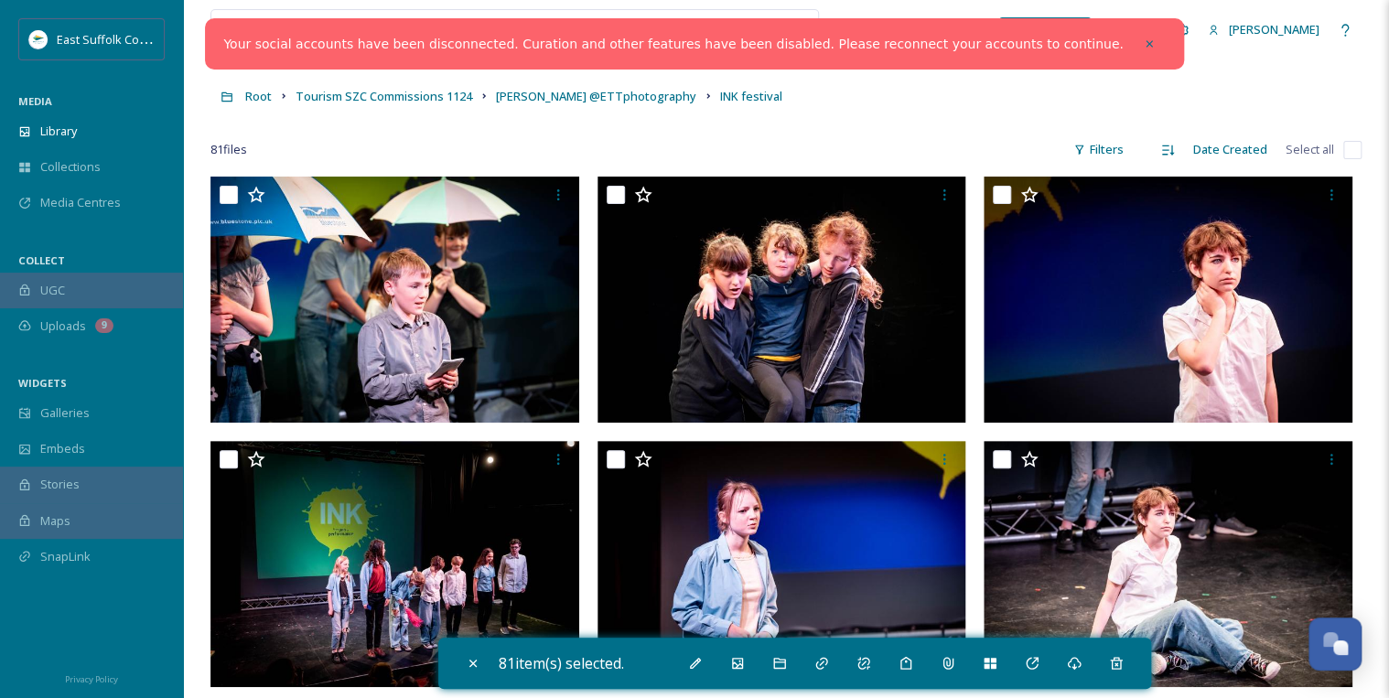
checkbox input "false"
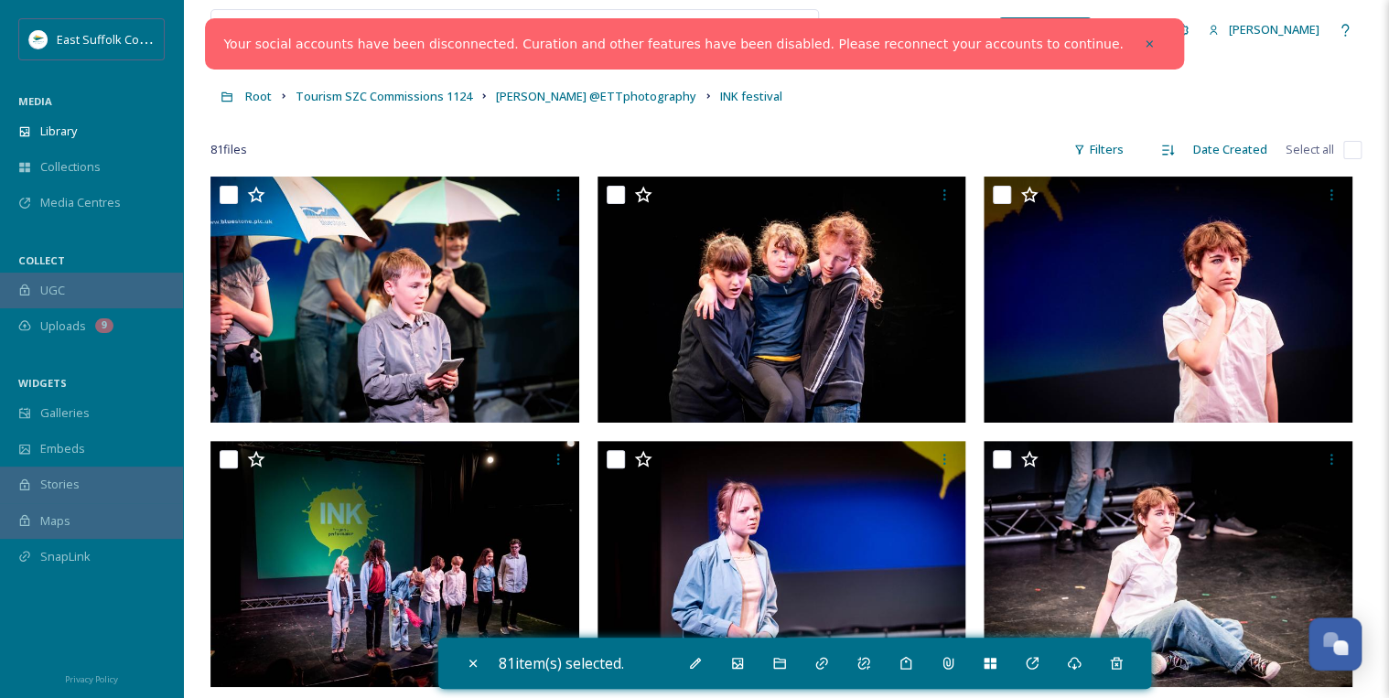
checkbox input "false"
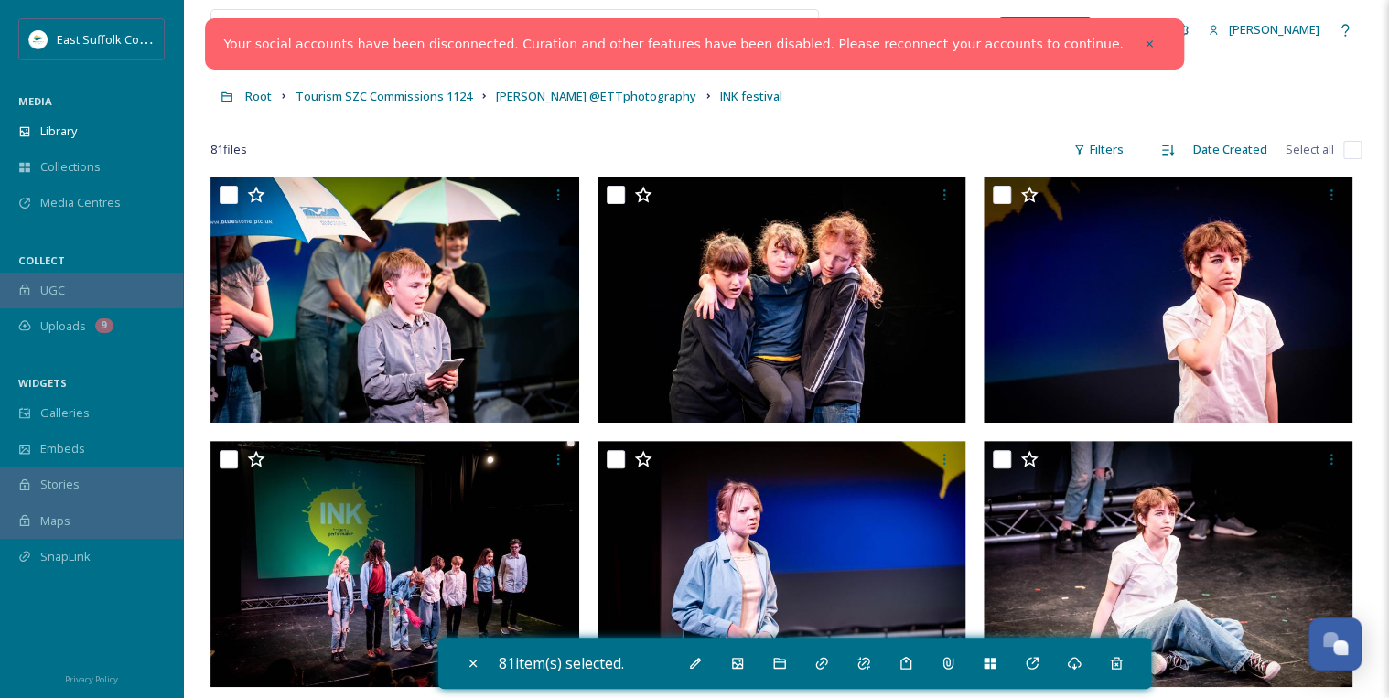
checkbox input "false"
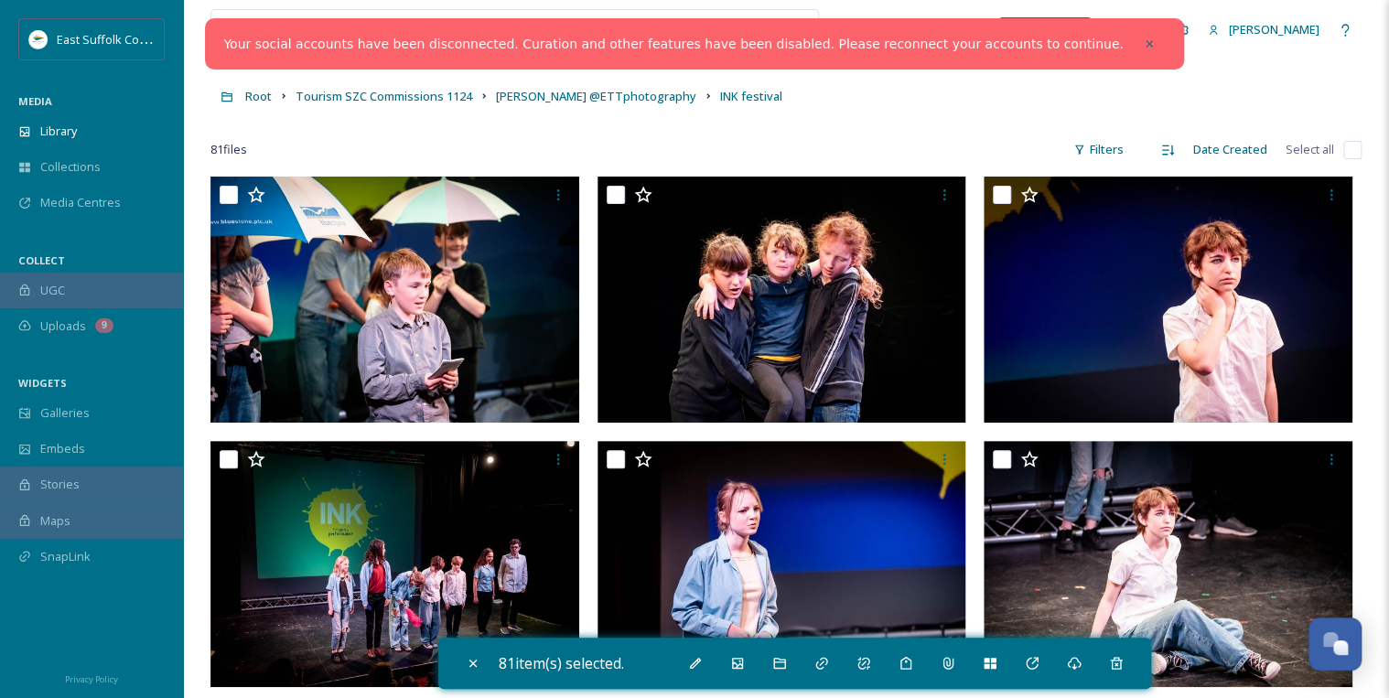
checkbox input "false"
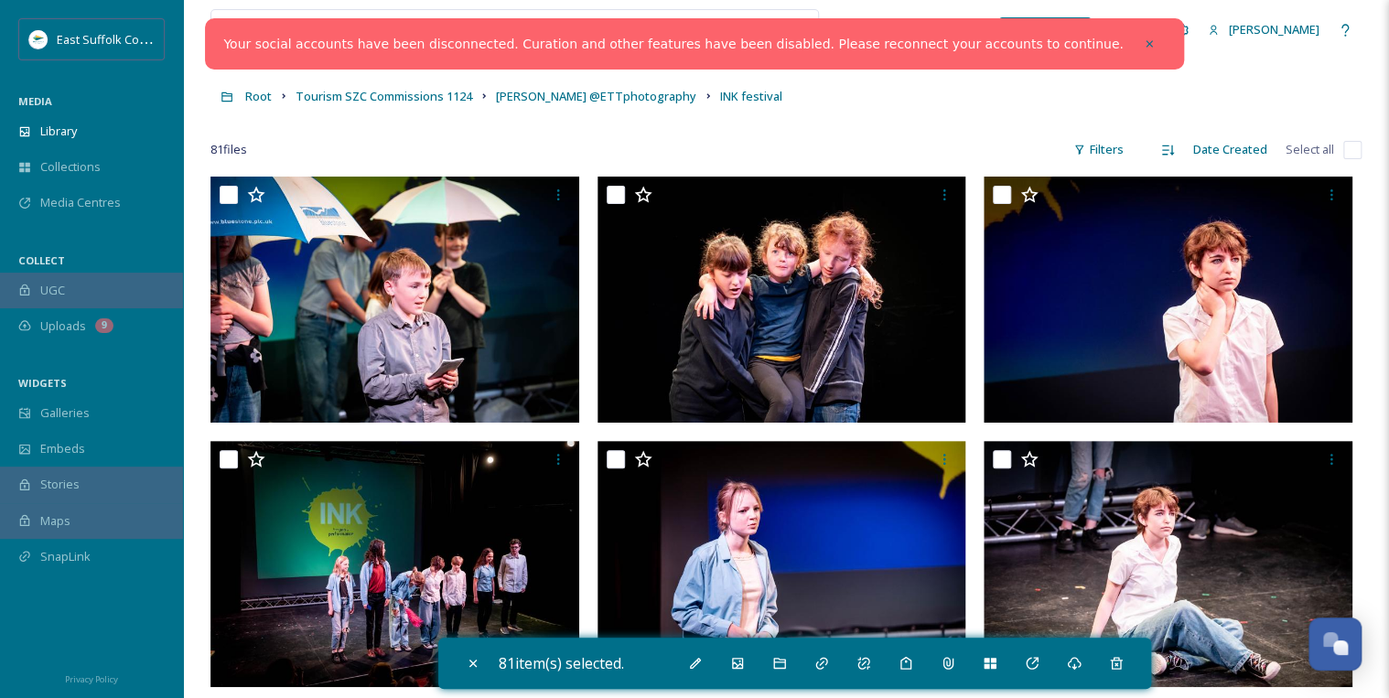
checkbox input "false"
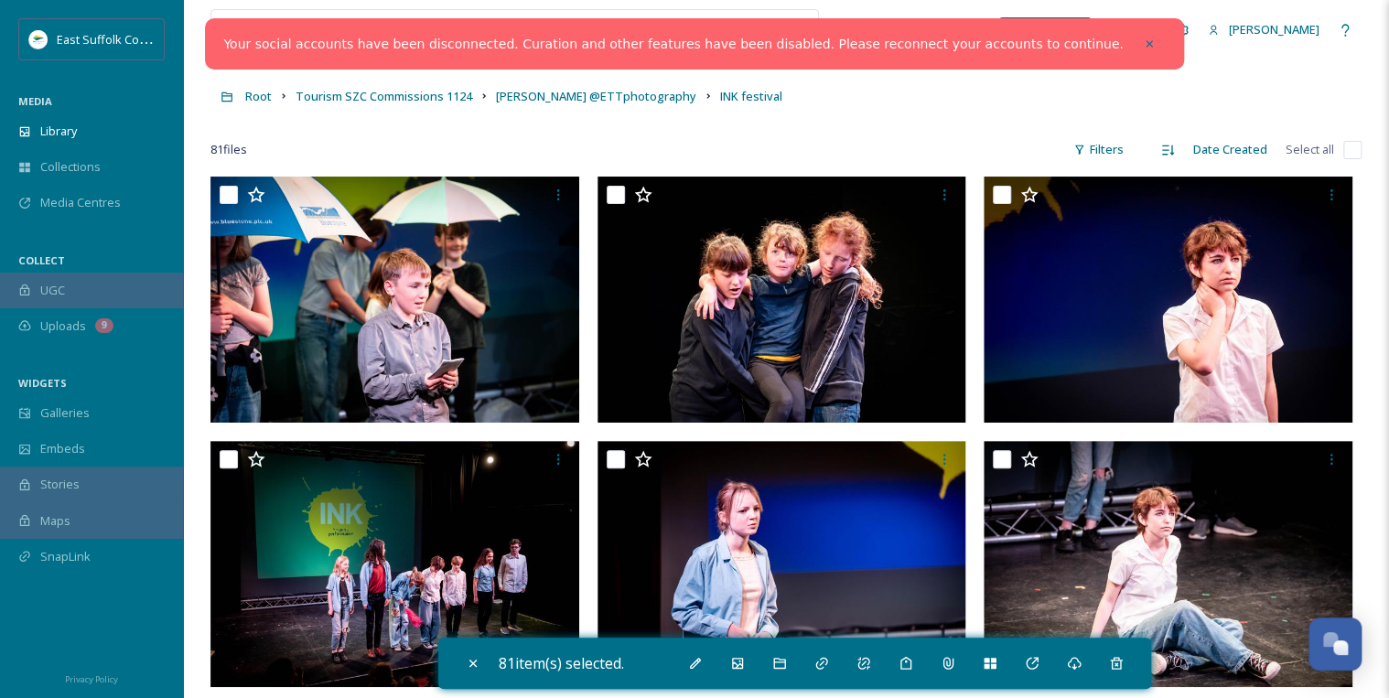
checkbox input "false"
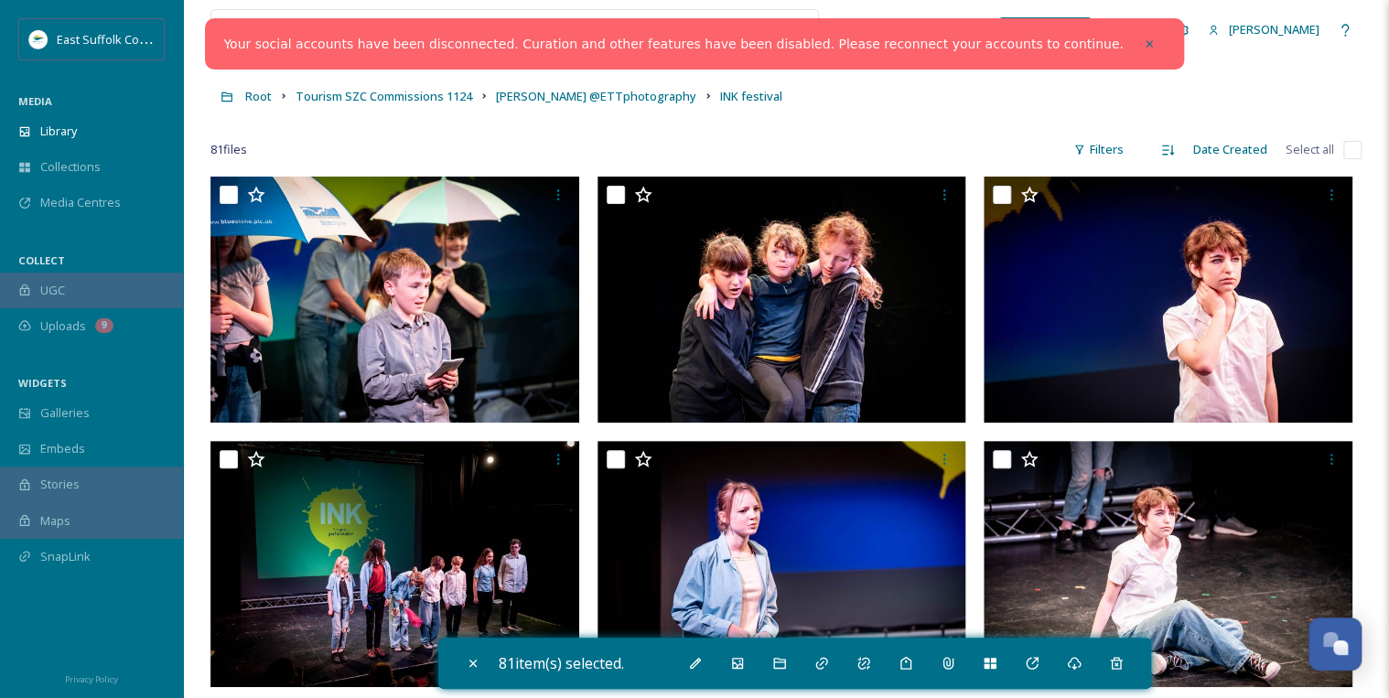
checkbox input "false"
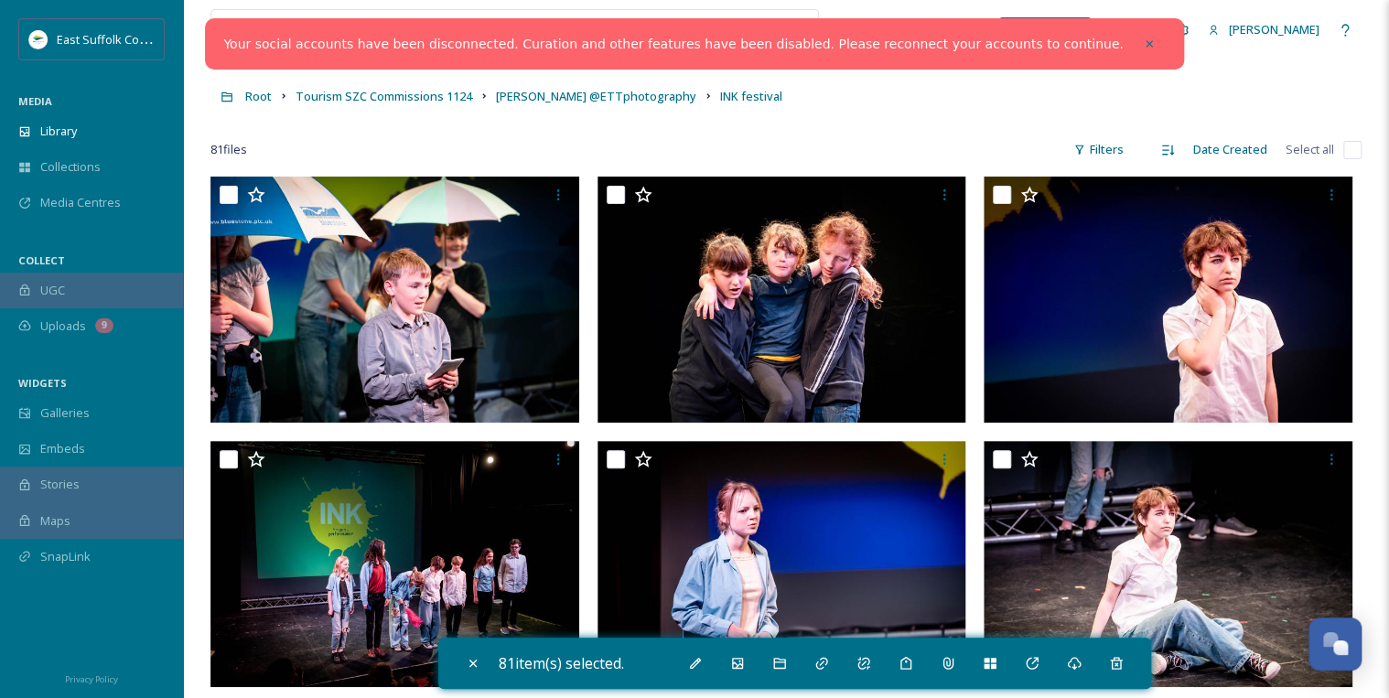
checkbox input "false"
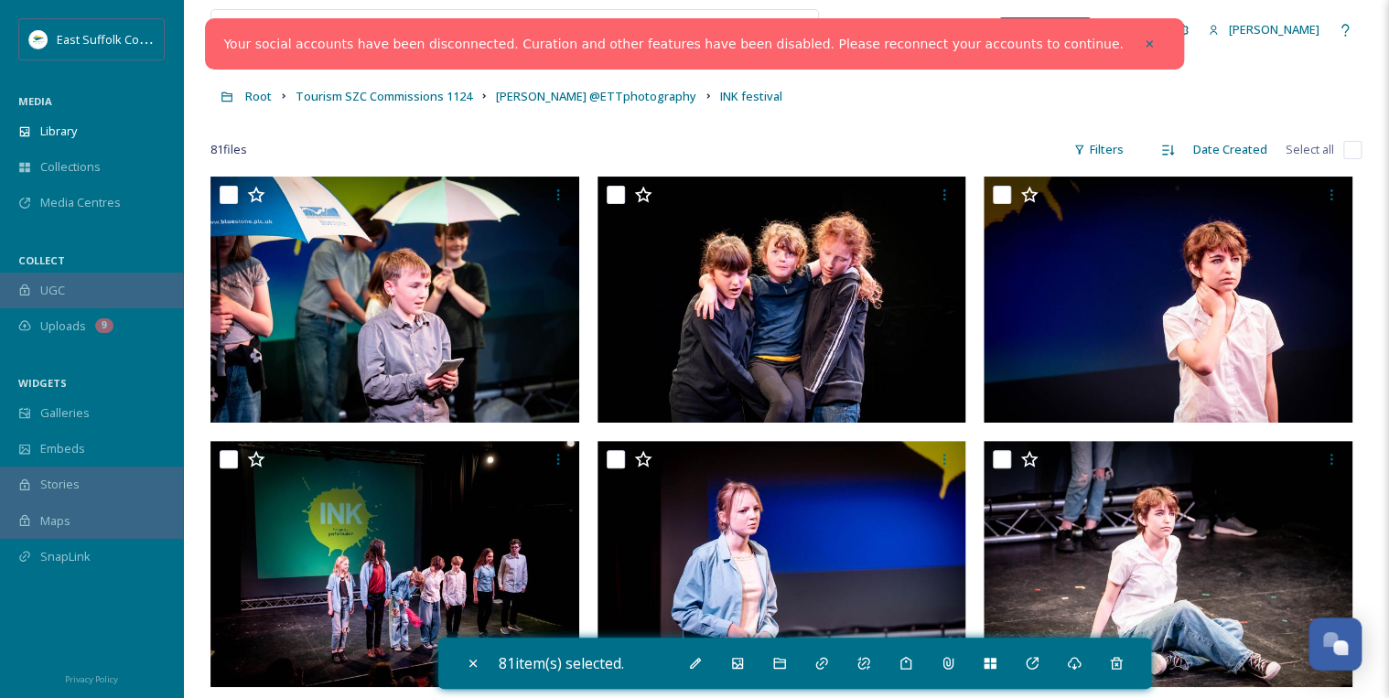
checkbox input "false"
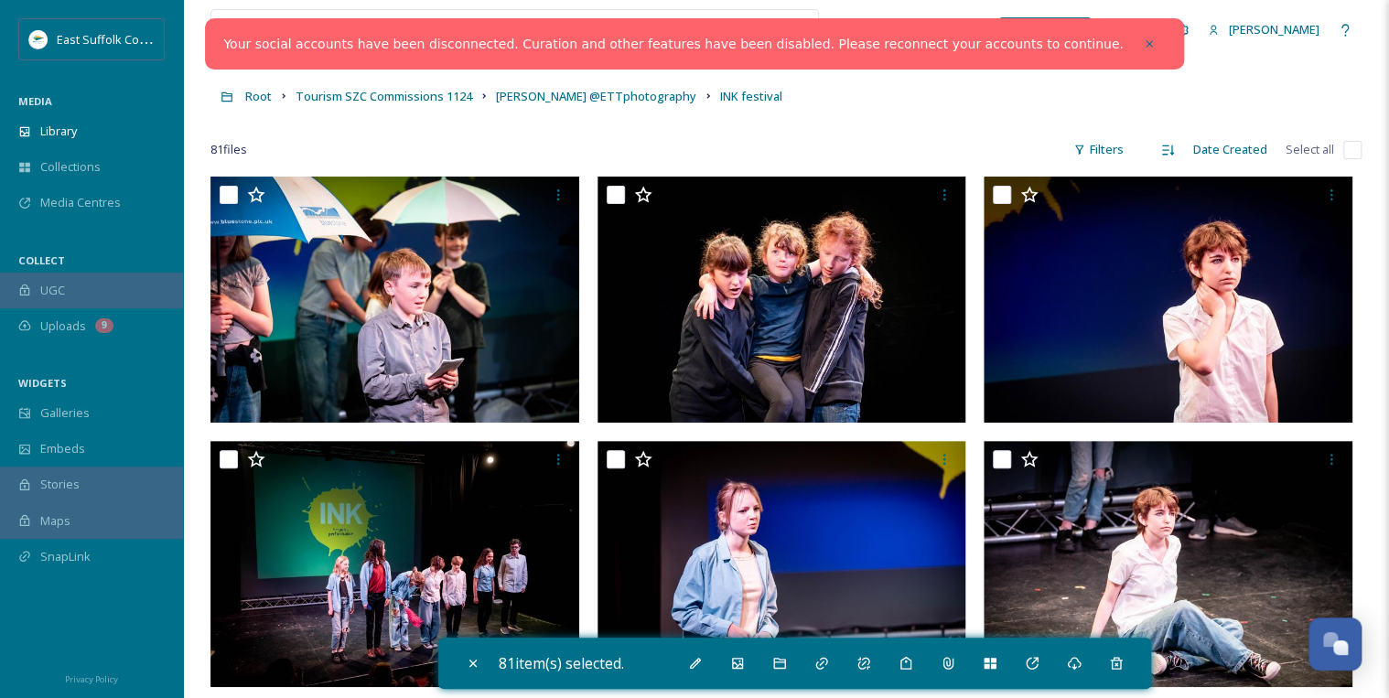
checkbox input "false"
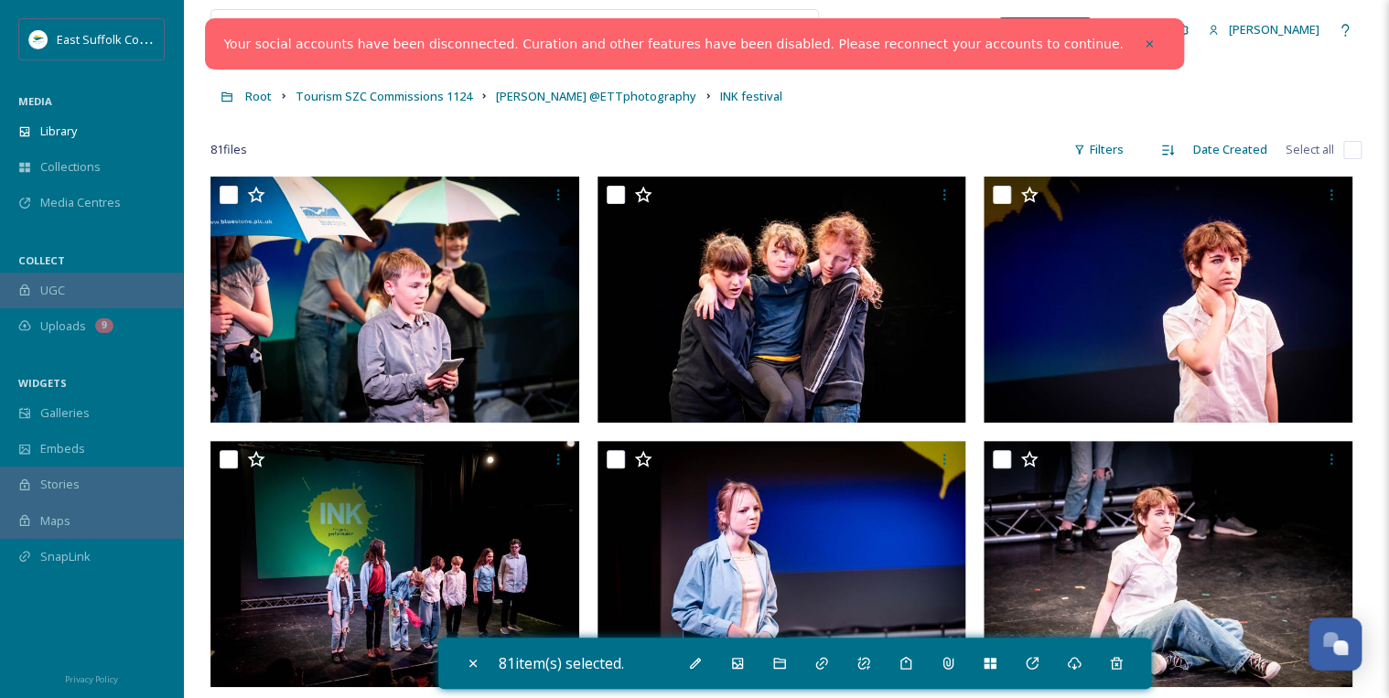
checkbox input "false"
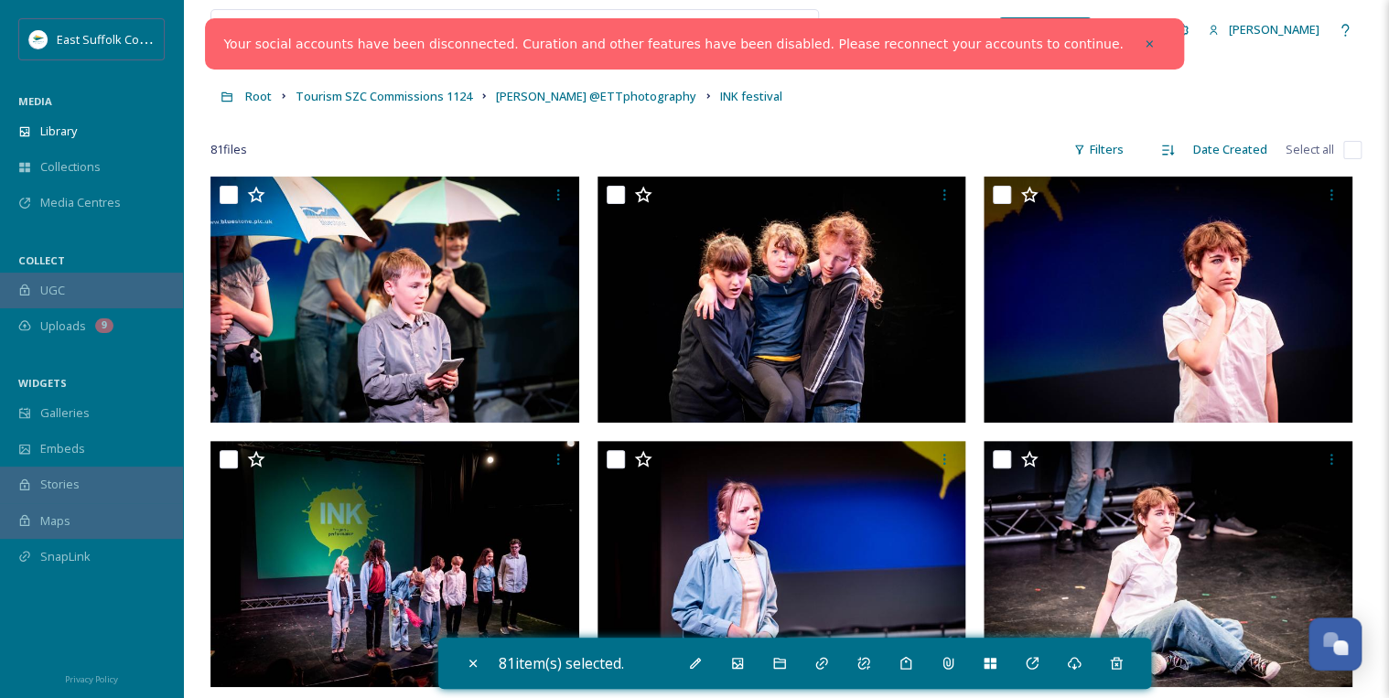
checkbox input "false"
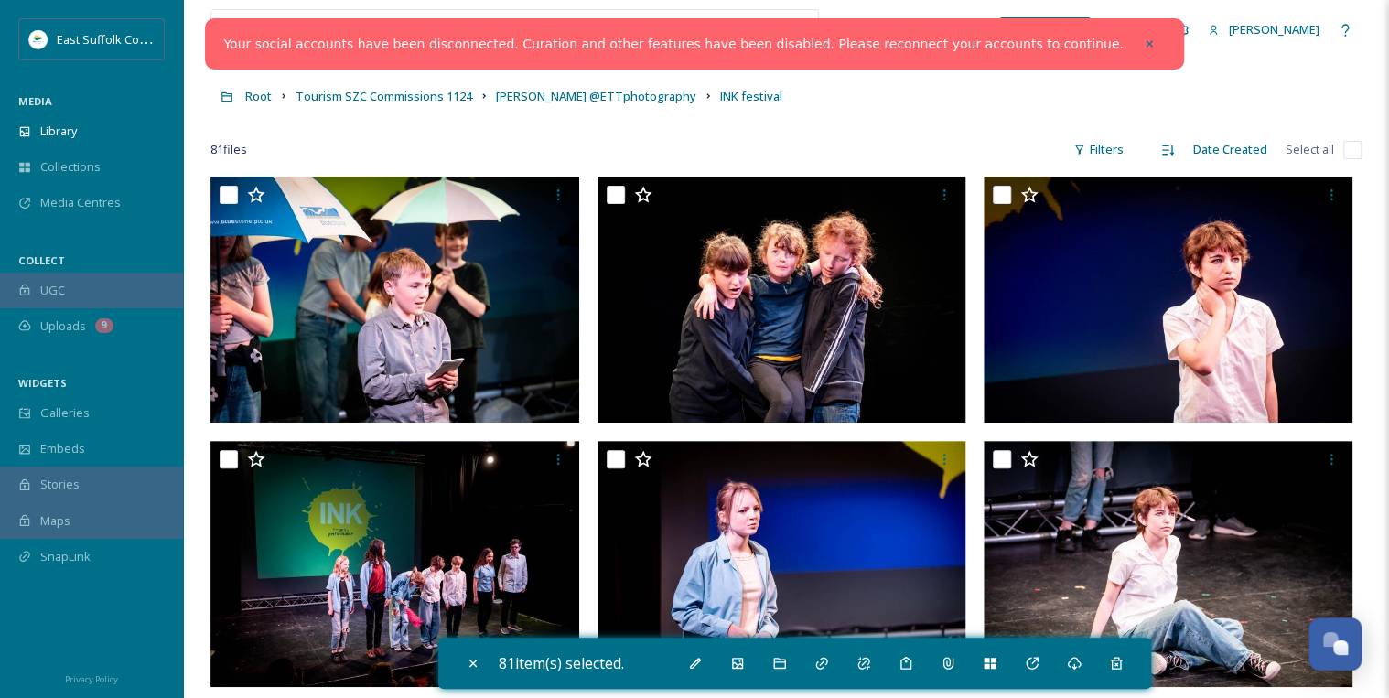
checkbox input "false"
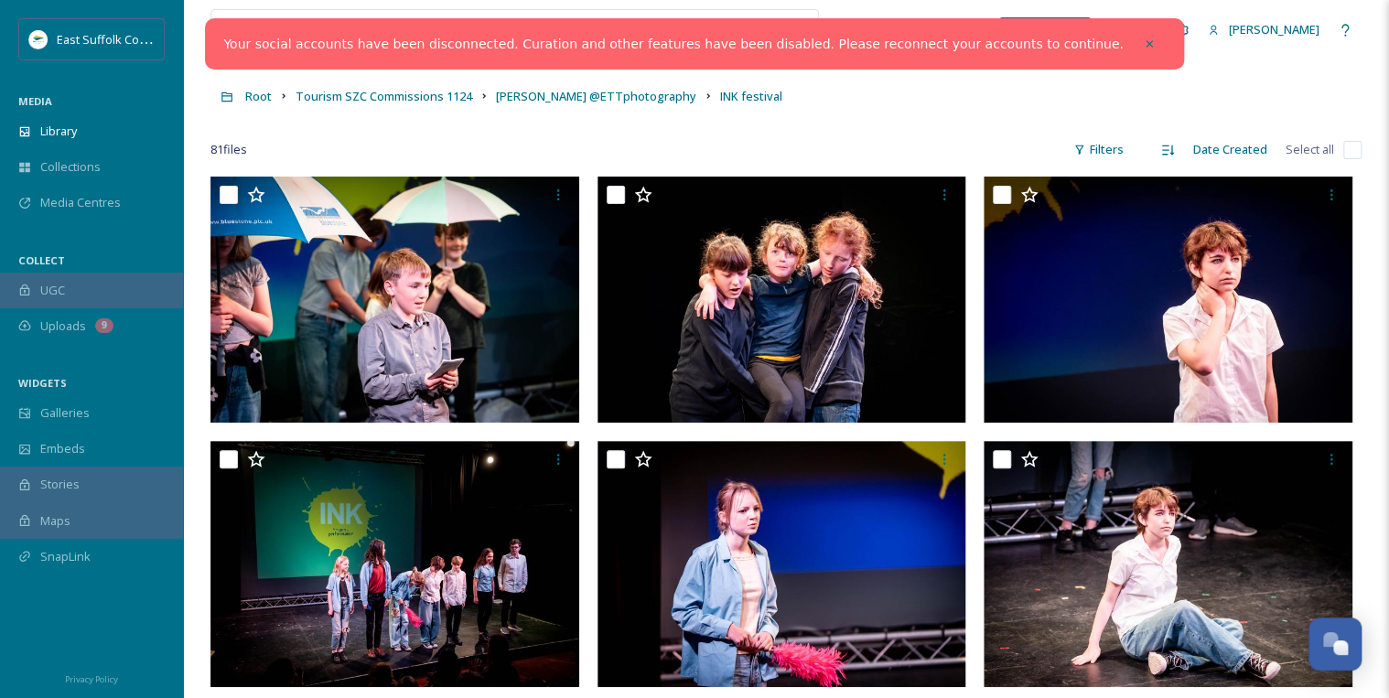
click at [1348, 150] on input "checkbox" at bounding box center [1352, 150] width 18 height 18
checkbox input "true"
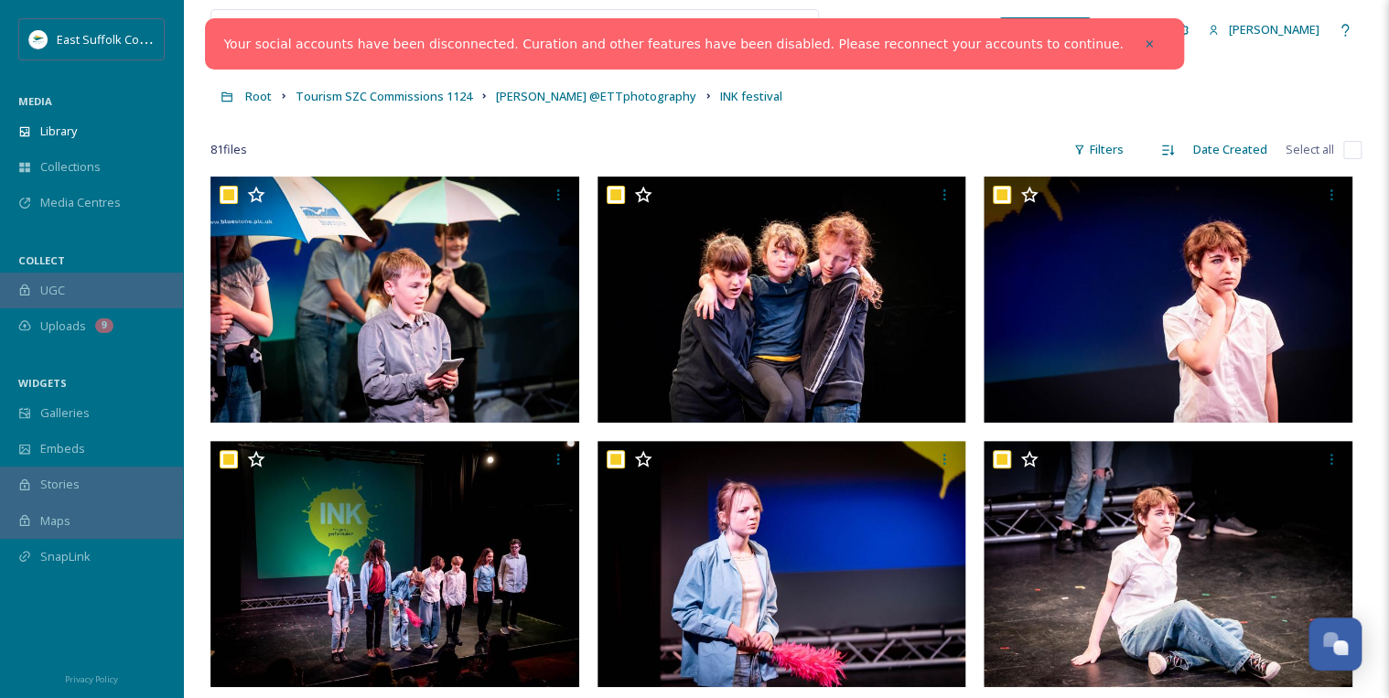
checkbox input "true"
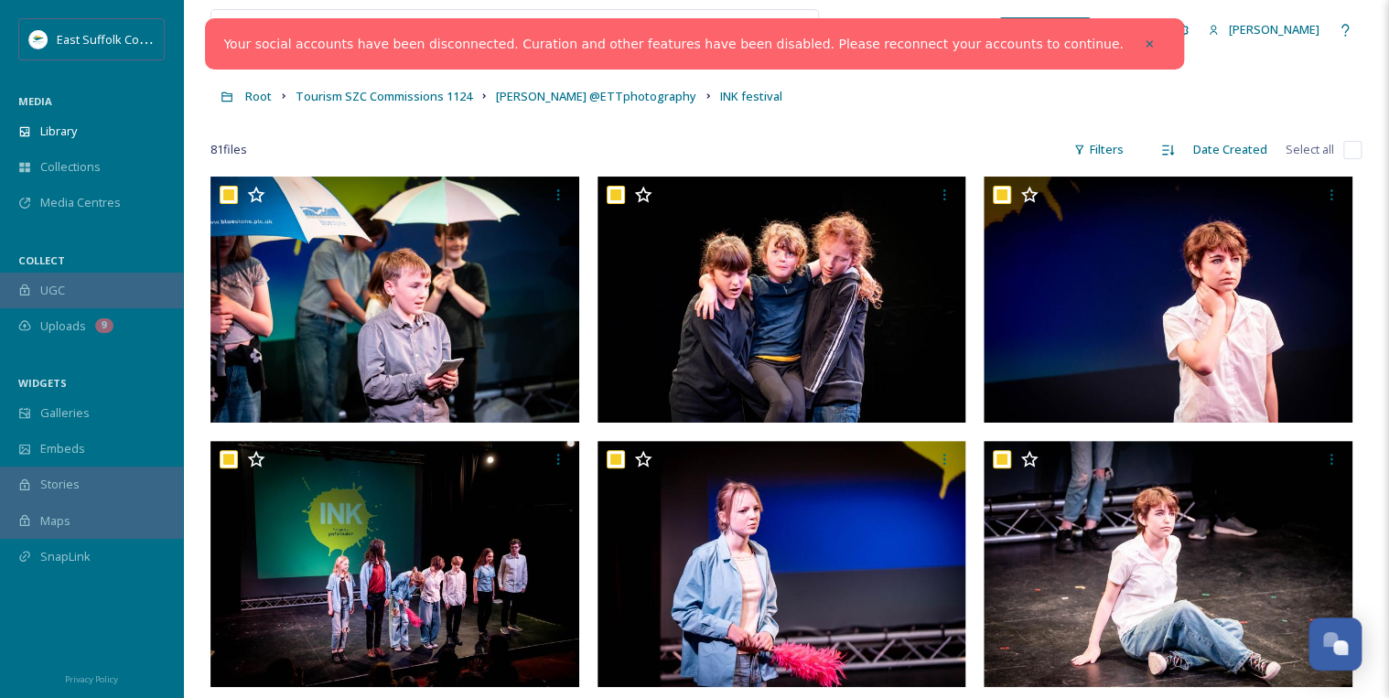
checkbox input "true"
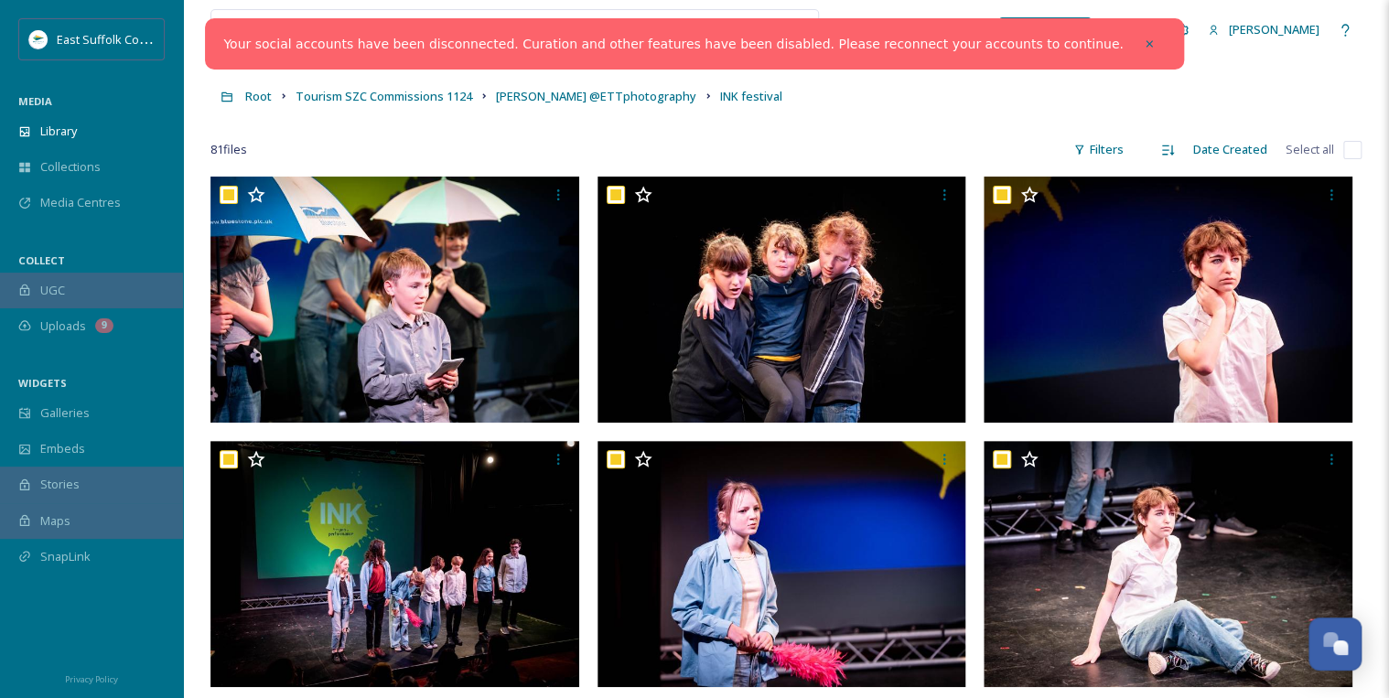
checkbox input "true"
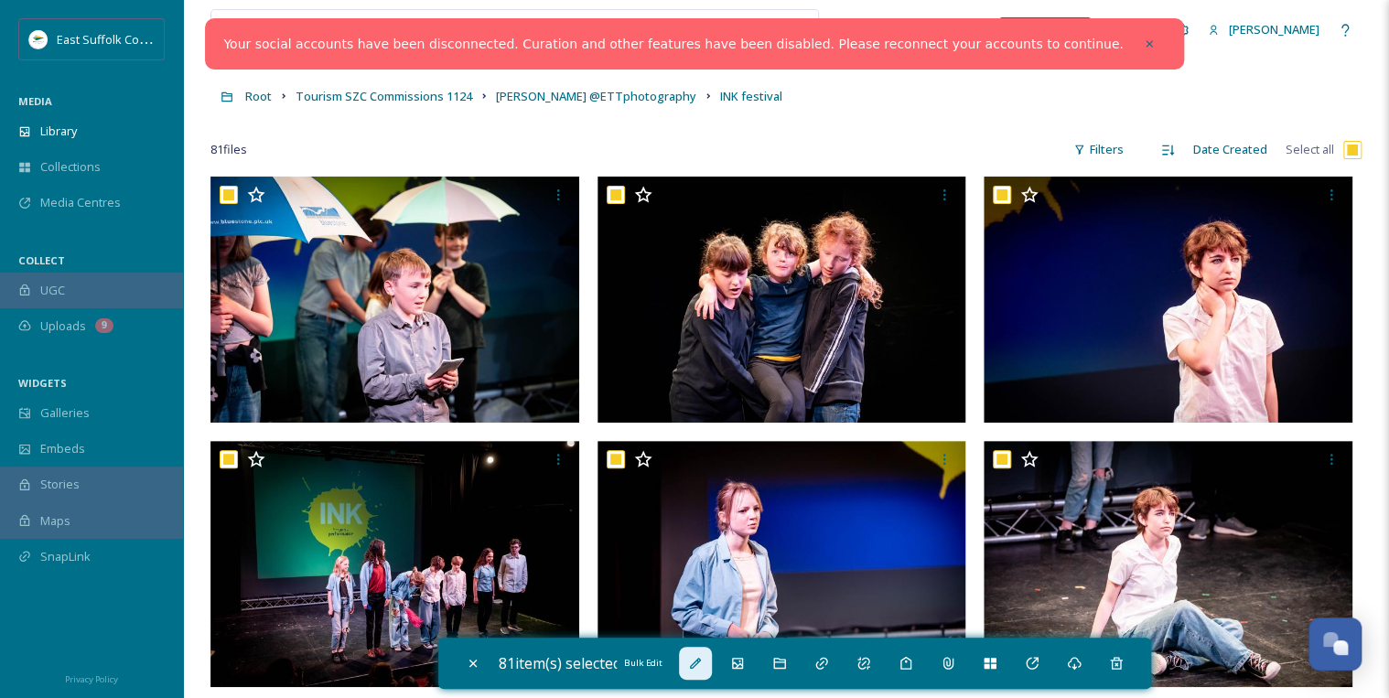
click at [701, 663] on icon at bounding box center [695, 663] width 11 height 11
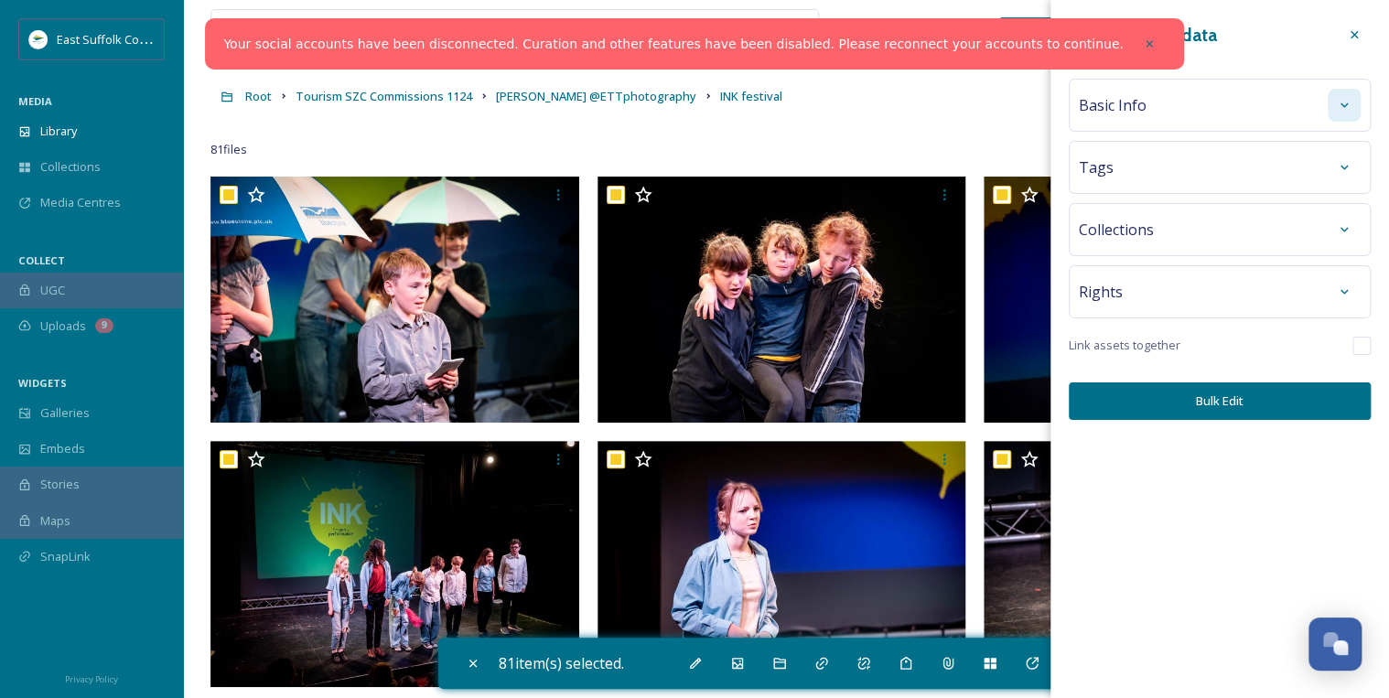
click at [1343, 110] on icon at bounding box center [1343, 105] width 15 height 15
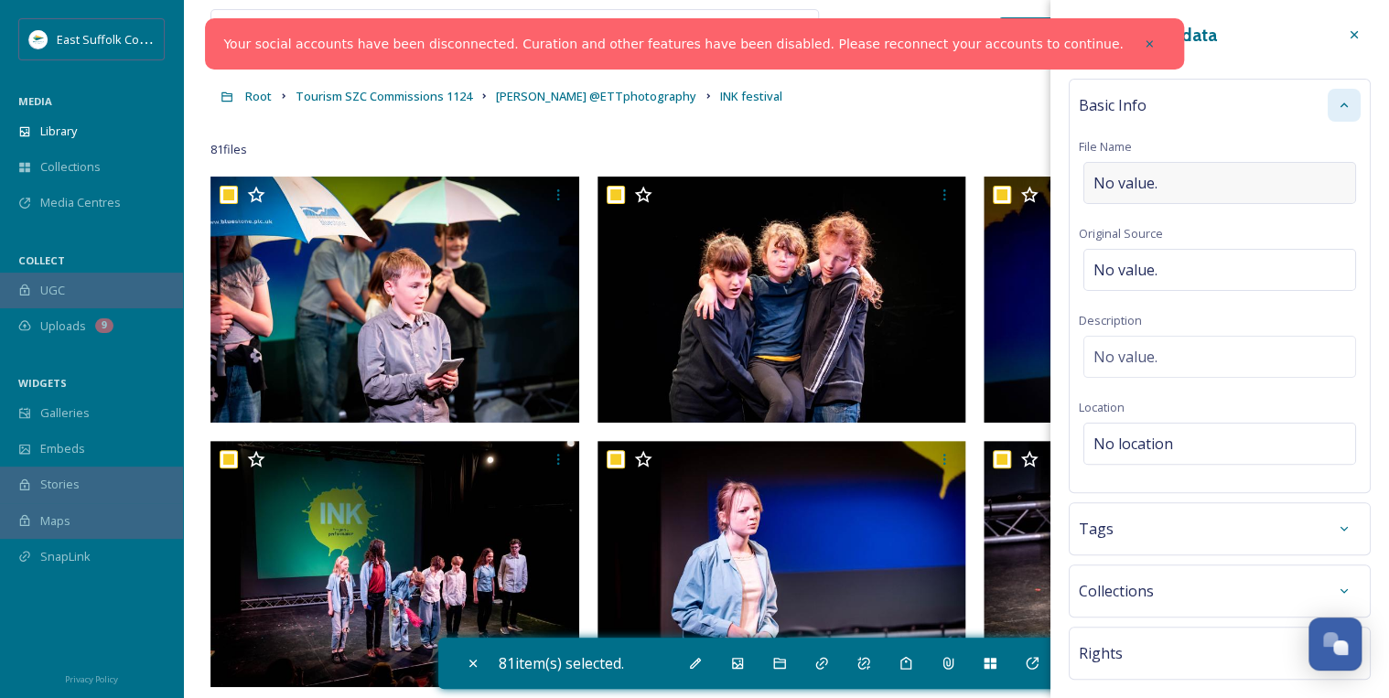
click at [1175, 177] on div "No value." at bounding box center [1219, 183] width 273 height 42
click at [1215, 345] on div "Basic Info File Name Halesworth_Ink_Festival_mary@ettphotography_0525 Original …" at bounding box center [1219, 284] width 302 height 410
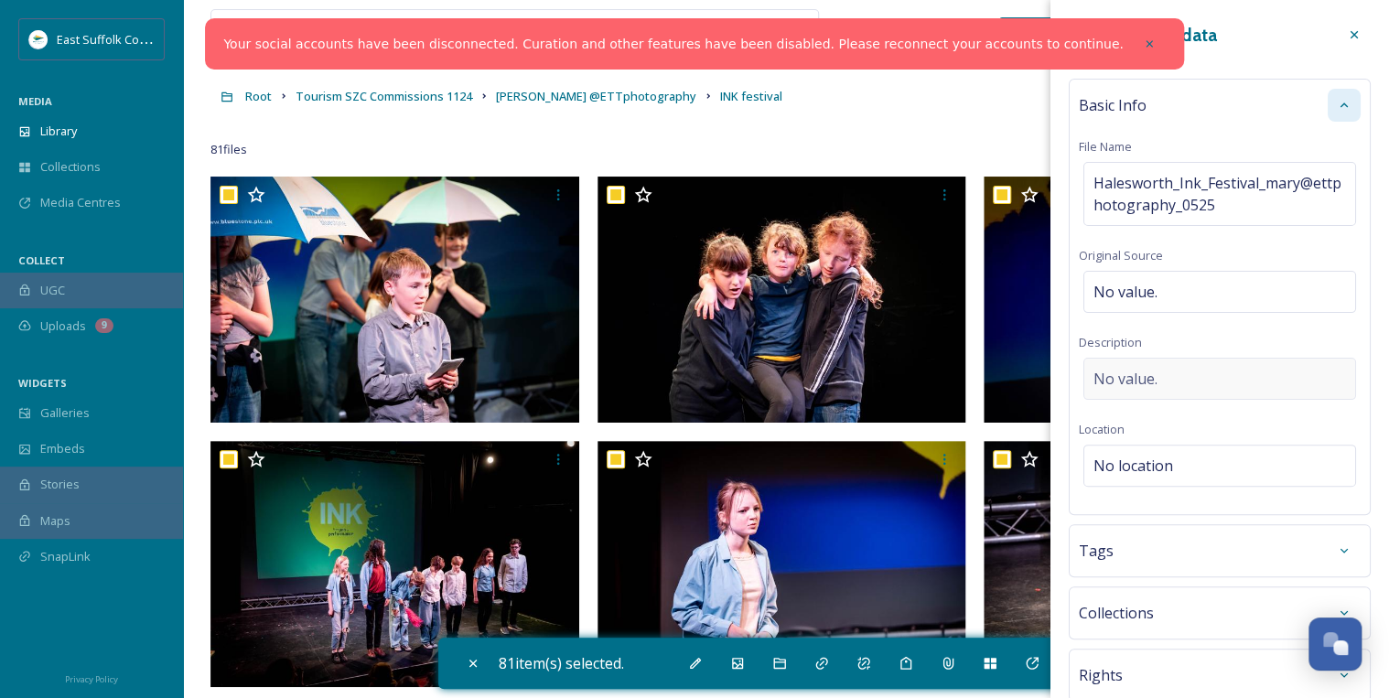
click at [1176, 370] on div "No value." at bounding box center [1219, 379] width 273 height 42
click at [1112, 374] on textarea at bounding box center [1219, 434] width 282 height 152
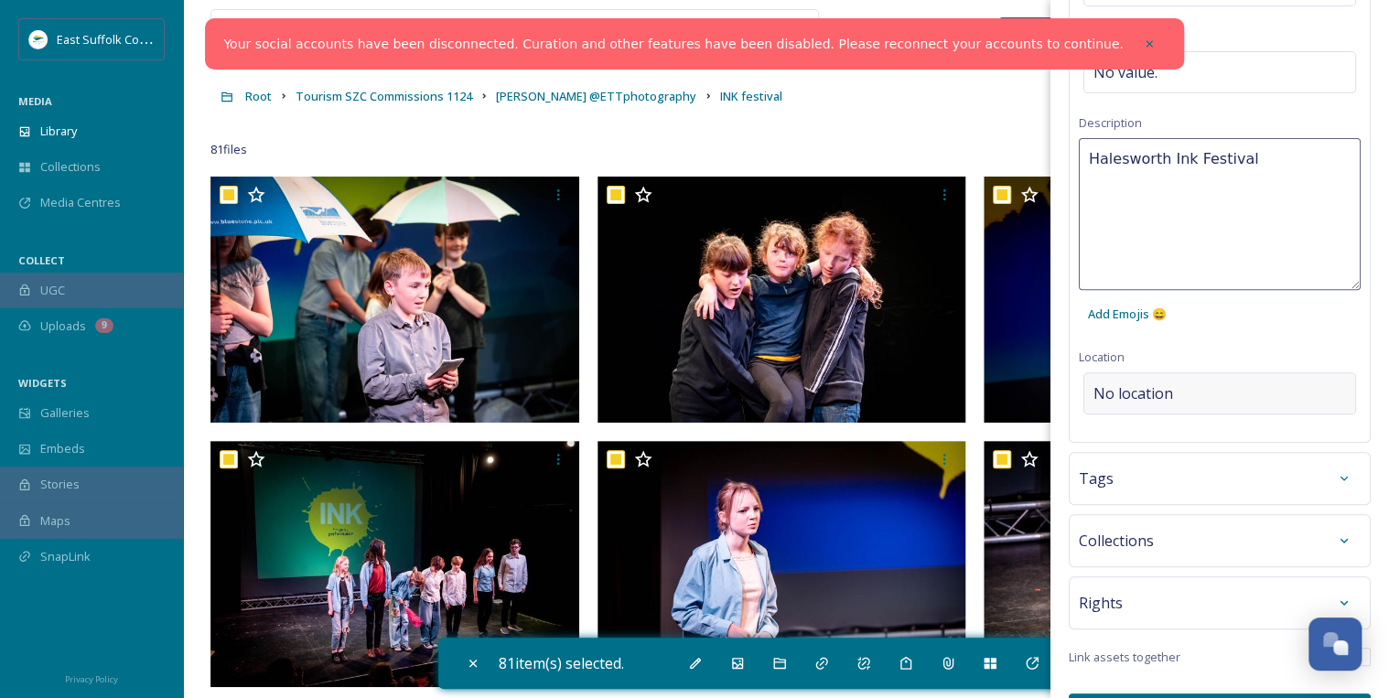
click at [1203, 382] on div "Basic Info File Name Halesworth_Ink_Festival_mary@ettphotography_0525 Original …" at bounding box center [1219, 151] width 302 height 584
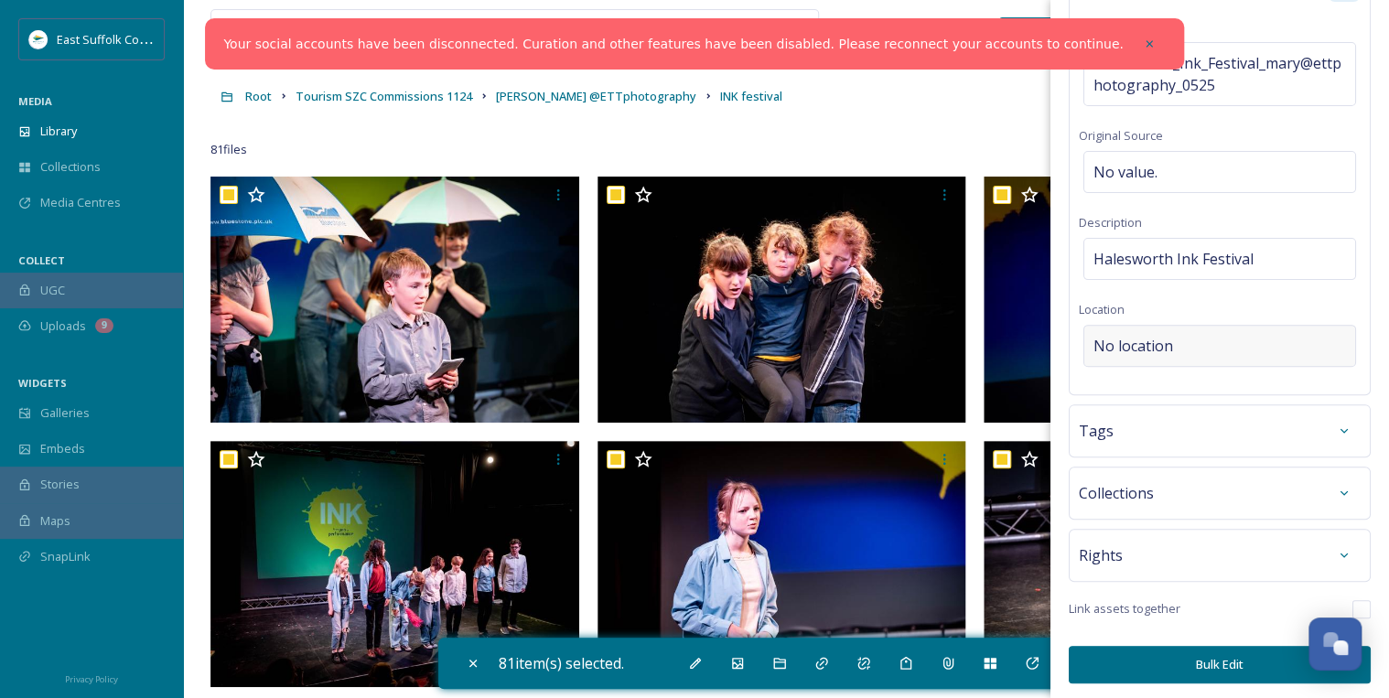
click at [1181, 346] on div "No location" at bounding box center [1219, 346] width 273 height 42
click at [1185, 343] on input at bounding box center [1219, 346] width 271 height 40
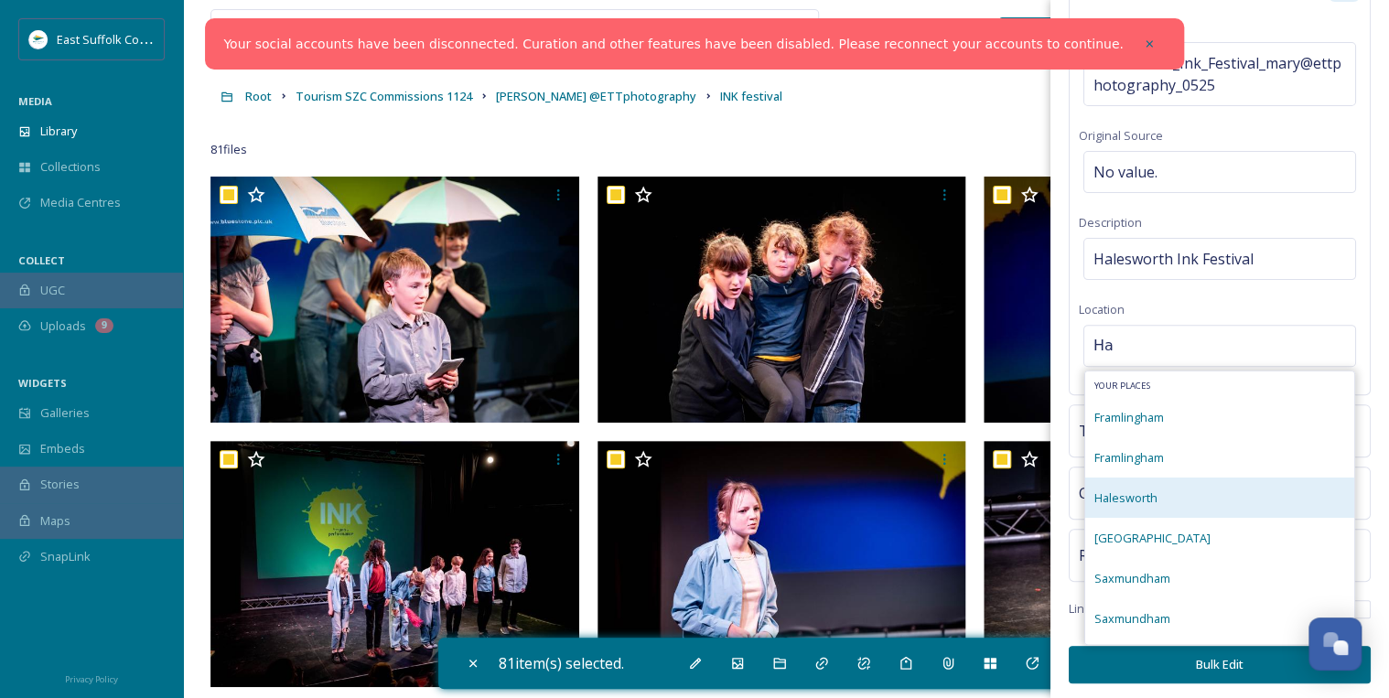
click at [1145, 488] on div "Halesworth" at bounding box center [1125, 498] width 63 height 22
click at [1145, 495] on span "Halesworth" at bounding box center [1125, 497] width 63 height 16
click at [1142, 494] on span "Halesworth" at bounding box center [1125, 497] width 63 height 16
click at [1149, 340] on input "Ha" at bounding box center [1219, 346] width 271 height 40
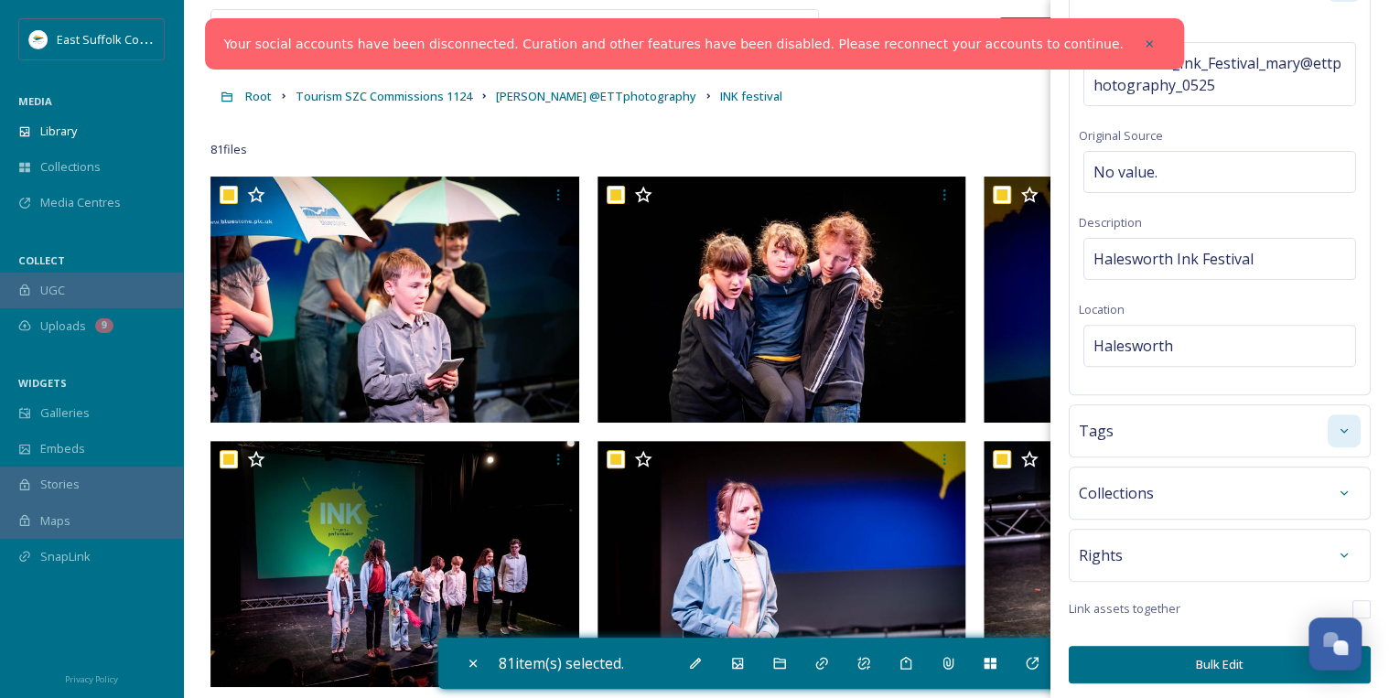
click at [1327, 422] on div at bounding box center [1343, 430] width 33 height 33
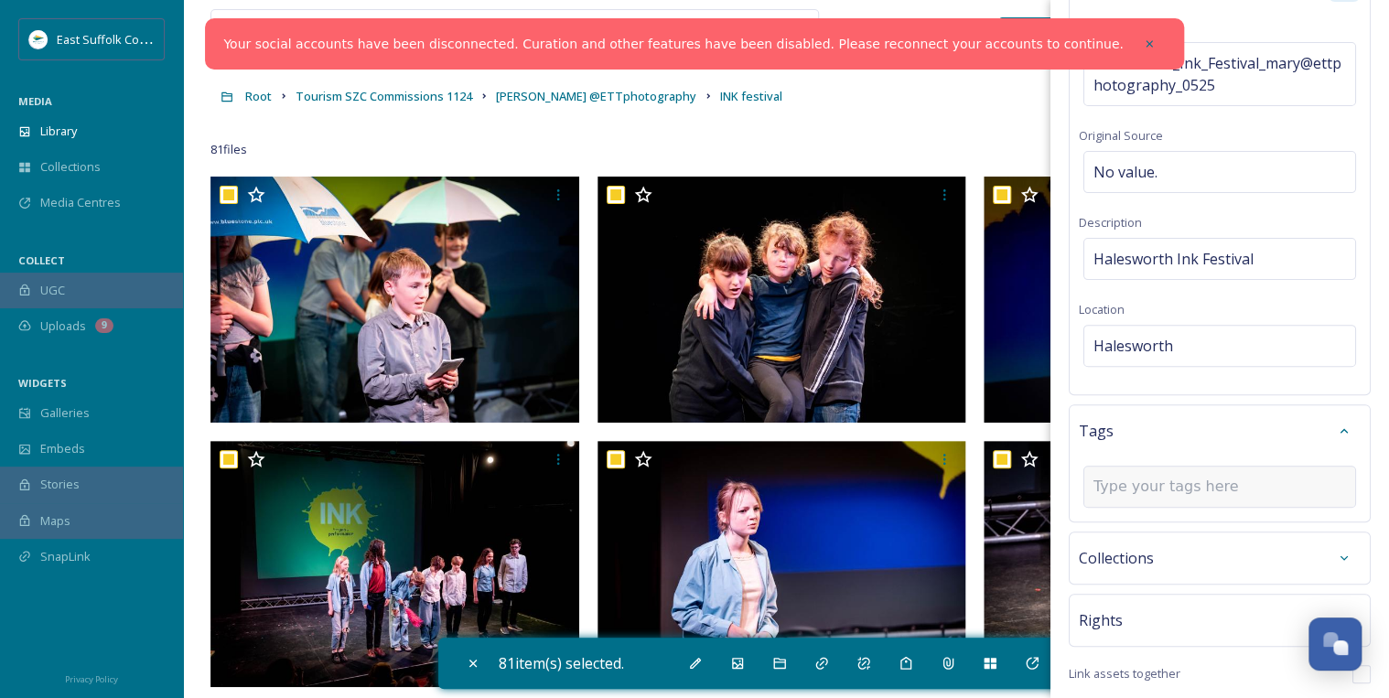
click at [1164, 485] on input at bounding box center [1184, 487] width 183 height 22
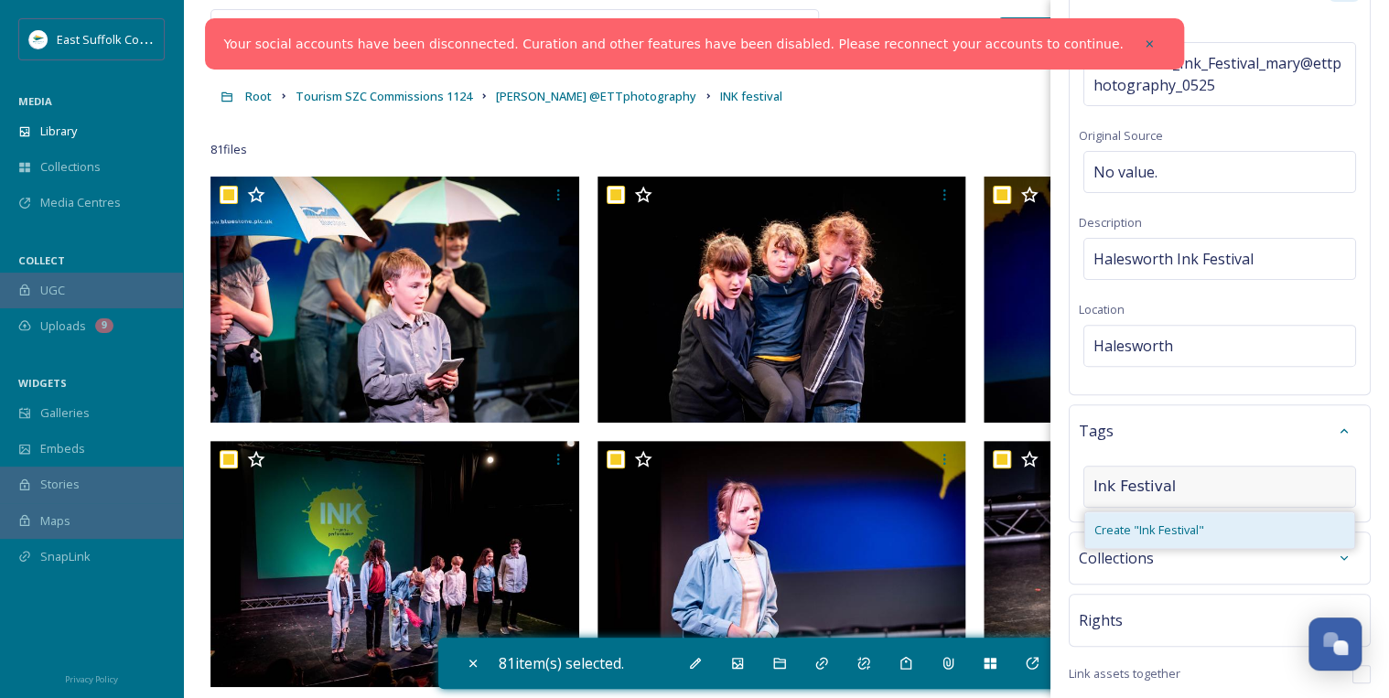
click at [1173, 523] on span "Create " Ink Festival "" at bounding box center [1149, 529] width 110 height 17
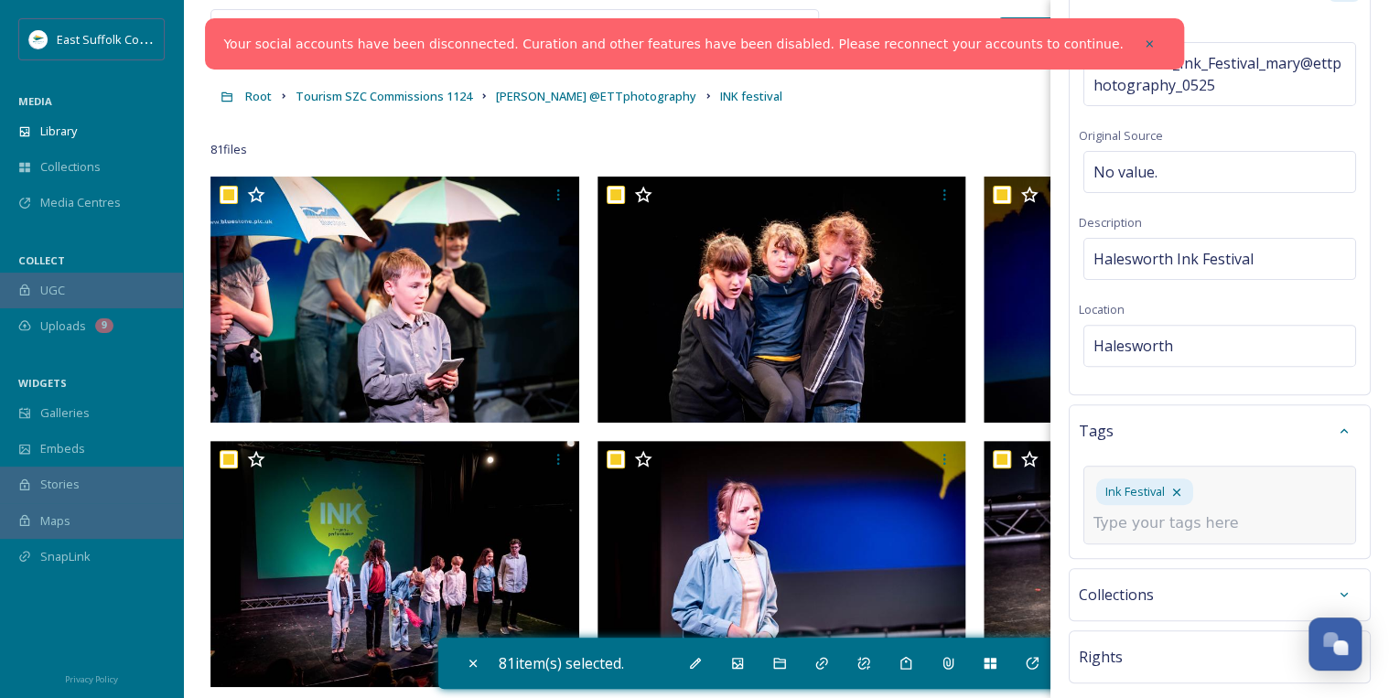
click at [1152, 521] on input at bounding box center [1184, 523] width 183 height 22
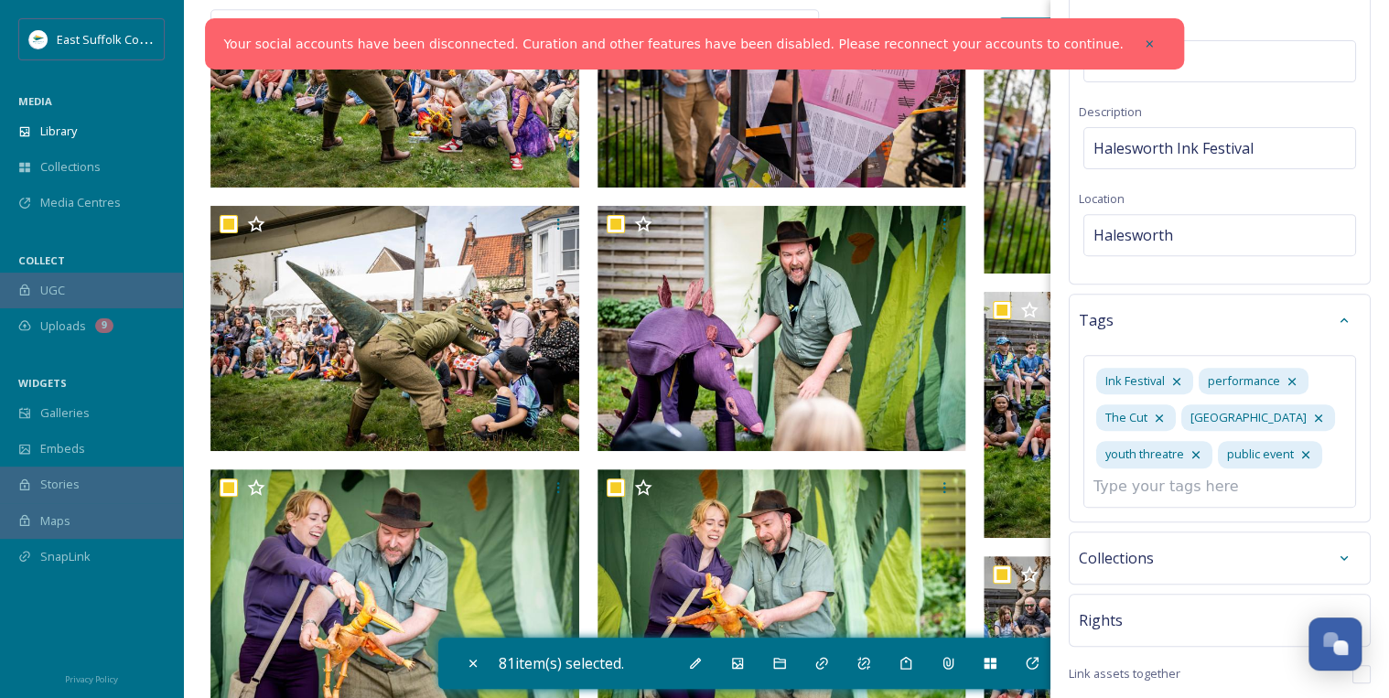
scroll to position [4318, 0]
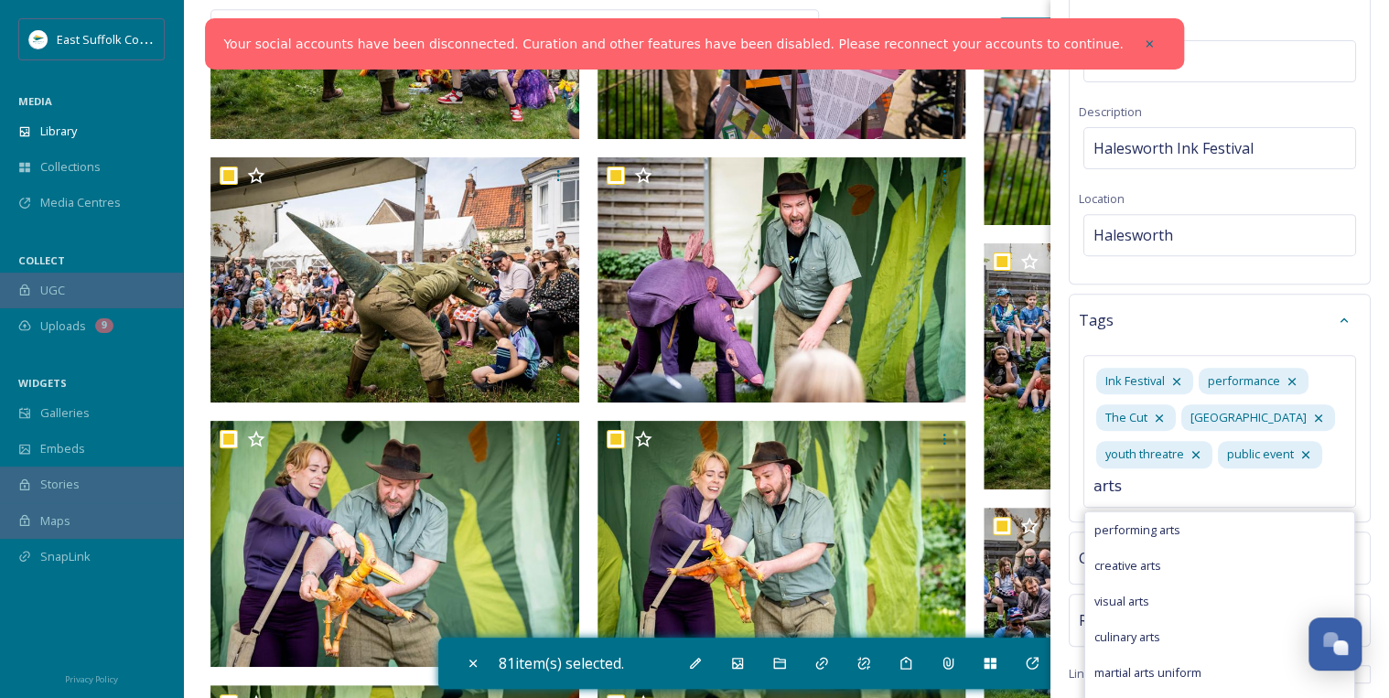
click at [1145, 574] on span "creative arts" at bounding box center [1127, 565] width 67 height 17
click at [1127, 534] on input at bounding box center [1184, 523] width 183 height 22
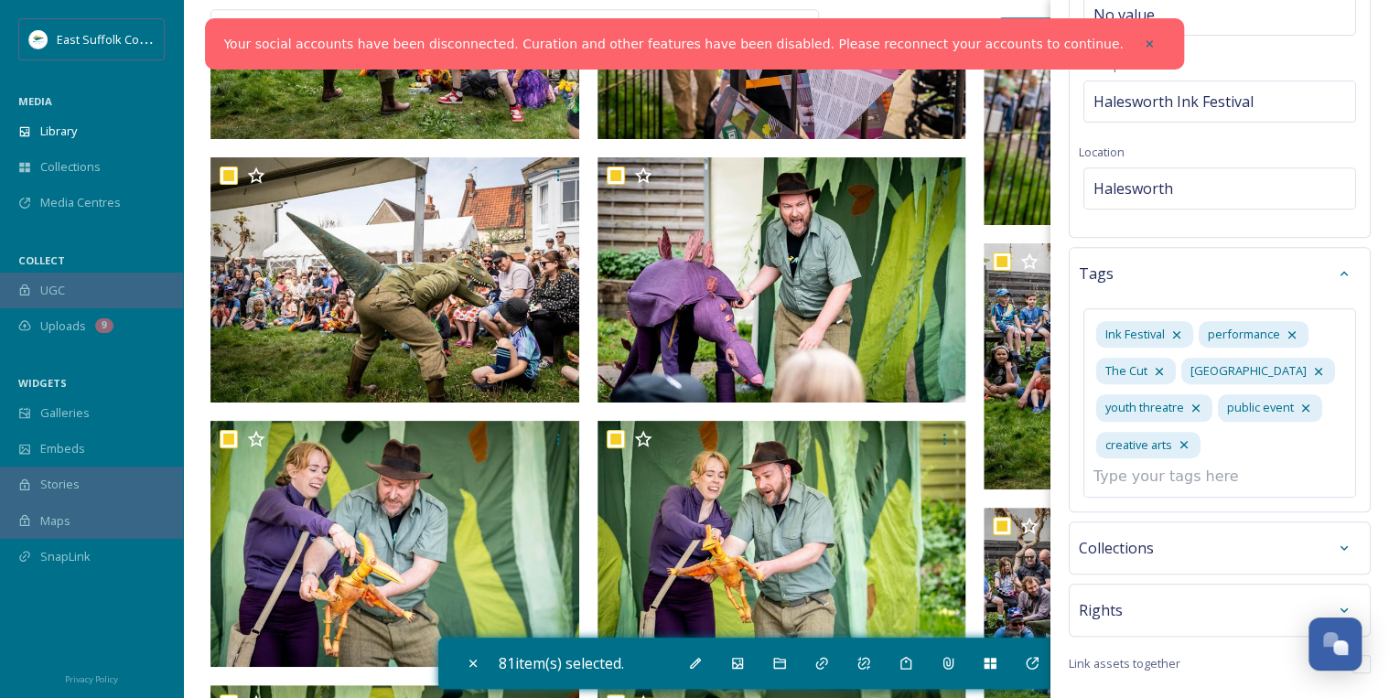
scroll to position [369, 0]
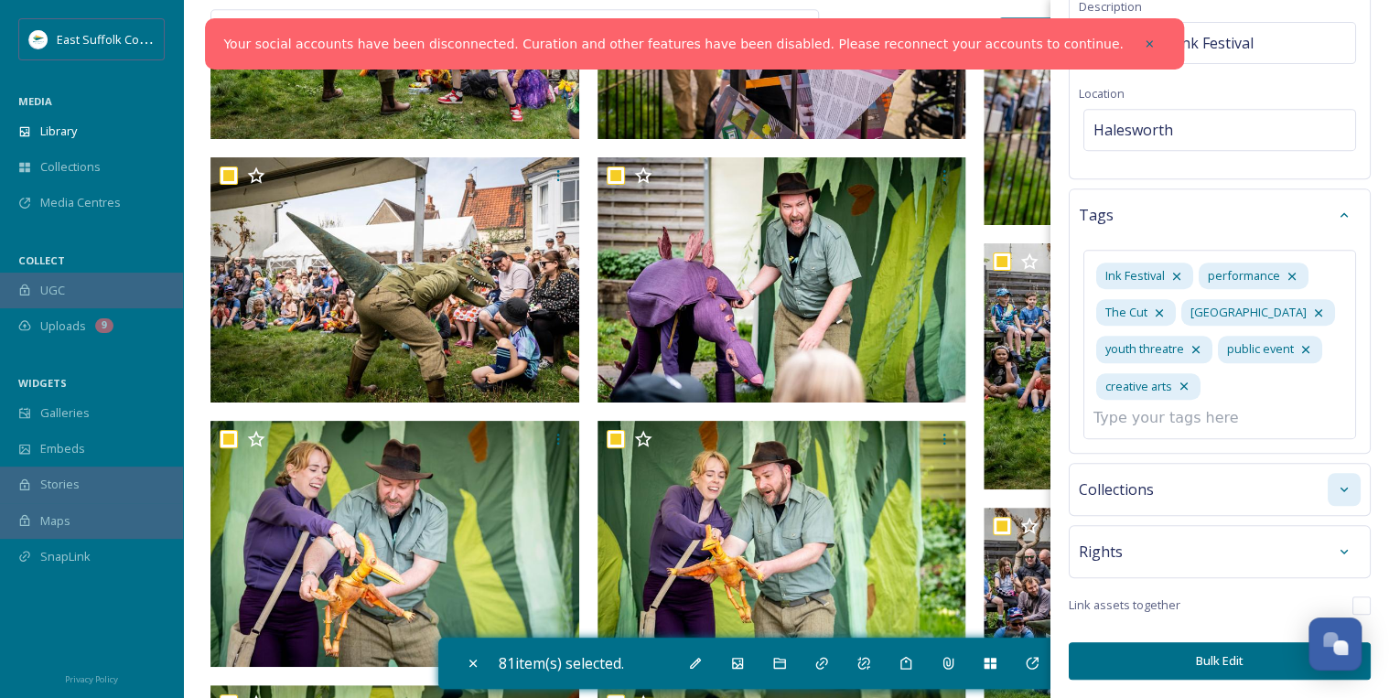
click at [1336, 490] on icon at bounding box center [1343, 489] width 15 height 15
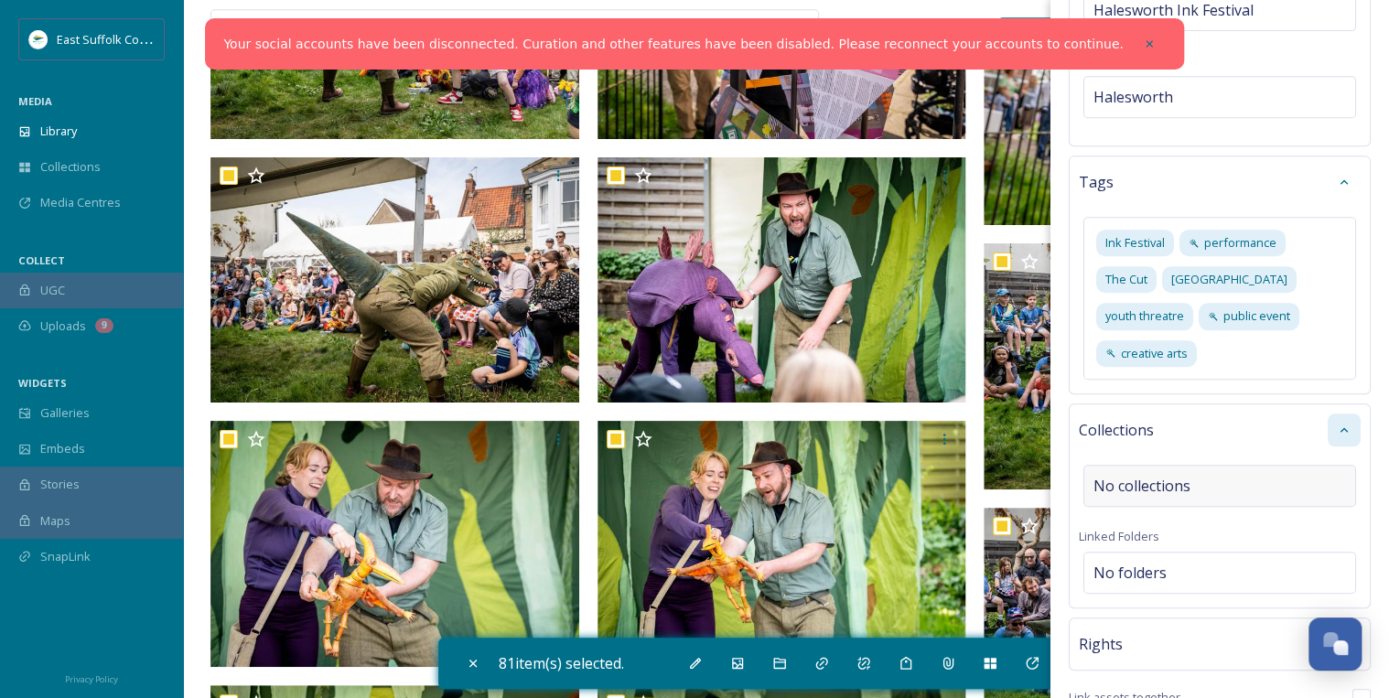
click at [1298, 482] on div "No collections" at bounding box center [1219, 486] width 273 height 42
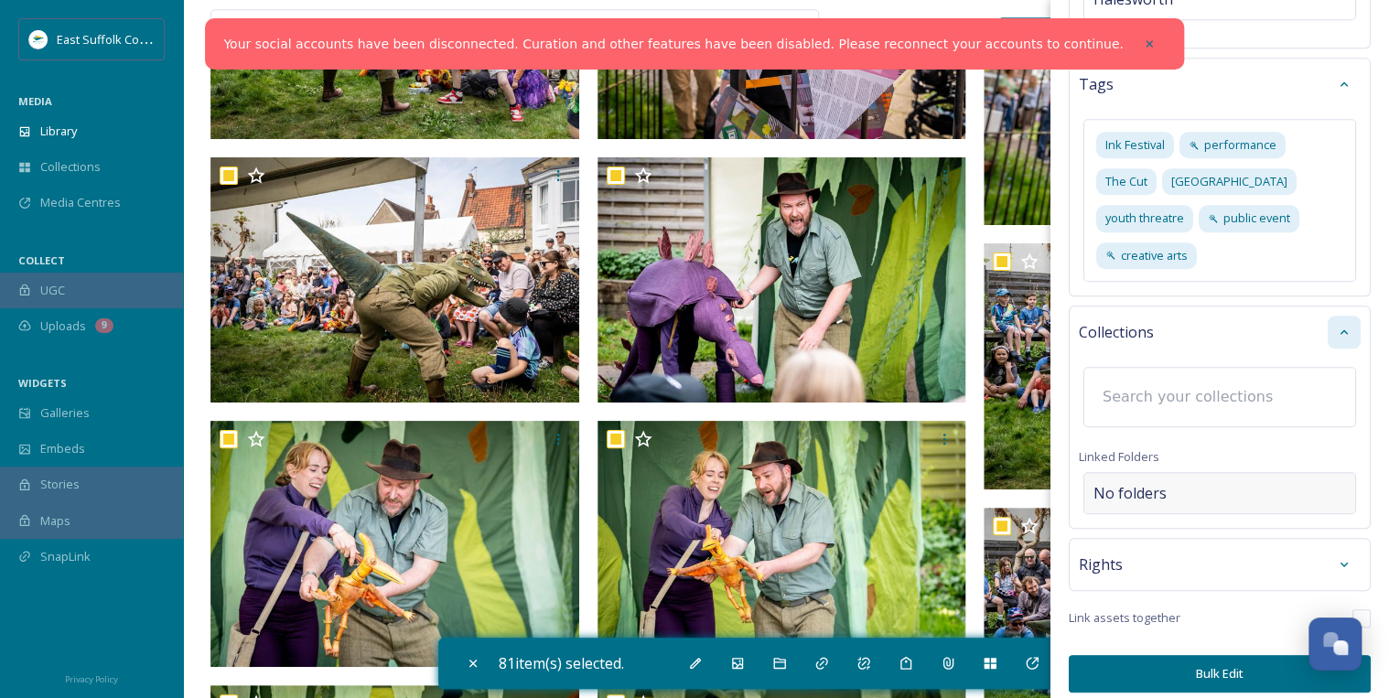
scroll to position [475, 0]
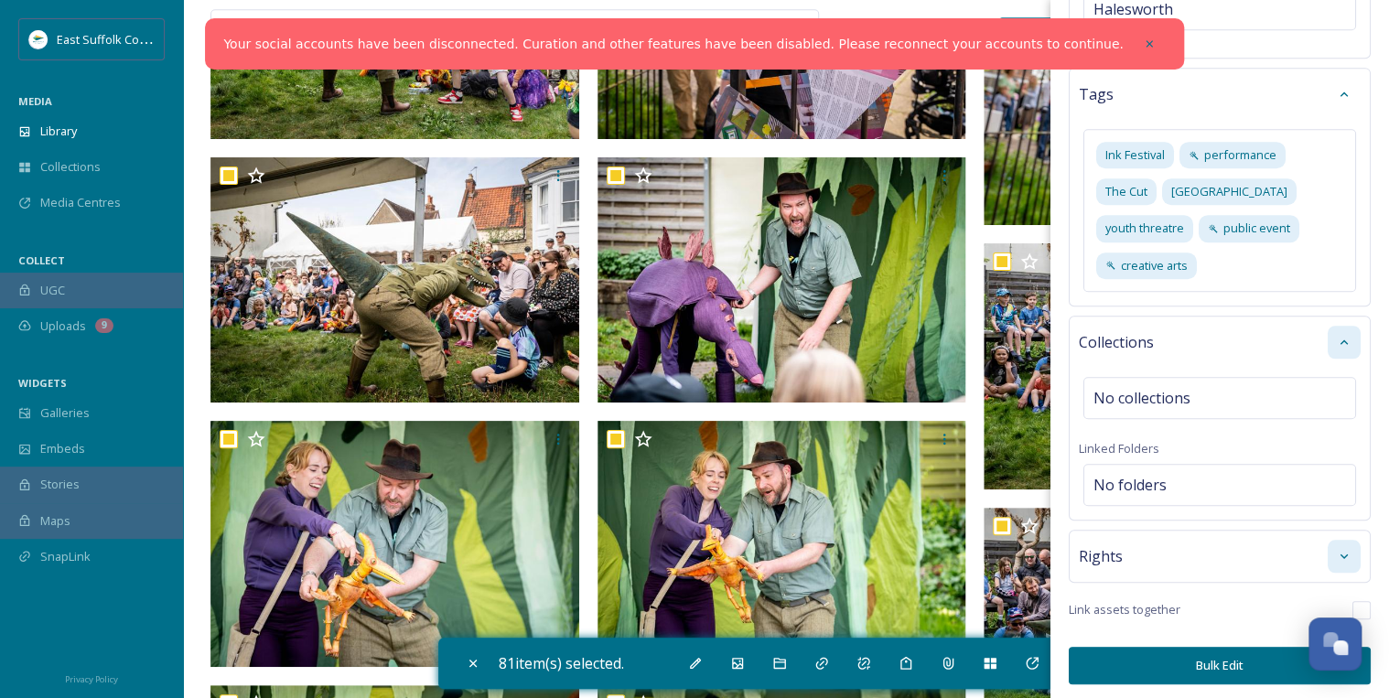
click at [1336, 551] on icon at bounding box center [1343, 556] width 15 height 15
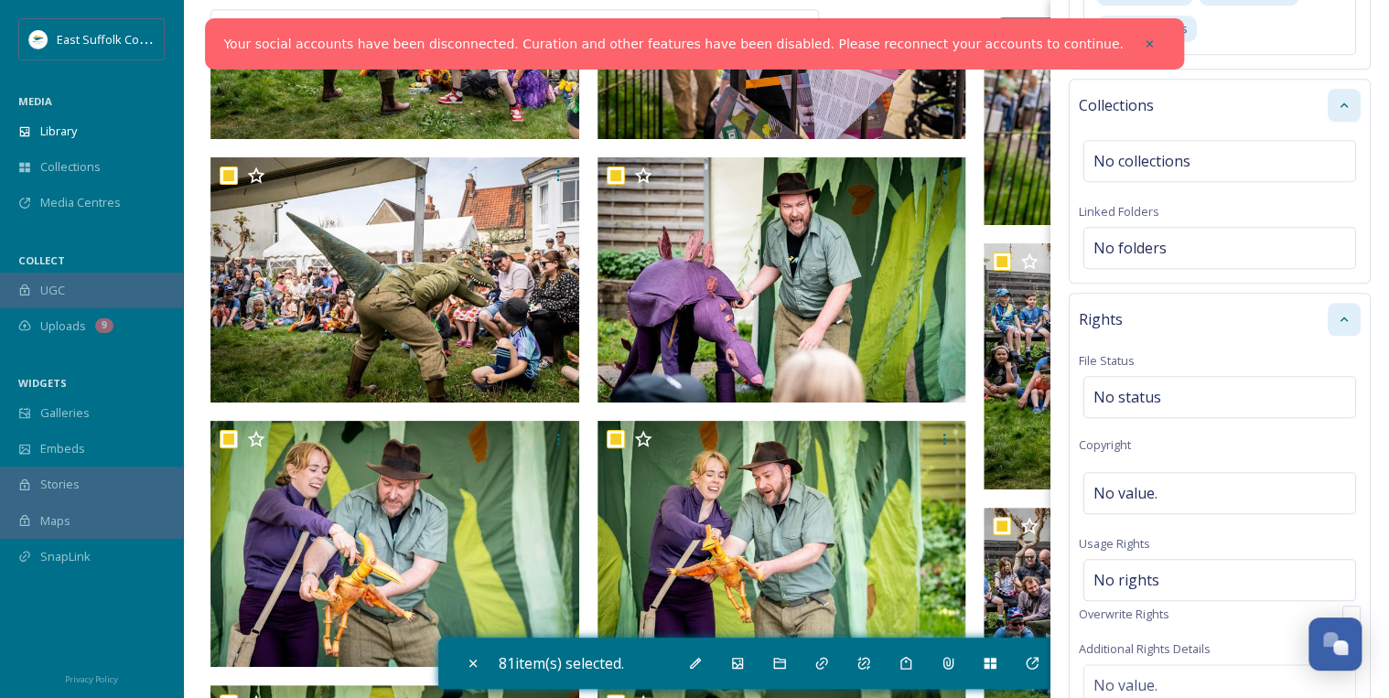
scroll to position [694, 0]
click at [1167, 483] on div "No value." at bounding box center [1219, 492] width 273 height 42
click at [1175, 567] on div "No rights" at bounding box center [1219, 574] width 273 height 42
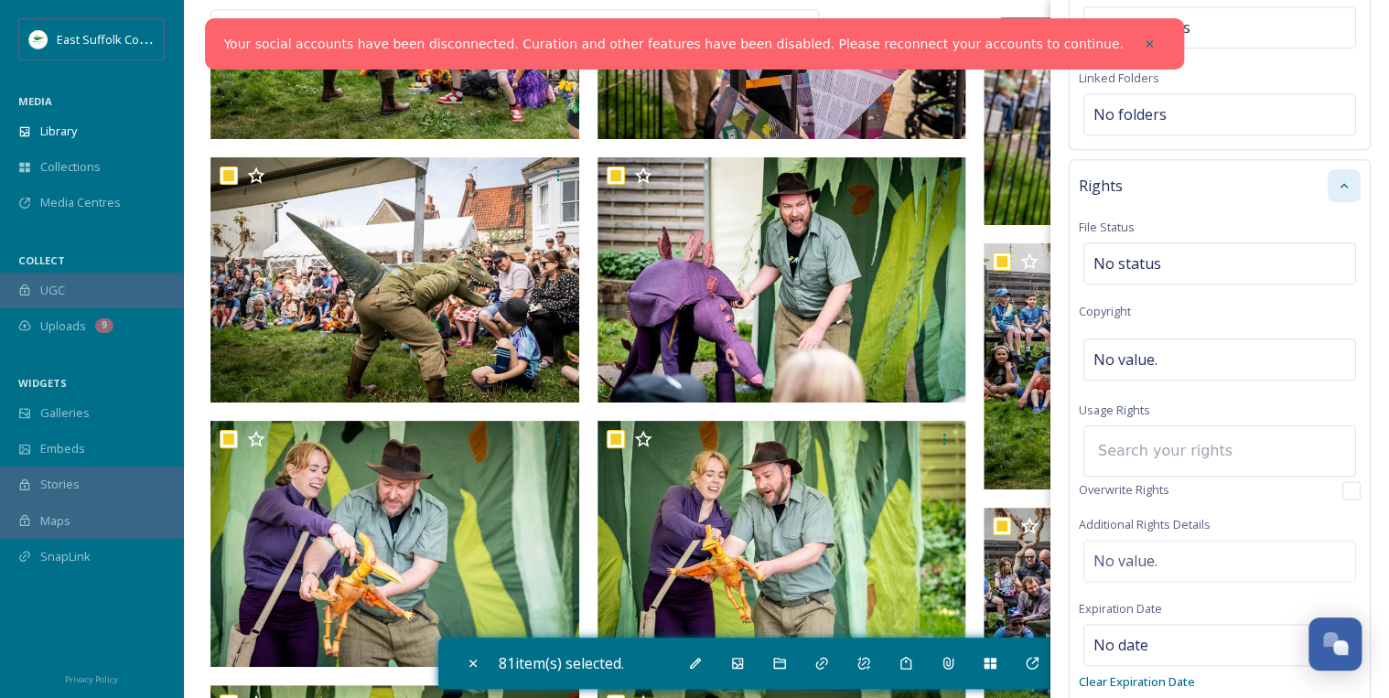
scroll to position [841, 0]
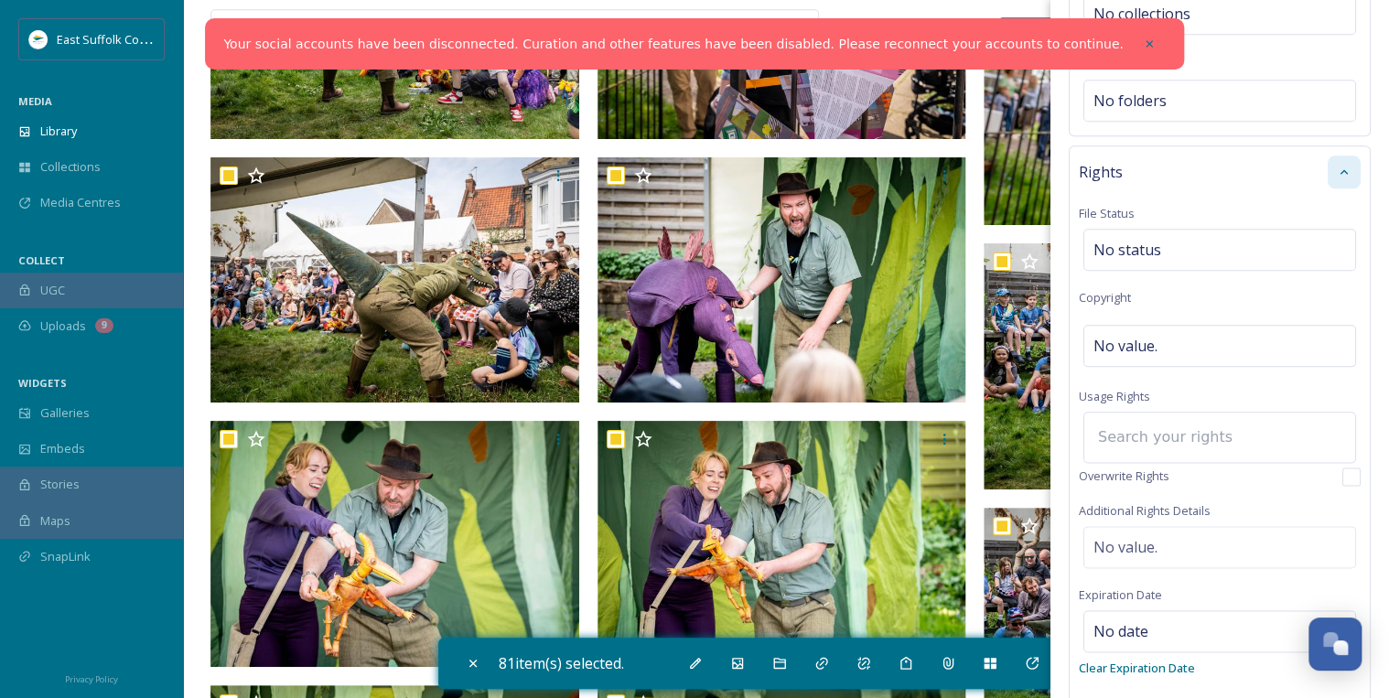
click at [1152, 431] on input at bounding box center [1189, 437] width 201 height 40
click at [1145, 343] on span "No value." at bounding box center [1125, 346] width 64 height 22
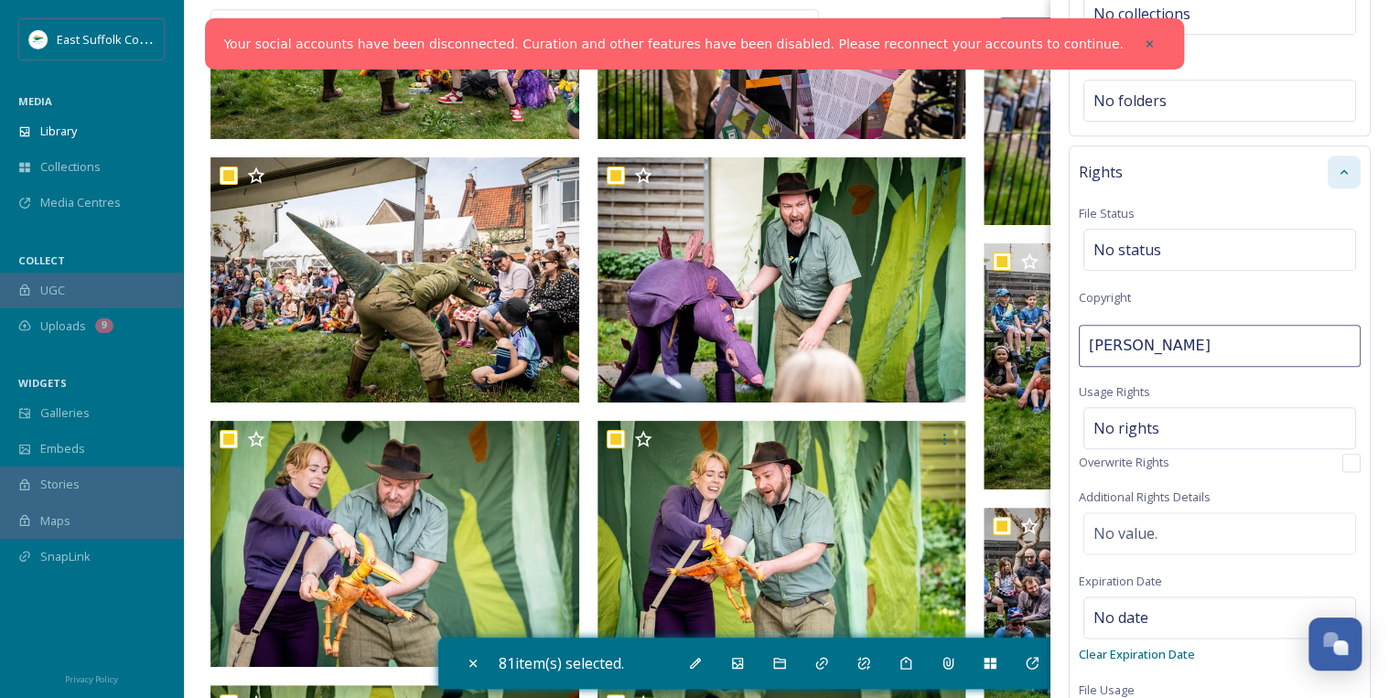
click at [1340, 339] on input "[PERSON_NAME]" at bounding box center [1219, 346] width 282 height 42
click at [1231, 426] on div "No rights" at bounding box center [1219, 428] width 273 height 42
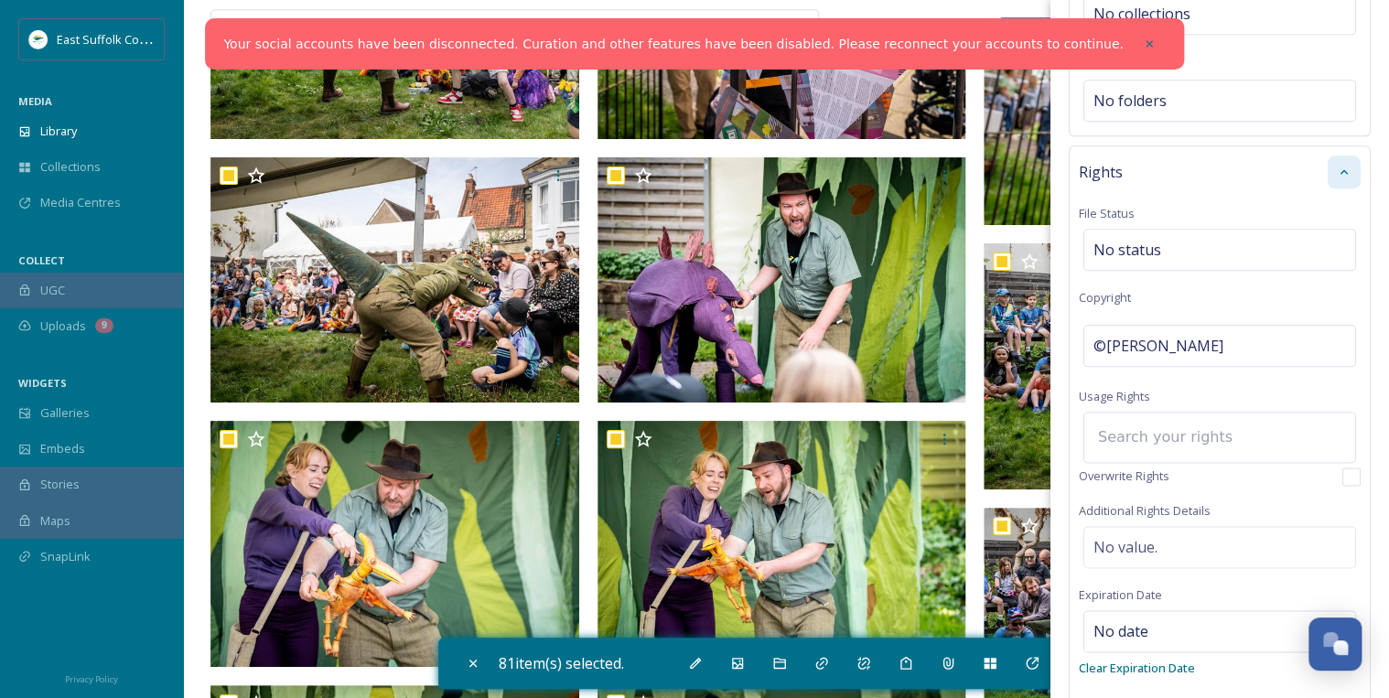
click at [1149, 439] on input at bounding box center [1189, 437] width 201 height 40
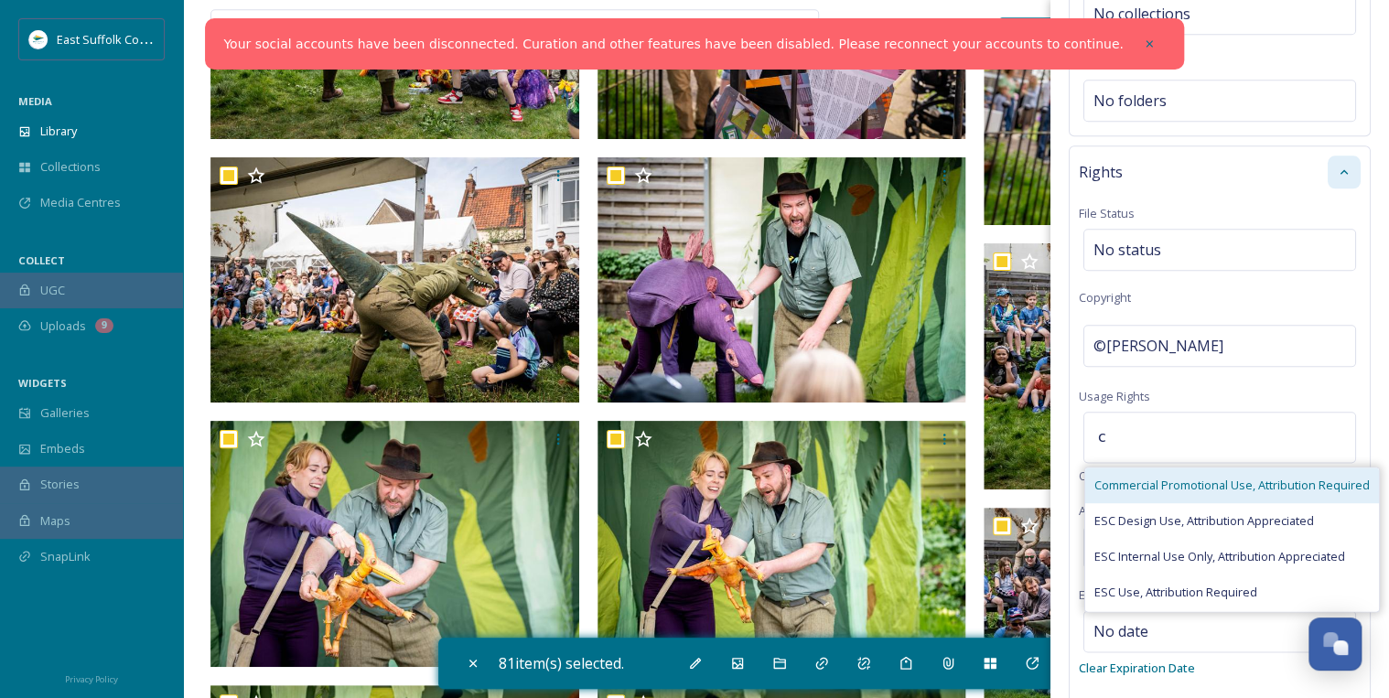
click at [1164, 483] on span "Commercial Promotional Use, Attribution Required" at bounding box center [1231, 485] width 275 height 17
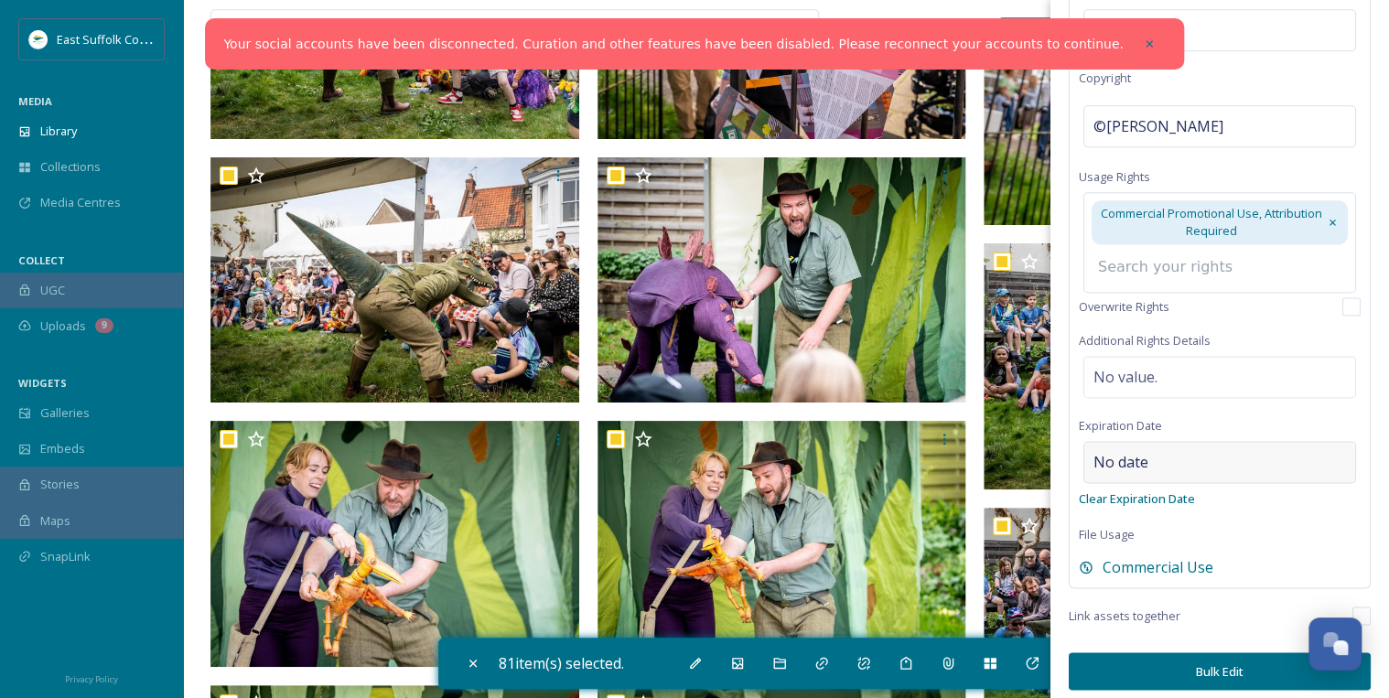
scroll to position [1064, 0]
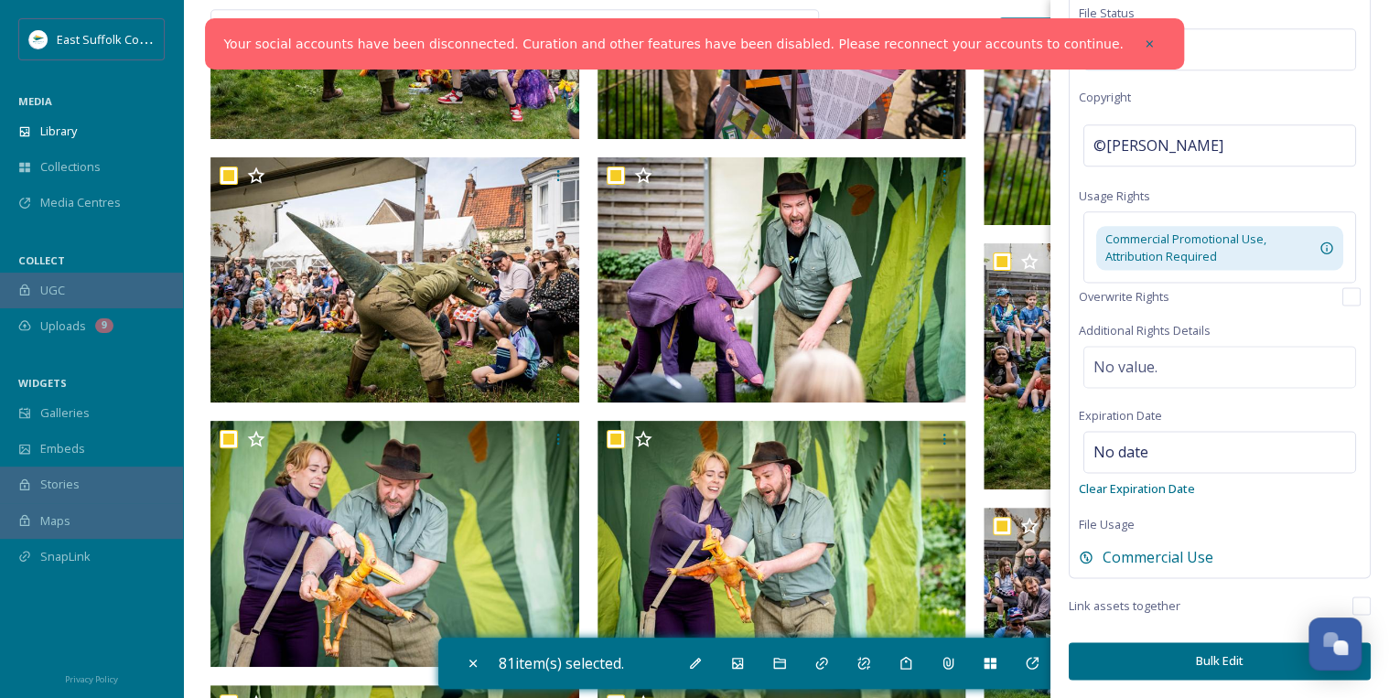
click at [1207, 666] on button "Bulk Edit" at bounding box center [1219, 661] width 302 height 38
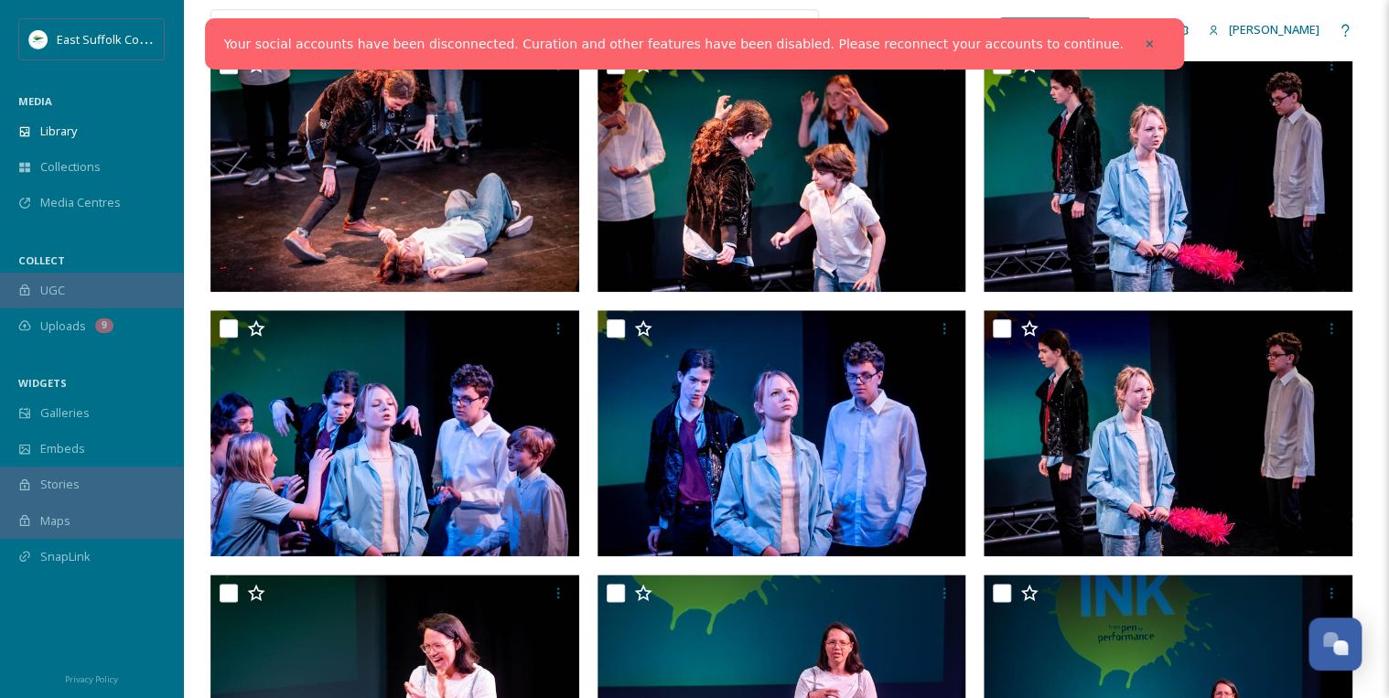
scroll to position [293, 0]
